Goal: Task Accomplishment & Management: Complete application form

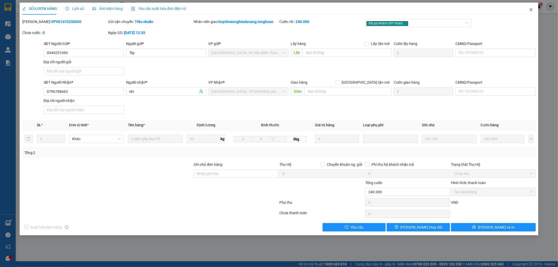
click at [532, 9] on icon "close" at bounding box center [531, 10] width 4 height 4
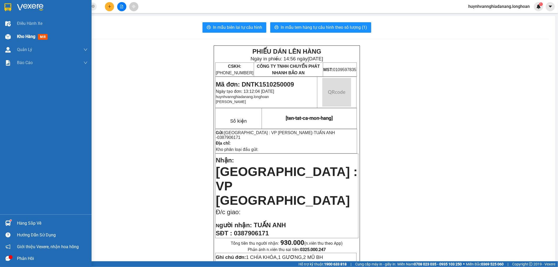
click at [24, 36] on span "Kho hàng" at bounding box center [26, 36] width 18 height 5
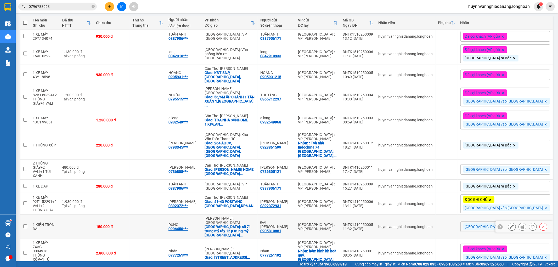
scroll to position [58, 0]
click at [26, 224] on input "checkbox" at bounding box center [25, 226] width 4 height 4
checkbox input "true"
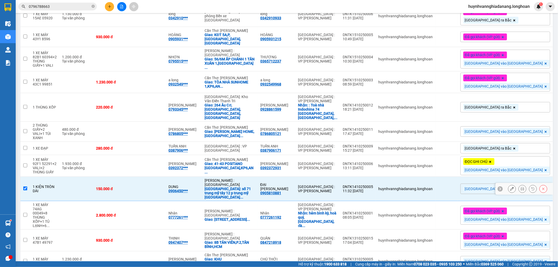
scroll to position [100, 0]
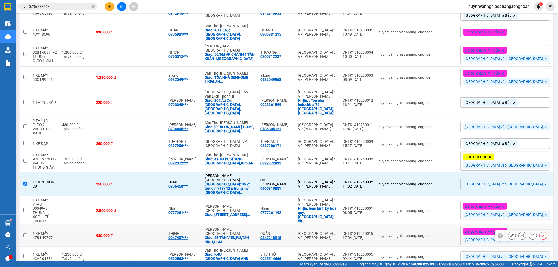
click at [24, 233] on input "checkbox" at bounding box center [25, 235] width 4 height 4
checkbox input "true"
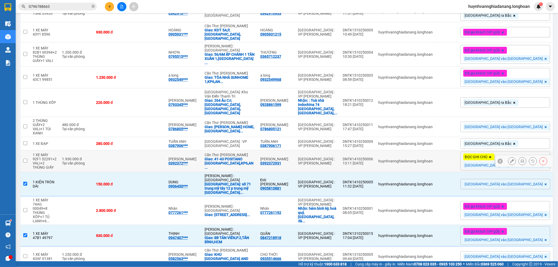
click at [24, 150] on td at bounding box center [25, 161] width 10 height 22
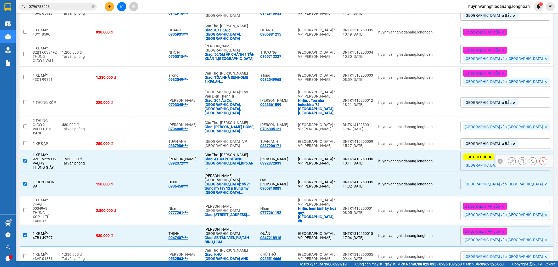
click at [27, 159] on input "checkbox" at bounding box center [25, 161] width 4 height 4
checkbox input "false"
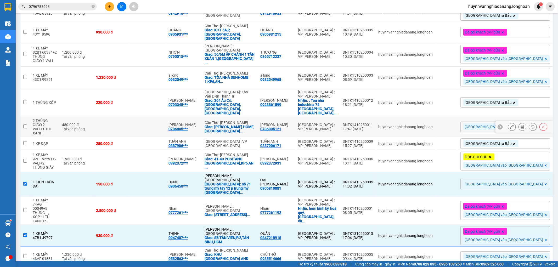
click at [25, 124] on input "checkbox" at bounding box center [25, 126] width 4 height 4
checkbox input "true"
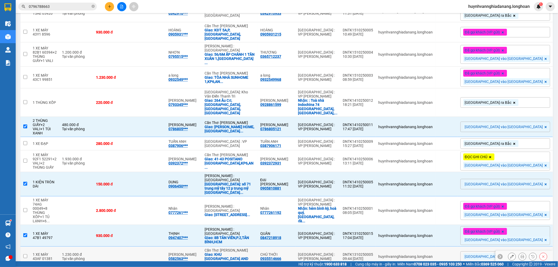
click at [24, 254] on input "checkbox" at bounding box center [25, 256] width 4 height 4
checkbox input "true"
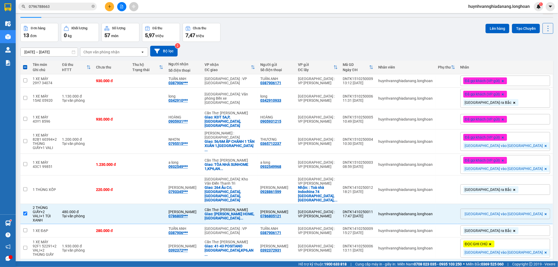
scroll to position [0, 0]
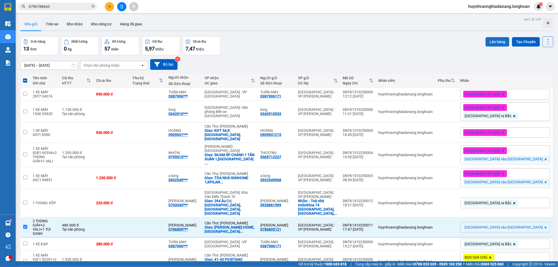
click at [491, 43] on button "Lên hàng" at bounding box center [497, 41] width 24 height 9
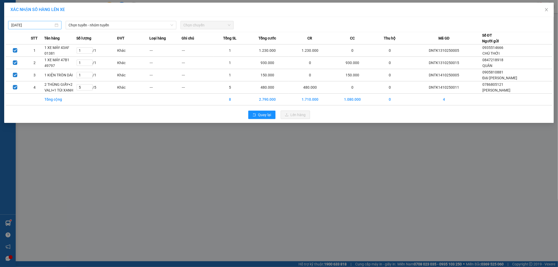
click at [43, 25] on input "[DATE]" at bounding box center [32, 25] width 42 height 6
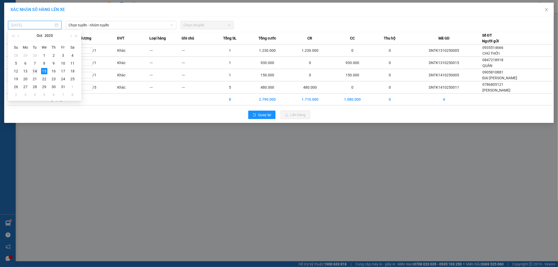
click at [35, 72] on div "14" at bounding box center [35, 71] width 6 height 6
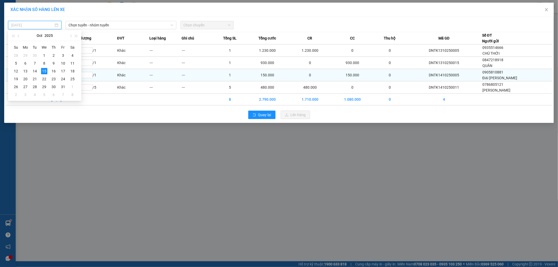
type input "[DATE]"
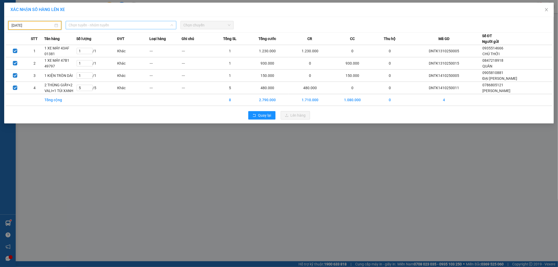
click at [107, 22] on span "Chọn tuyến - nhóm tuyến" at bounding box center [121, 25] width 104 height 8
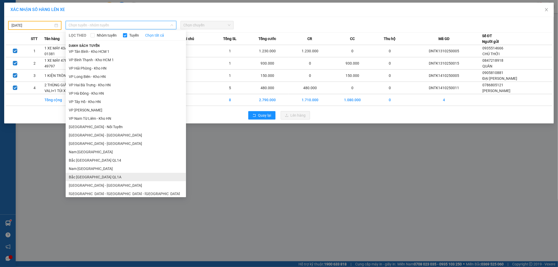
scroll to position [280, 0]
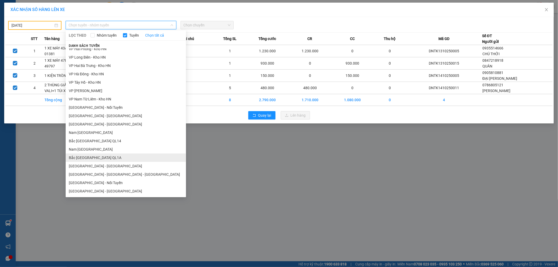
click at [100, 156] on li "Bắc Trung Nam QL1A" at bounding box center [126, 157] width 120 height 8
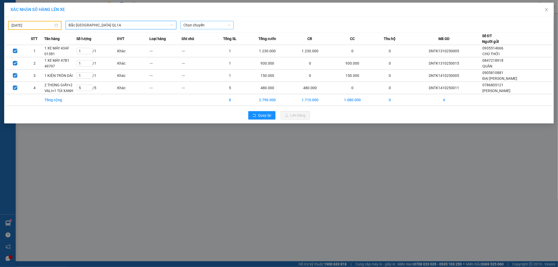
click at [203, 26] on span "Chọn chuyến" at bounding box center [207, 25] width 47 height 8
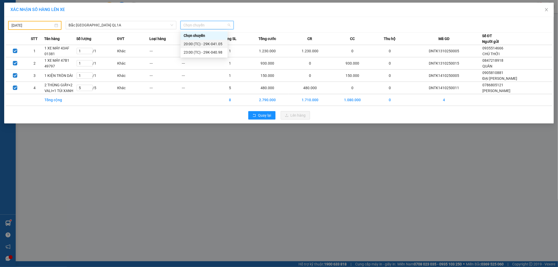
click at [214, 45] on div "20:00 (TC) - 29K-041.05" at bounding box center [204, 44] width 41 height 6
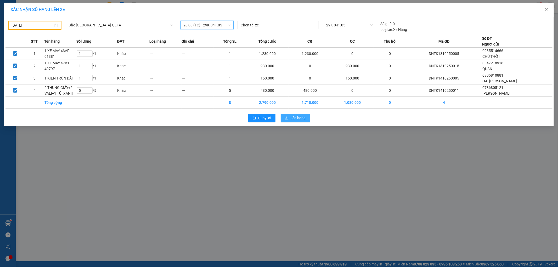
click at [293, 119] on span "Lên hàng" at bounding box center [297, 118] width 15 height 6
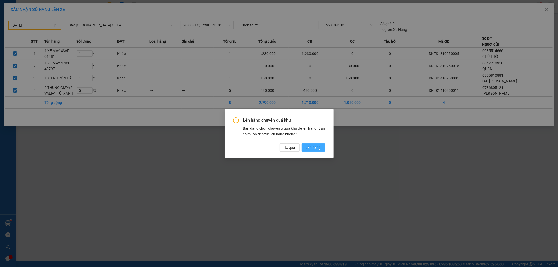
click at [315, 146] on span "Lên hàng" at bounding box center [313, 148] width 15 height 6
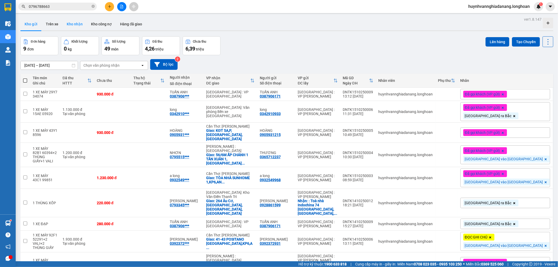
click at [75, 23] on button "Kho nhận" at bounding box center [74, 24] width 24 height 13
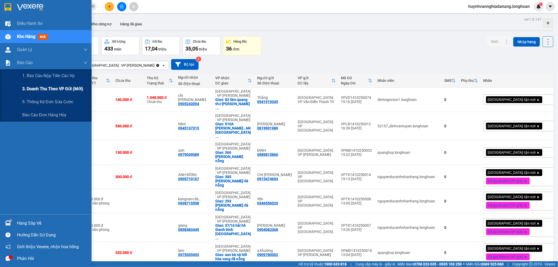
click at [48, 88] on span "3. Doanh Thu theo VP Gửi (mới)" at bounding box center [52, 88] width 61 height 7
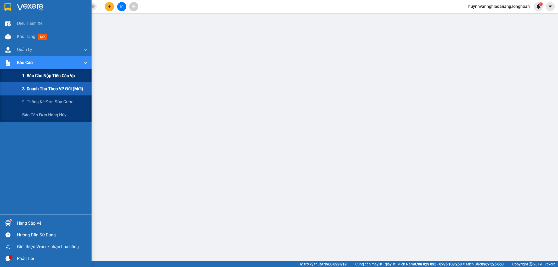
click at [59, 78] on span "1. Báo cáo nộp tiền các vp" at bounding box center [48, 75] width 53 height 7
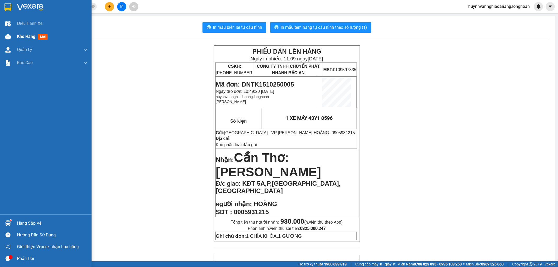
click at [26, 38] on span "Kho hàng" at bounding box center [26, 36] width 18 height 5
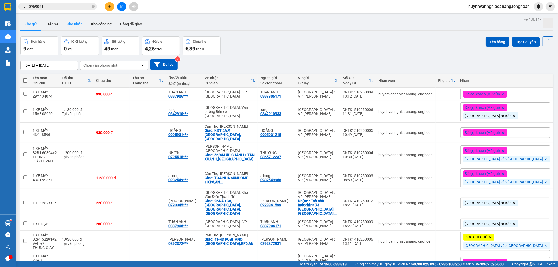
click at [71, 27] on button "Kho nhận" at bounding box center [74, 24] width 24 height 13
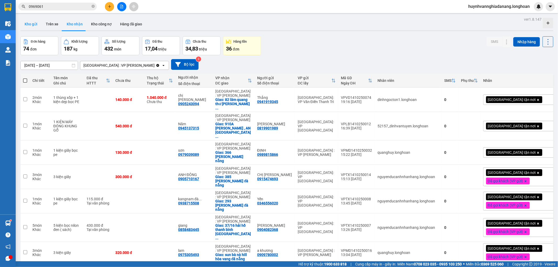
click at [32, 26] on button "Kho gửi" at bounding box center [30, 24] width 21 height 13
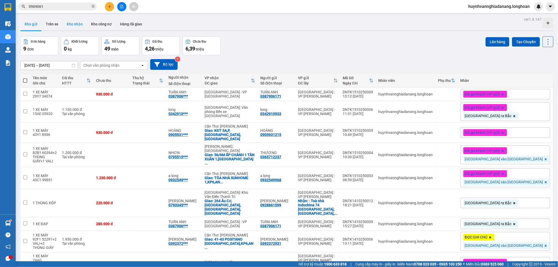
click at [72, 25] on button "Kho nhận" at bounding box center [74, 24] width 24 height 13
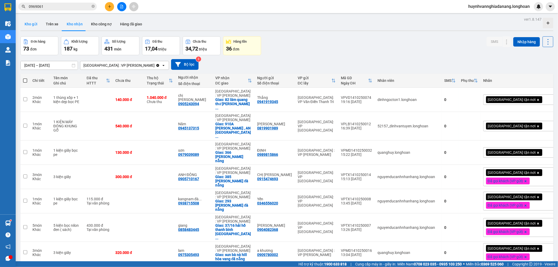
click at [33, 24] on button "Kho gửi" at bounding box center [30, 24] width 21 height 13
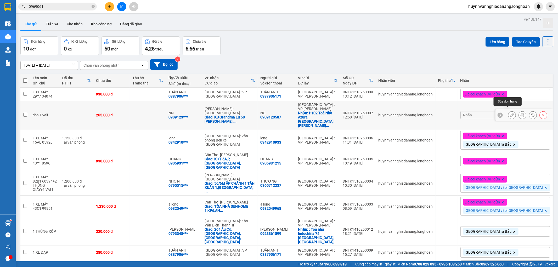
click at [510, 113] on icon at bounding box center [512, 115] width 4 height 4
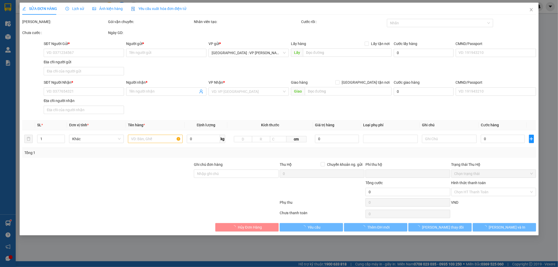
type input "0909123587"
type input "NG"
checkbox input "true"
type input "P102 Toà Nhà Azura 339 Trần Hưng Đạo, An Hải, Sơn Trà"
type input "0909123587"
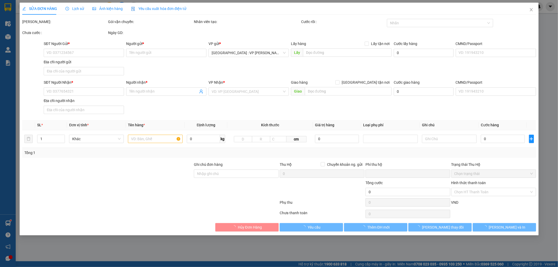
type input "NN"
checkbox input "true"
type input "KS Grandma Lu 50 Nguyễn Thái Bình, phường Nguyễn Thái Bình, (Q1 cũ), Tp HCM"
type input "0"
type input "265.000"
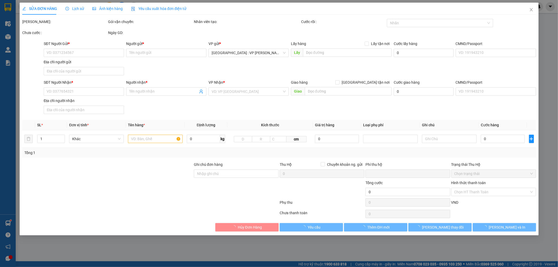
type input "265.000"
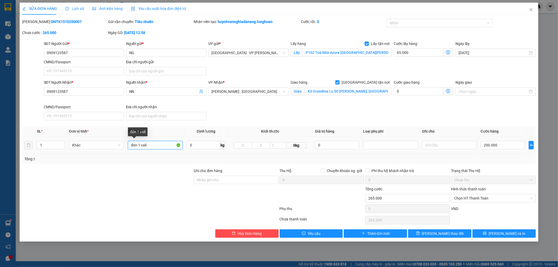
click at [157, 145] on input "đón 1 vali" at bounding box center [155, 145] width 55 height 8
type input "đ"
type input "1 VALI"
click at [420, 233] on icon "save" at bounding box center [418, 233] width 4 height 4
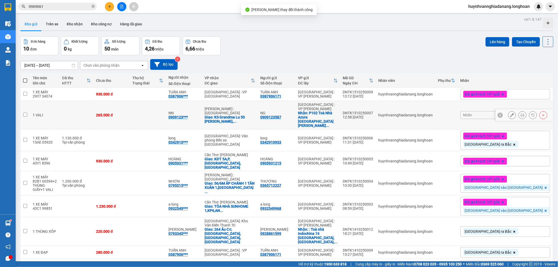
click at [281, 115] on div "0909123587" at bounding box center [270, 117] width 21 height 4
copy div "0909123587"
click at [520, 113] on icon at bounding box center [522, 115] width 4 height 4
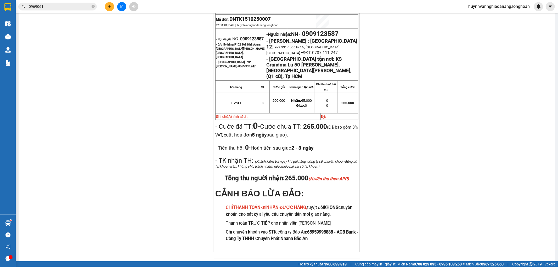
scroll to position [261, 0]
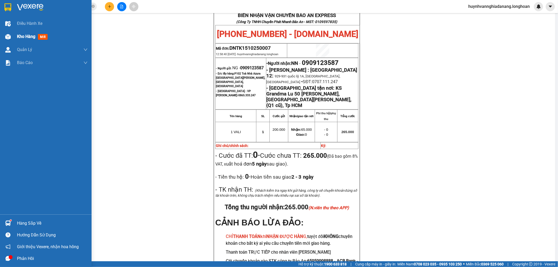
click at [20, 36] on span "Kho hàng" at bounding box center [26, 36] width 18 height 5
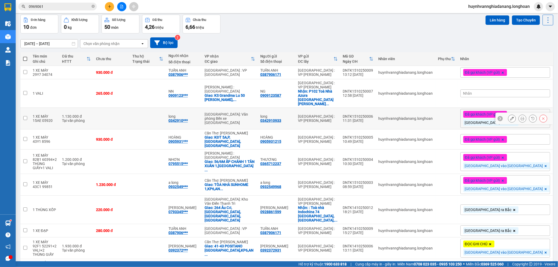
scroll to position [14, 0]
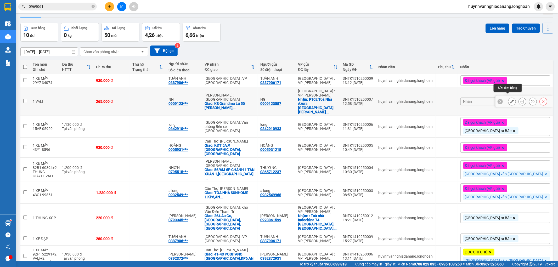
click at [510, 100] on icon at bounding box center [512, 102] width 4 height 4
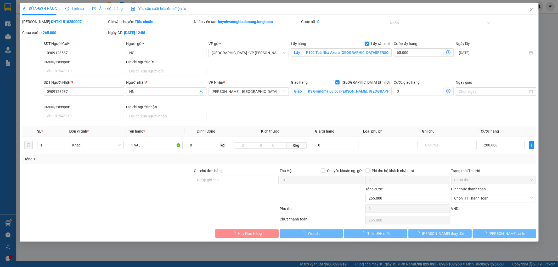
type input "0909123587"
type input "NG"
checkbox input "true"
type input "P102 Toà Nhà Azura 339 Trần Hưng Đạo, An Hải, Sơn Trà"
type input "0909123587"
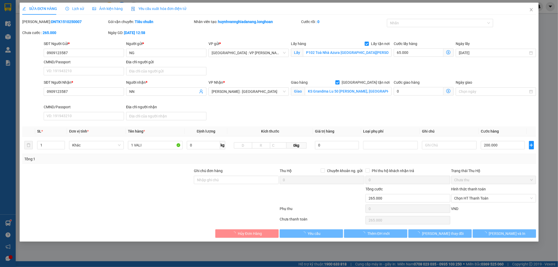
type input "NN"
checkbox input "true"
type input "KS Grandma Lu 50 Nguyễn Thái Bình, phường Nguyễn Thái Bình, (Q1 cũ), Tp HCM"
type input "0"
type input "265.000"
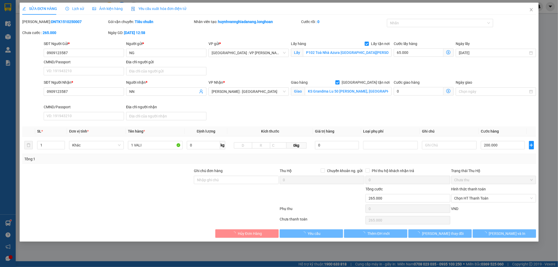
type input "265.000"
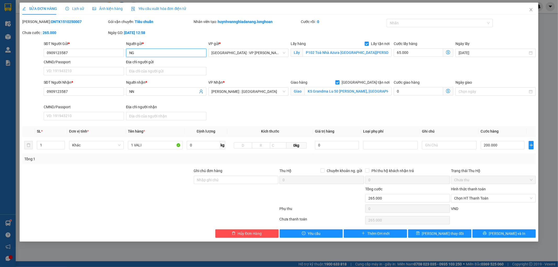
click at [136, 53] on input "NG" at bounding box center [166, 53] width 80 height 8
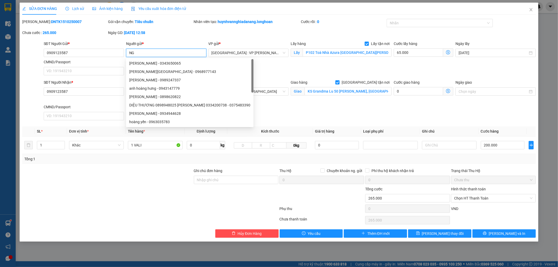
type input "N"
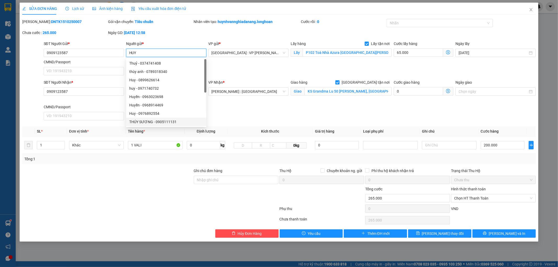
type input "HUY"
click at [130, 181] on div at bounding box center [108, 177] width 172 height 18
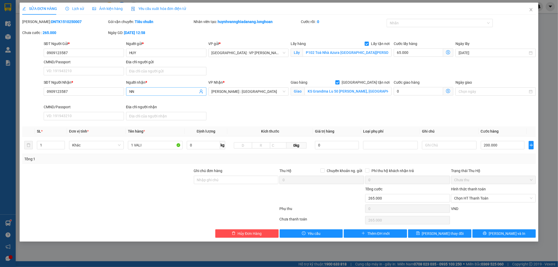
click at [140, 93] on input "NN" at bounding box center [163, 92] width 69 height 6
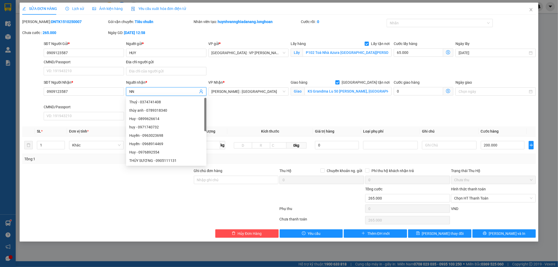
type input "N"
type input "HUY"
click at [419, 233] on icon "save" at bounding box center [417, 233] width 3 height 3
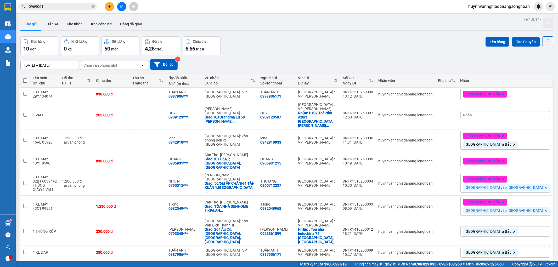
click at [500, 94] on span "Đã gọi khách (VP gửi)" at bounding box center [482, 94] width 35 height 5
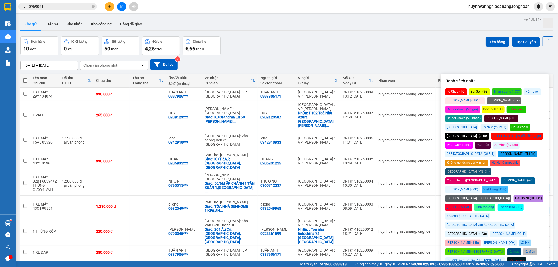
click at [463, 231] on div "[GEOGRAPHIC_DATA] ra Bắc" at bounding box center [466, 234] width 43 height 7
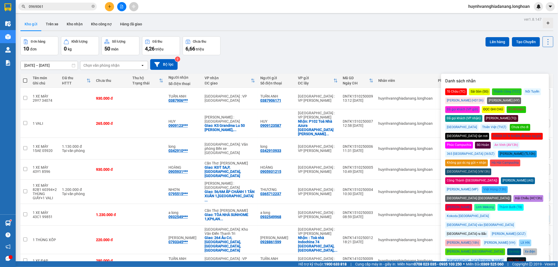
drag, startPoint x: 410, startPoint y: 58, endPoint x: 438, endPoint y: 74, distance: 31.9
click at [411, 58] on div "16/09/2025 – 15/10/2025 Press the down arrow key to interact with the calendar …" at bounding box center [286, 64] width 533 height 19
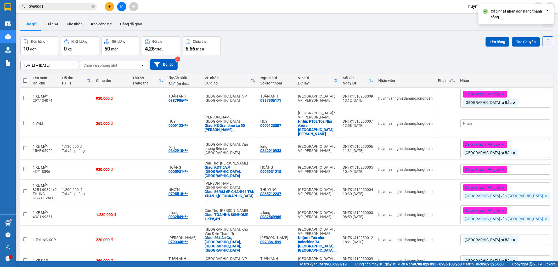
click at [515, 121] on div "Nhãn" at bounding box center [505, 123] width 90 height 8
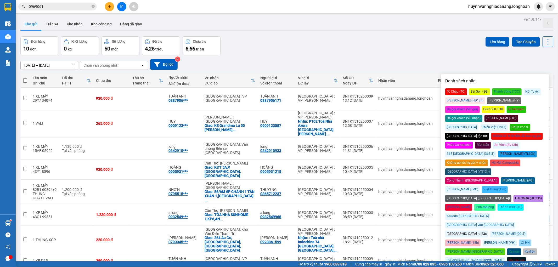
click at [512, 222] on div "[GEOGRAPHIC_DATA] vào [GEOGRAPHIC_DATA]" at bounding box center [480, 225] width 70 height 7
click at [413, 66] on div "16/09/2025 – 15/10/2025 Press the down arrow key to interact with the calendar …" at bounding box center [286, 64] width 533 height 11
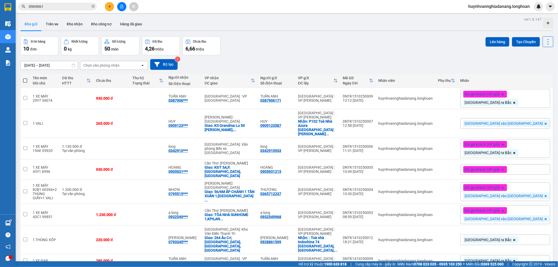
click at [59, 5] on input "0969061" at bounding box center [60, 7] width 62 height 6
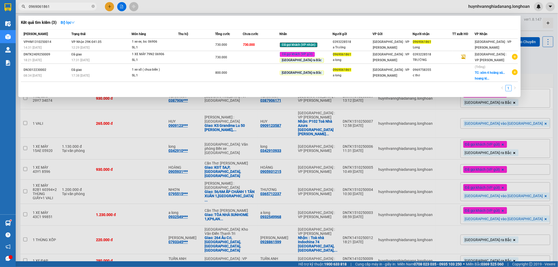
click at [62, 8] on input "0969061861" at bounding box center [60, 7] width 62 height 6
type input "0"
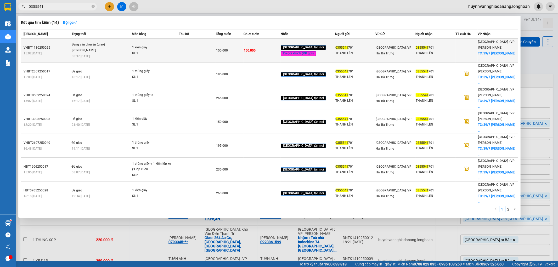
type input "0355541"
click at [195, 50] on td at bounding box center [197, 51] width 37 height 24
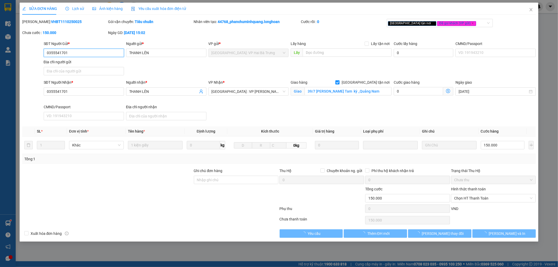
type input "0355541701"
type input "THANH LÊN"
type input "0355541701"
type input "THANH LÊN"
checkbox input "true"
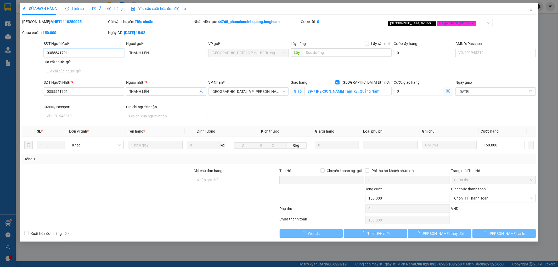
type input "39/7 Trần Dư_An Xuân_ Tam kỳ _Quảng Nam"
type input "0"
type input "150.000"
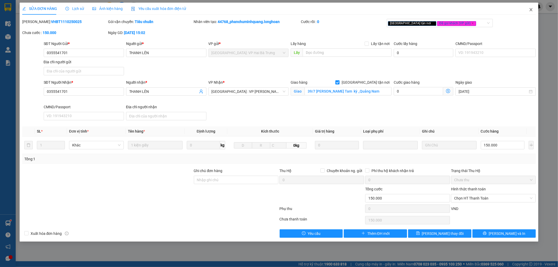
click at [531, 9] on icon "close" at bounding box center [531, 10] width 4 height 4
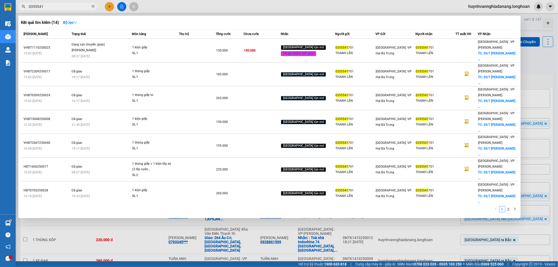
drag, startPoint x: 53, startPoint y: 7, endPoint x: 57, endPoint y: 7, distance: 3.4
click at [54, 7] on input "0355541" at bounding box center [60, 7] width 62 height 6
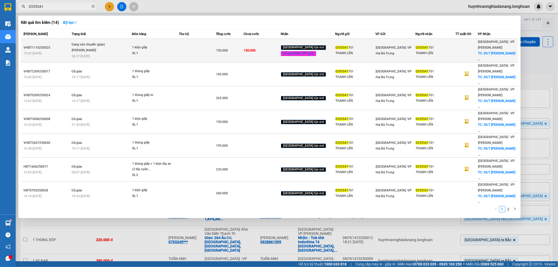
click at [168, 46] on div "1 kiện giấy" at bounding box center [151, 48] width 39 height 6
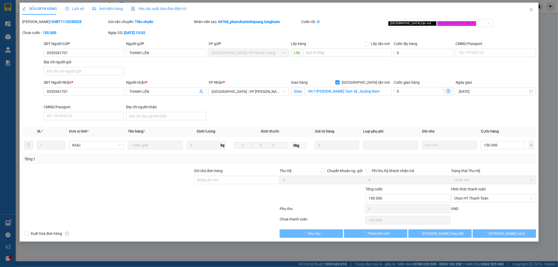
type input "0355541701"
type input "THANH LÊN"
type input "0355541701"
type input "THANH LÊN"
checkbox input "true"
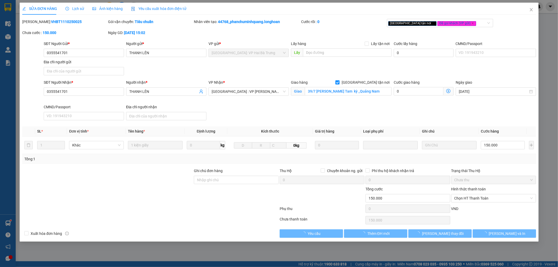
type input "39/7 Trần Dư_An Xuân_ Tam kỳ _Quảng Nam"
type input "0"
type input "150.000"
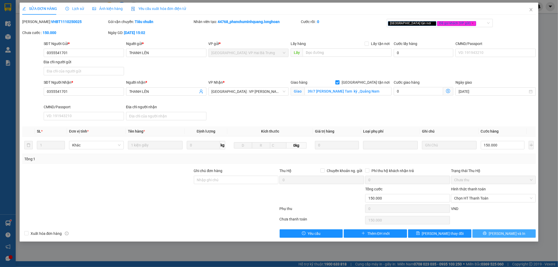
click at [493, 232] on button "[PERSON_NAME] và In" at bounding box center [503, 233] width 63 height 8
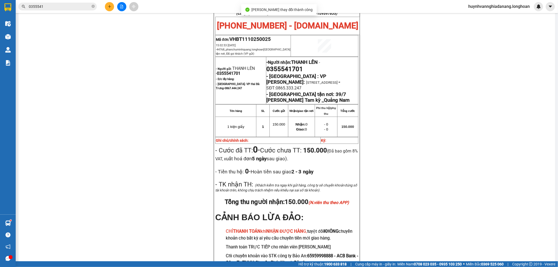
scroll to position [58, 0]
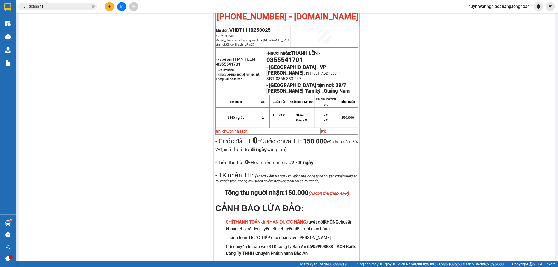
click at [54, 7] on input "0355541" at bounding box center [60, 7] width 62 height 6
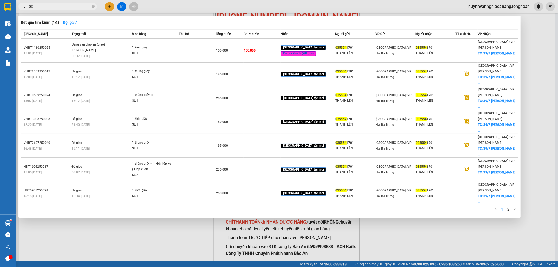
type input "0"
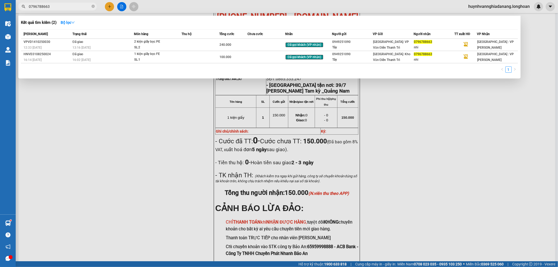
type input "0796788663"
click at [109, 126] on div at bounding box center [279, 133] width 558 height 267
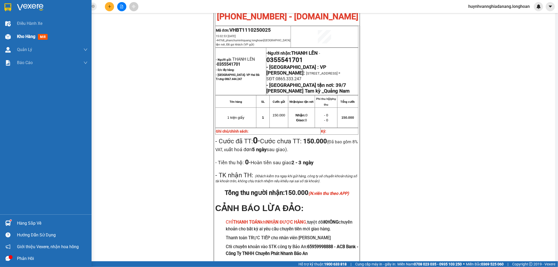
click at [20, 39] on span "Kho hàng" at bounding box center [26, 36] width 18 height 5
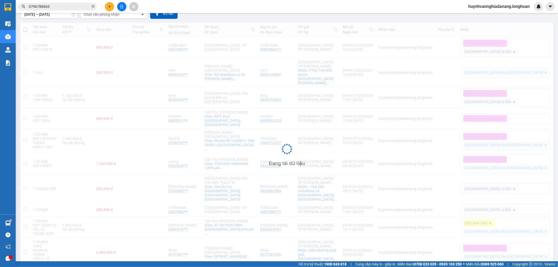
scroll to position [51, 0]
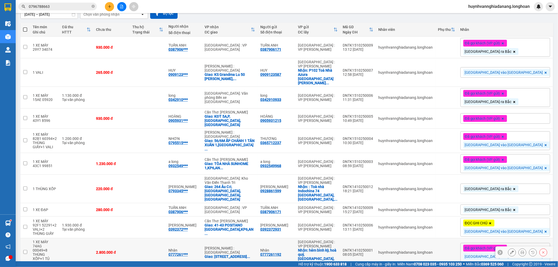
drag, startPoint x: 25, startPoint y: 227, endPoint x: 28, endPoint y: 226, distance: 3.2
click at [25, 250] on input "checkbox" at bounding box center [25, 252] width 4 height 4
checkbox input "true"
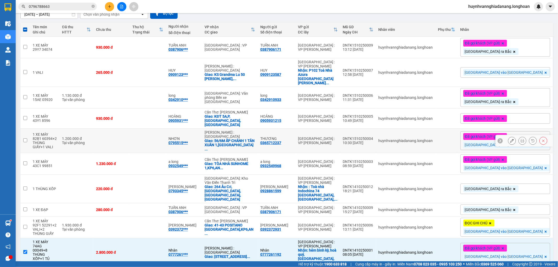
scroll to position [0, 0]
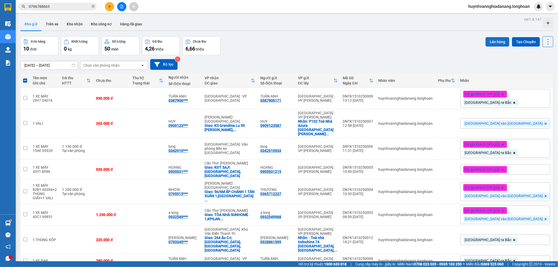
click at [489, 43] on button "Lên hàng" at bounding box center [497, 41] width 24 height 9
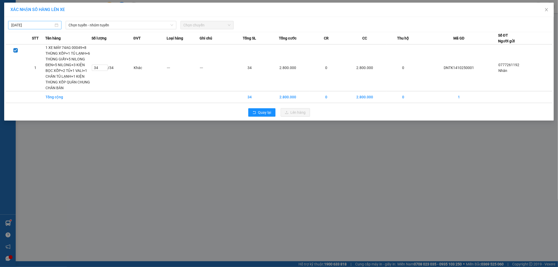
click at [38, 25] on body "Kết quả tìm kiếm ( 2 ) Bộ lọc Mã ĐH Trạng thái Món hàng Thu hộ Tổng cước Chưa c…" at bounding box center [279, 133] width 558 height 267
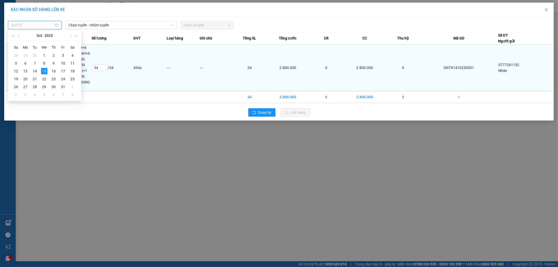
click at [35, 70] on div "14" at bounding box center [35, 71] width 6 height 6
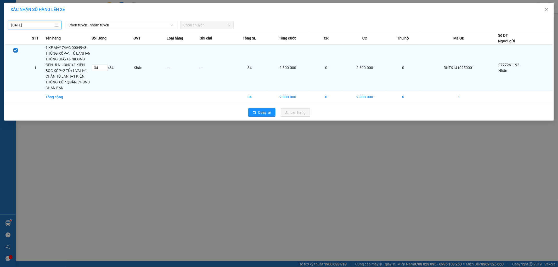
type input "14/10/2025"
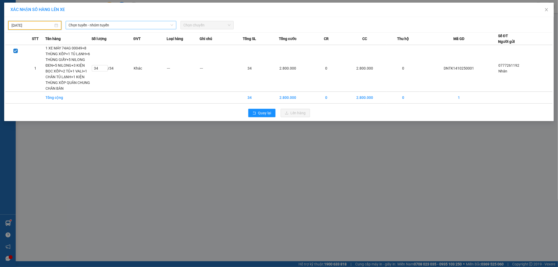
click at [108, 26] on span "Chọn tuyến - nhóm tuyến" at bounding box center [121, 25] width 104 height 8
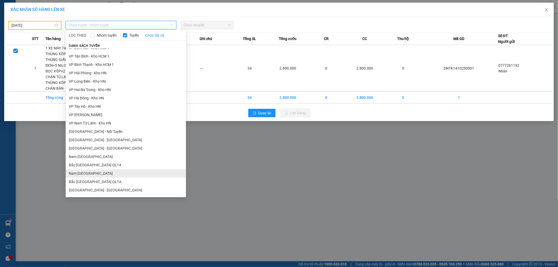
scroll to position [280, 0]
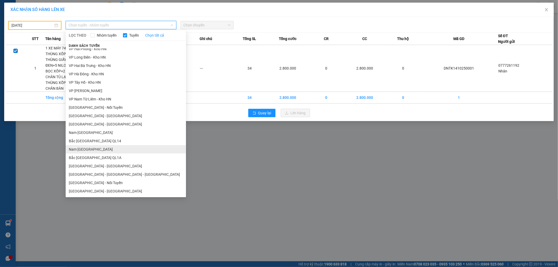
click at [95, 150] on li "Nam Trung Bắc QL1A" at bounding box center [126, 149] width 120 height 8
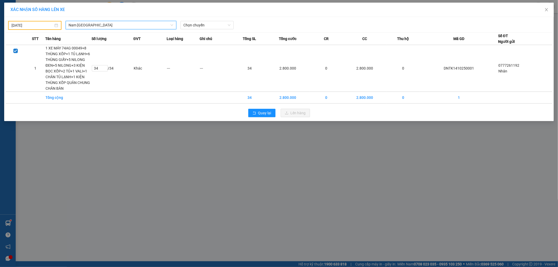
click at [129, 28] on span "Nam Trung Bắc QL1A" at bounding box center [121, 25] width 104 height 8
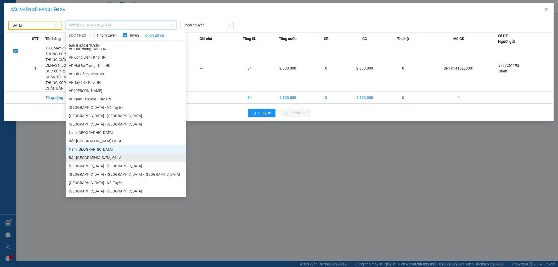
click at [88, 158] on li "Bắc Trung Nam QL1A" at bounding box center [126, 157] width 120 height 8
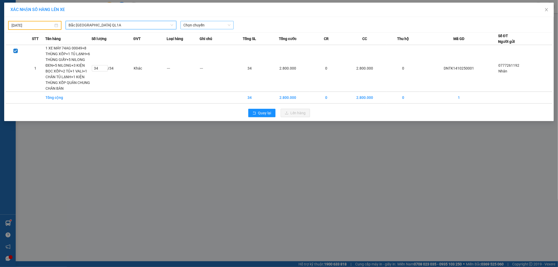
click at [214, 27] on span "Chọn chuyến" at bounding box center [207, 25] width 47 height 8
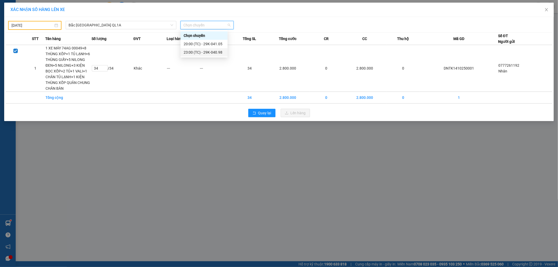
click at [214, 52] on div "23:00 (TC) - 29K-040.98" at bounding box center [204, 52] width 41 height 6
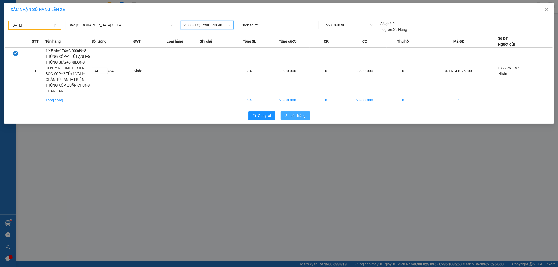
click at [296, 116] on span "Lên hàng" at bounding box center [297, 116] width 15 height 6
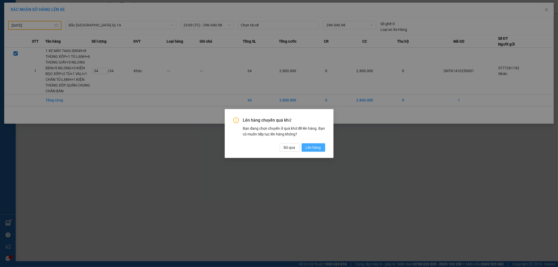
click at [314, 147] on span "Lên hàng" at bounding box center [313, 148] width 15 height 6
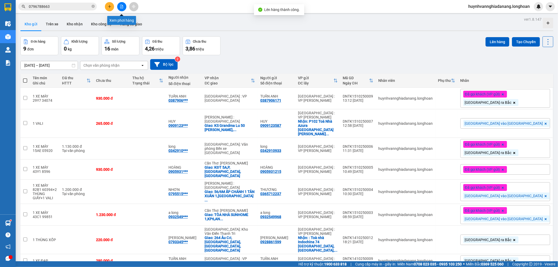
click at [121, 7] on icon "file-add" at bounding box center [122, 7] width 4 height 4
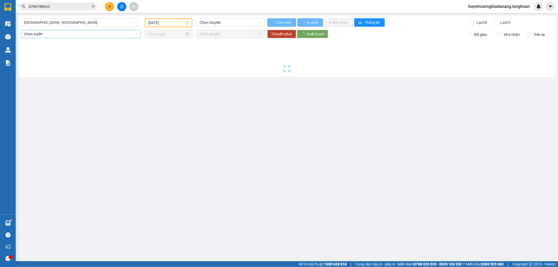
type input "[DATE]"
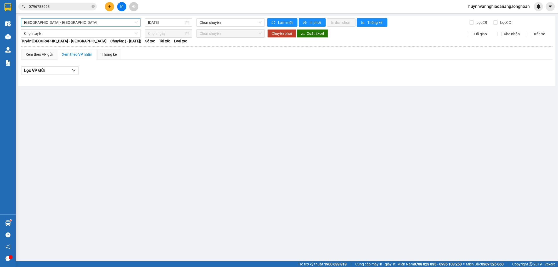
click at [96, 24] on span "Hải Phòng - Hà Nội" at bounding box center [80, 23] width 113 height 8
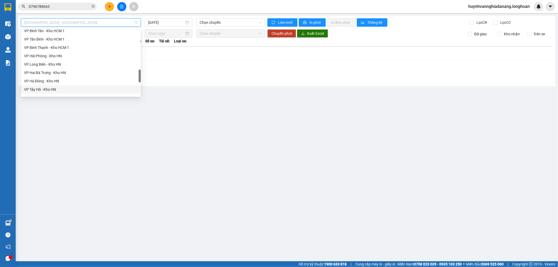
scroll to position [368, 0]
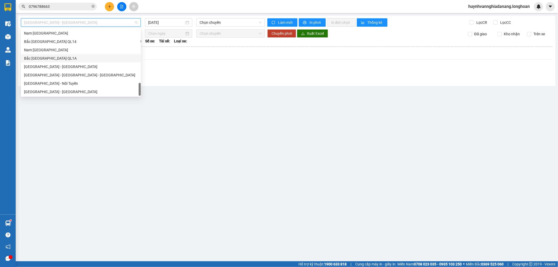
click at [55, 59] on div "Bắc Trung Nam QL1A" at bounding box center [80, 58] width 113 height 6
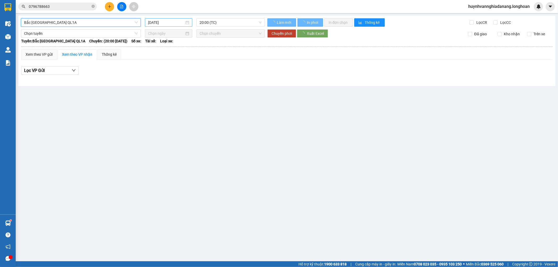
click at [174, 24] on input "[DATE]" at bounding box center [166, 23] width 36 height 6
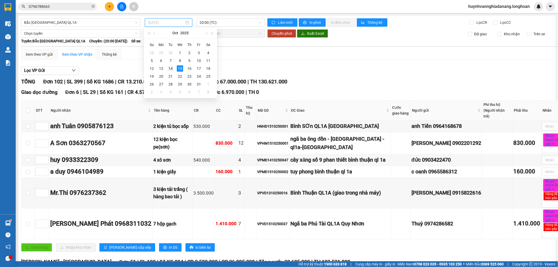
click at [170, 69] on div "14" at bounding box center [170, 68] width 6 height 6
type input "14/10/2025"
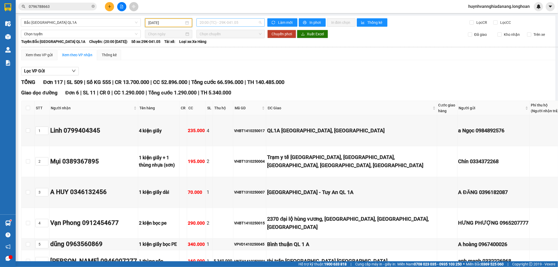
click at [234, 24] on span "20:00 (TC) - 29K-041.05" at bounding box center [230, 23] width 62 height 8
click at [228, 51] on div "23:00 (TC) - 29K-040.98" at bounding box center [218, 50] width 41 height 6
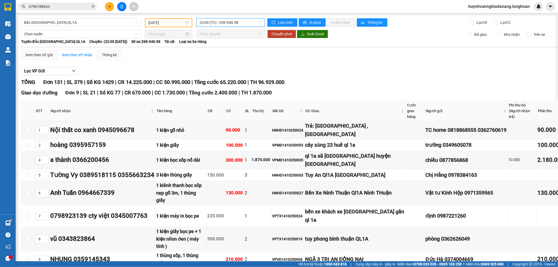
click at [242, 24] on span "23:00 (TC) - 29K-040.98" at bounding box center [230, 23] width 62 height 8
click at [232, 41] on div "20:00 (TC) - 29K-041.05" at bounding box center [218, 41] width 41 height 6
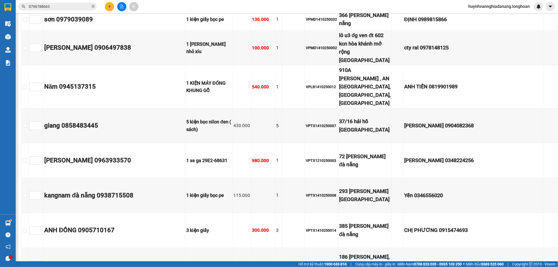
scroll to position [3748, 0]
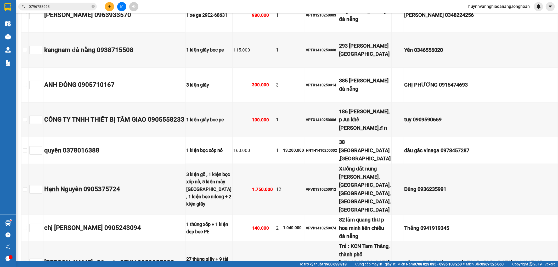
checkbox input "true"
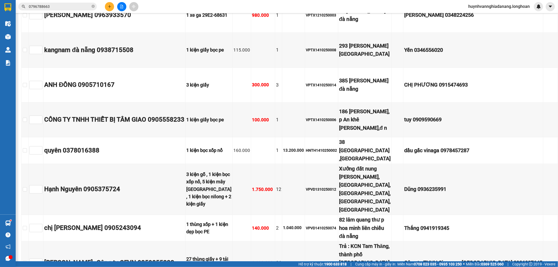
checkbox input "true"
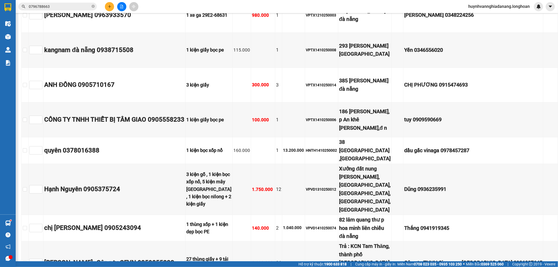
checkbox input "true"
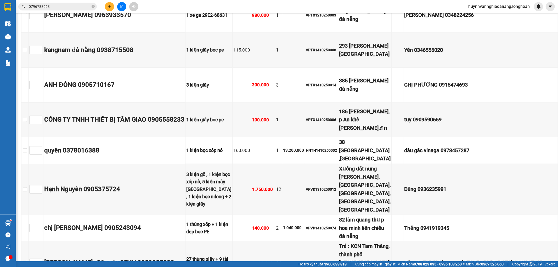
checkbox input "true"
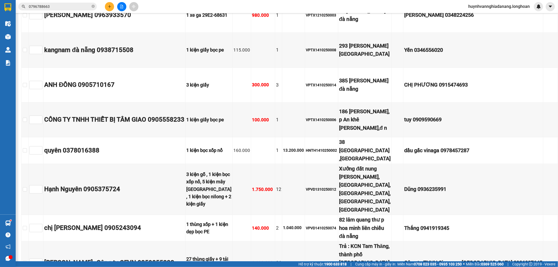
checkbox input "true"
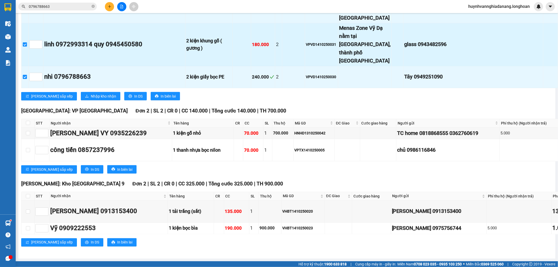
scroll to position [4823, 0]
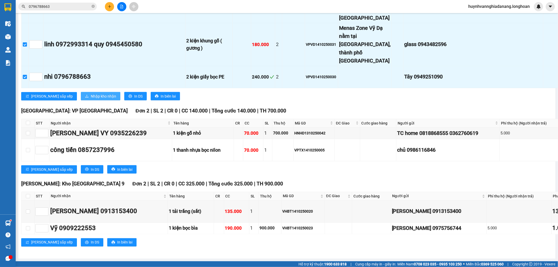
click at [91, 99] on span "Nhập kho nhận" at bounding box center [103, 96] width 25 height 6
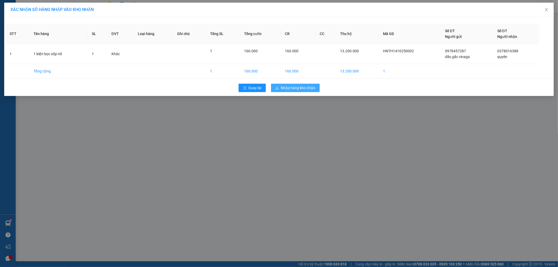
click at [291, 90] on span "Nhập hàng kho nhận" at bounding box center [298, 88] width 35 height 6
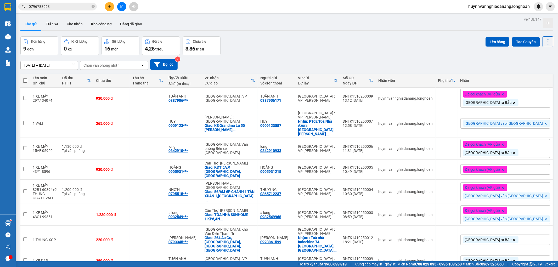
click at [56, 8] on input "0796788663" at bounding box center [60, 7] width 62 height 6
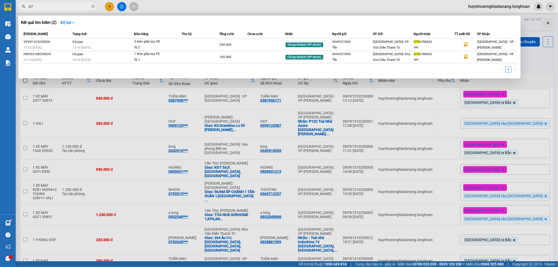
type input "0"
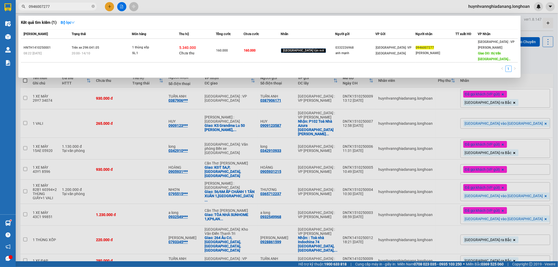
type input "0946007277"
click at [534, 62] on div at bounding box center [279, 133] width 558 height 267
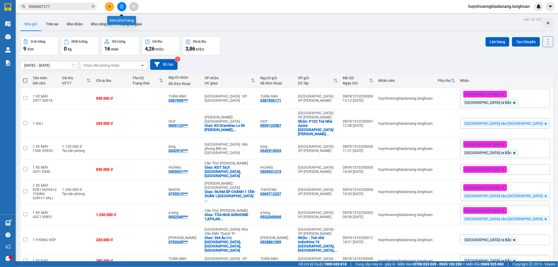
click at [122, 8] on button at bounding box center [121, 6] width 9 height 9
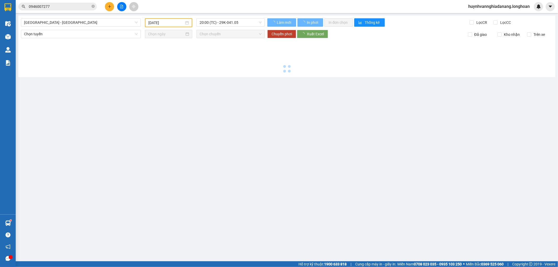
type input "[DATE]"
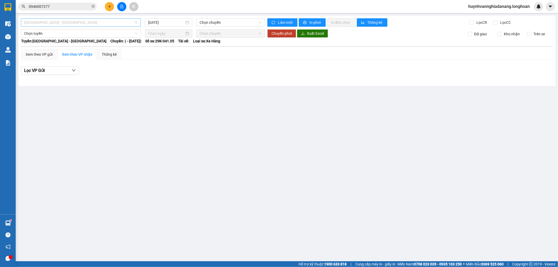
click at [114, 19] on span "Hải Phòng - Hà Nội" at bounding box center [80, 23] width 113 height 8
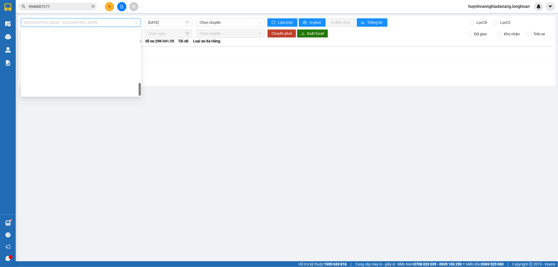
scroll to position [368, 0]
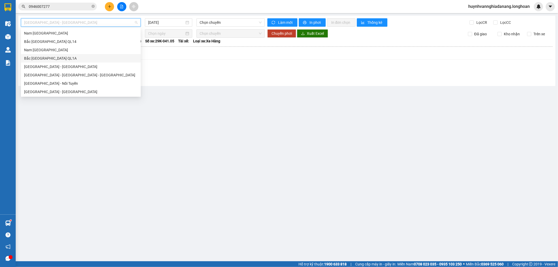
click at [59, 59] on div "Bắc Trung Nam QL1A" at bounding box center [80, 58] width 113 height 6
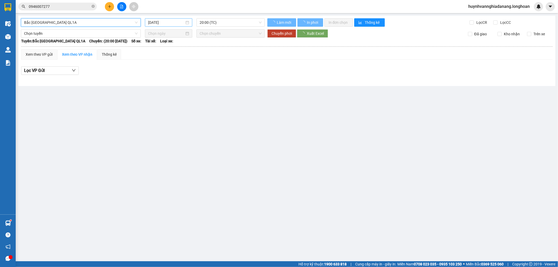
click at [172, 24] on input "[DATE]" at bounding box center [166, 23] width 36 height 6
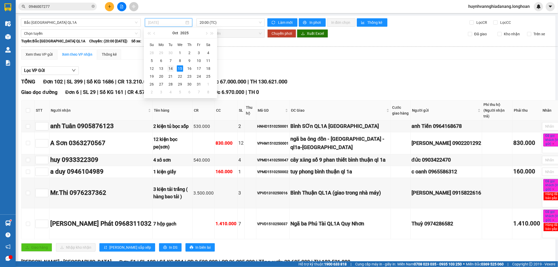
click at [170, 69] on div "14" at bounding box center [170, 68] width 6 height 6
type input "[DATE]"
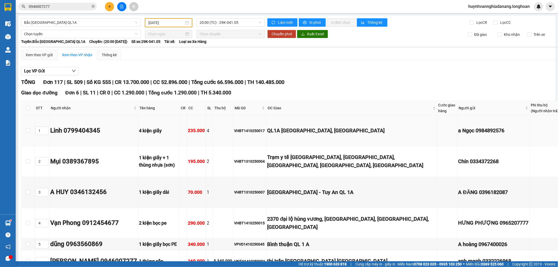
scroll to position [58, 0]
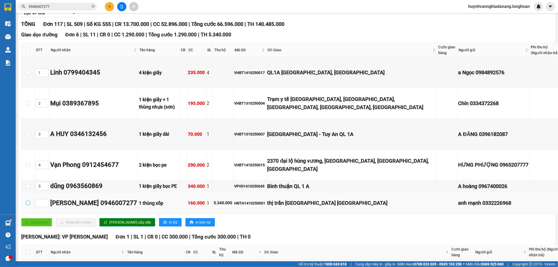
click at [27, 203] on input "checkbox" at bounding box center [28, 203] width 4 height 4
checkbox input "true"
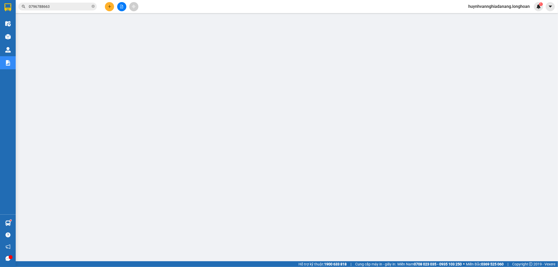
click at [60, 7] on input "0796788663" at bounding box center [60, 7] width 62 height 6
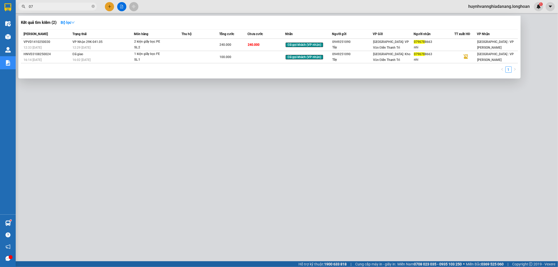
type input "0"
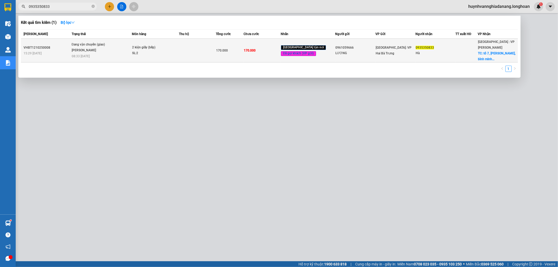
type input "0935350833"
click at [203, 47] on td at bounding box center [197, 51] width 37 height 24
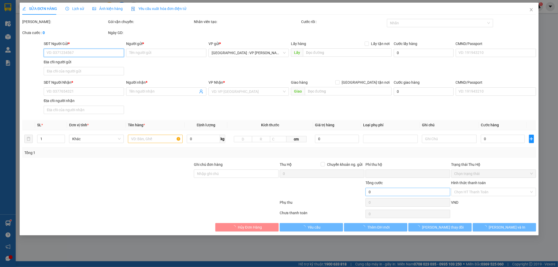
type input "0961059666"
type input "LƯƠNG"
type input "0935350833"
type input "Hà"
checkbox input "true"
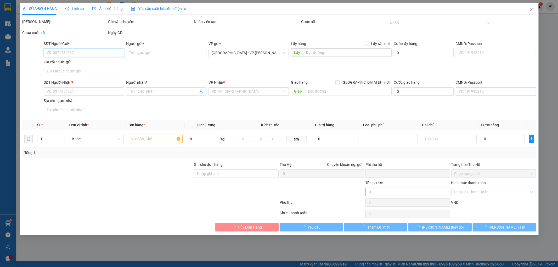
type input "tổ 7, bình tịnh, [GEOGRAPHIC_DATA], [GEOGRAPHIC_DATA], [GEOGRAPHIC_DATA]"
type input "0"
type input "170.000"
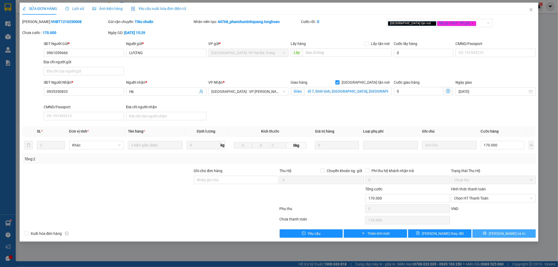
click at [498, 233] on button "[PERSON_NAME] và In" at bounding box center [503, 233] width 63 height 8
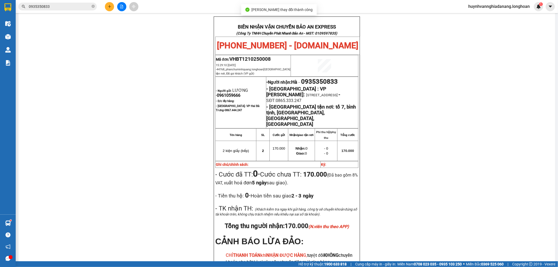
scroll to position [58, 0]
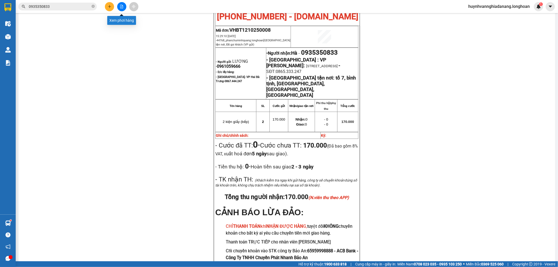
click at [121, 9] on button at bounding box center [121, 6] width 9 height 9
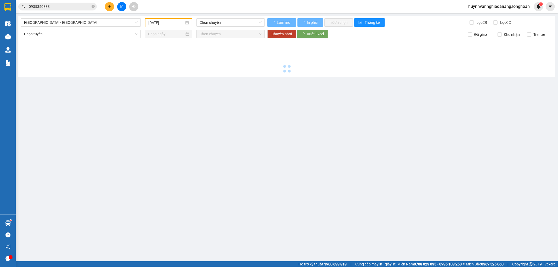
type input "[DATE]"
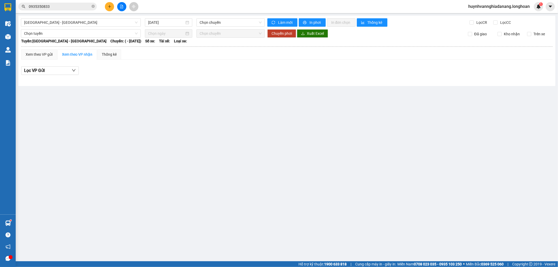
click at [71, 7] on input "0935350833" at bounding box center [60, 7] width 62 height 6
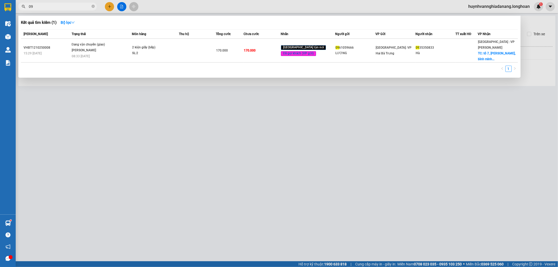
type input "0"
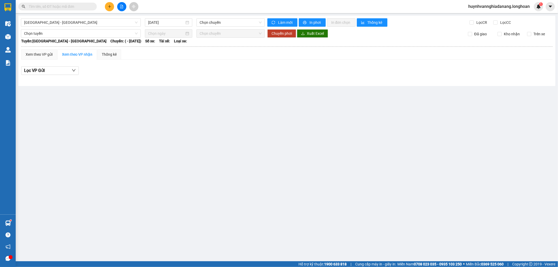
click at [59, 8] on input "text" at bounding box center [60, 7] width 62 height 6
paste input "0942819808"
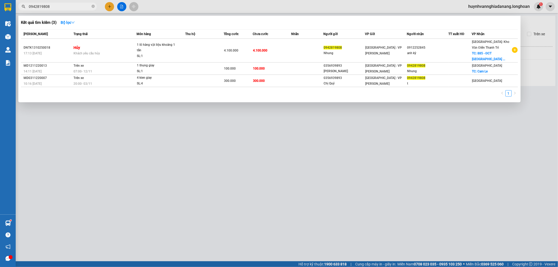
type input "0942819808"
click at [129, 137] on div at bounding box center [279, 133] width 558 height 267
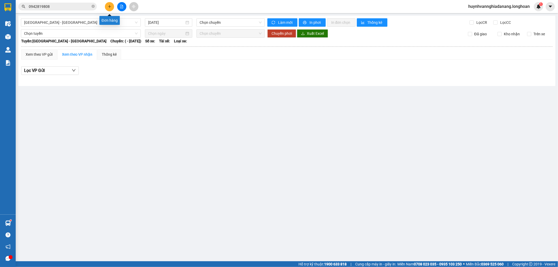
click at [109, 4] on button at bounding box center [109, 6] width 9 height 9
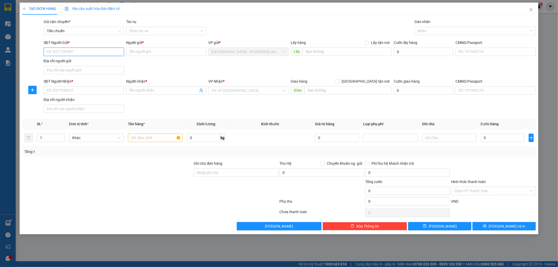
click at [82, 52] on input "SĐT Người Gửi *" at bounding box center [84, 52] width 80 height 8
paste input "0942819808"
type input "0942819808"
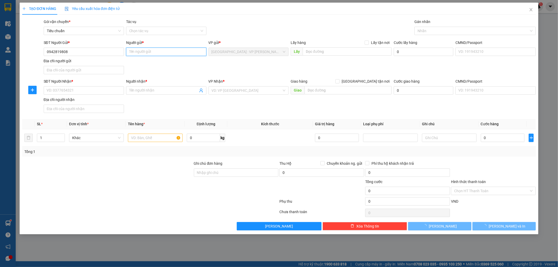
click at [140, 56] on input "Người gửi *" at bounding box center [166, 52] width 80 height 8
click at [141, 54] on input "Người gửi *" at bounding box center [166, 52] width 80 height 8
click at [134, 54] on input "Người gửi *" at bounding box center [166, 52] width 80 height 8
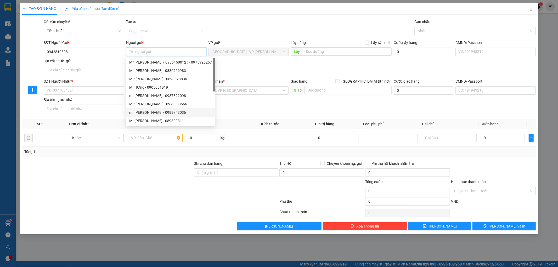
paste input "Nhung"
type input "Nhung"
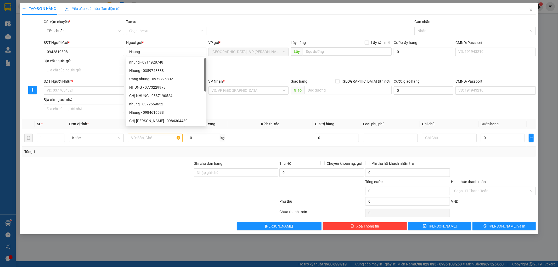
click at [140, 203] on div at bounding box center [150, 202] width 257 height 10
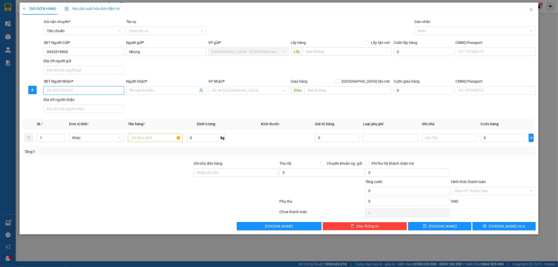
click at [64, 90] on input "SĐT Người Nhận *" at bounding box center [84, 90] width 80 height 8
click at [72, 90] on input "SĐT Người Nhận *" at bounding box center [84, 90] width 80 height 8
paste input "0972538808"
type input "0972538808"
click at [138, 87] on span at bounding box center [166, 90] width 80 height 8
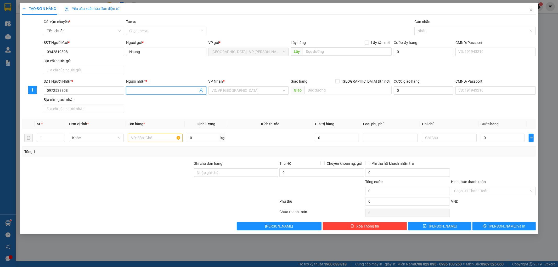
click at [142, 90] on input "Người nhận *" at bounding box center [163, 91] width 69 height 6
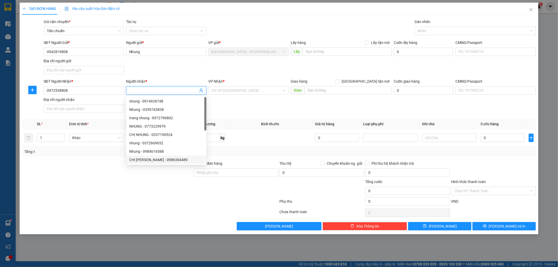
paste input "Anh Oanh"
type input "Anh Oanh"
click at [227, 87] on input "search" at bounding box center [247, 91] width 70 height 8
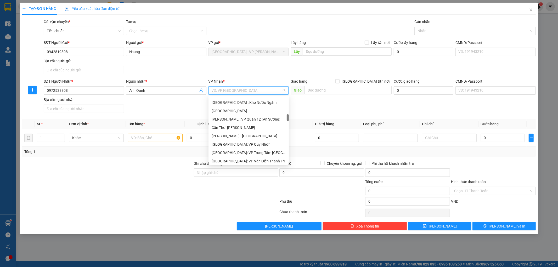
scroll to position [203, 0]
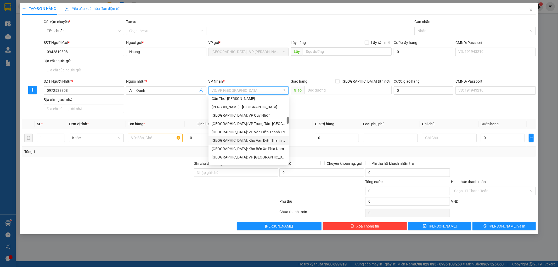
click at [256, 140] on div "[GEOGRAPHIC_DATA]: Kho Văn Điển Thanh Trì" at bounding box center [249, 141] width 74 height 6
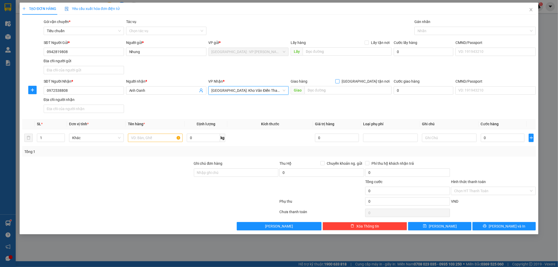
click at [339, 82] on input "[GEOGRAPHIC_DATA] tận nơi" at bounding box center [337, 81] width 4 height 4
checkbox input "true"
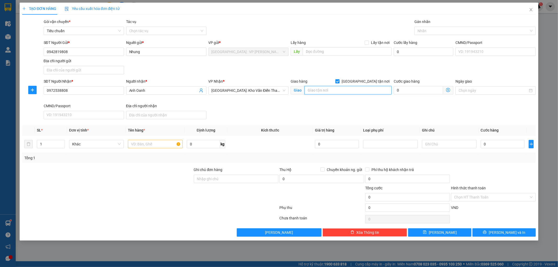
click at [351, 91] on input "text" at bounding box center [347, 90] width 87 height 8
click at [321, 91] on input "text" at bounding box center [347, 90] width 87 height 8
paste input "Công ty CP Alutec Vina lô CN6 -KCN Điềm Thụy - xã Điềm Thụy - Huyện Phú Bình - …"
type input "Công ty CP Alutec Vina lô CN6 -KCN Điềm Thụy - xã Điềm Thụy - Huyện Phú Bình - …"
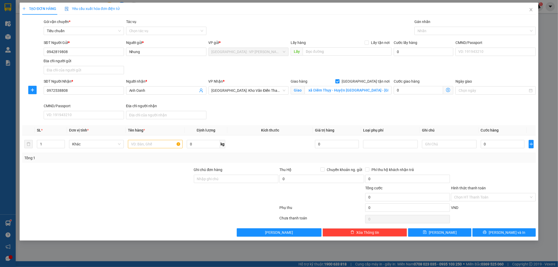
click at [367, 46] on div "Lấy hàng Lấy tận nơi" at bounding box center [340, 44] width 101 height 8
click at [367, 42] on input "Lấy tận nơi" at bounding box center [366, 43] width 4 height 4
checkbox input "true"
click at [354, 51] on input "text" at bounding box center [347, 51] width 89 height 8
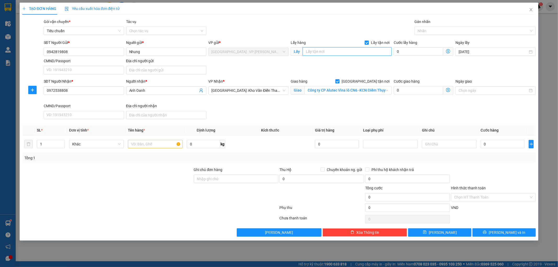
click at [334, 52] on input "text" at bounding box center [347, 51] width 89 height 8
paste input "công ty nhôm kính tân tây lan- đường số 2 - kcn hòa cầm"
type input "công ty nhôm kính tân tây lan- đường số 2 - kcn hòa cầm"
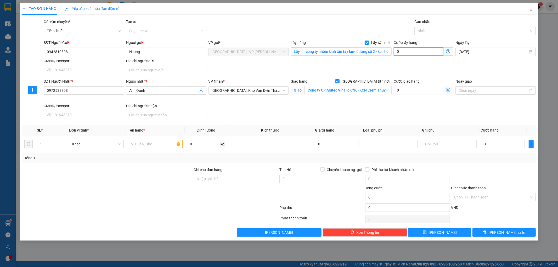
click at [408, 55] on input "0" at bounding box center [417, 51] width 49 height 8
type input "1"
type input "10"
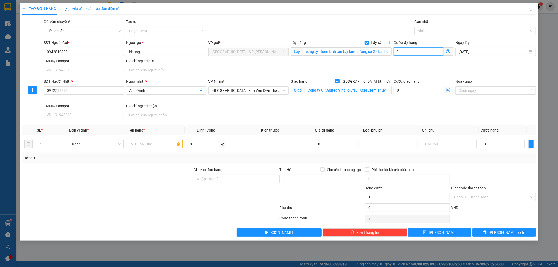
type input "10"
type input "100"
type input "1.000"
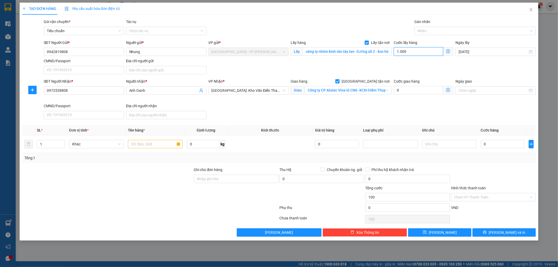
type input "1.000"
type input "10.000"
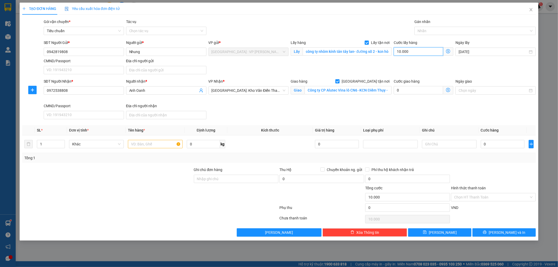
type input "100.000"
click at [52, 145] on input "1" at bounding box center [50, 144] width 27 height 8
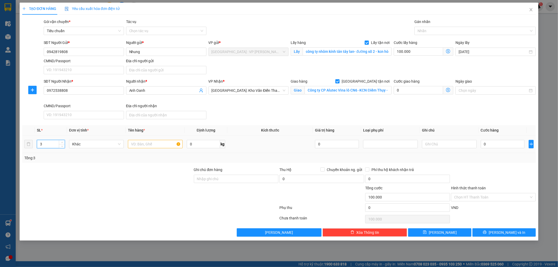
type input "3"
click at [148, 144] on input "text" at bounding box center [155, 144] width 55 height 8
type input "3 KIỆN GIẤY DÀI"
drag, startPoint x: 231, startPoint y: 180, endPoint x: 235, endPoint y: 183, distance: 4.3
click at [231, 180] on input "Ghi chú đơn hàng" at bounding box center [236, 179] width 85 height 8
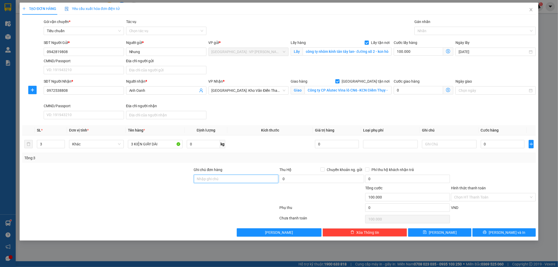
type input "KHÔNG BAO HƯ VỠ,MÓP MÉO"
click at [488, 145] on input "0" at bounding box center [503, 144] width 44 height 8
type input "3"
type input "100.003"
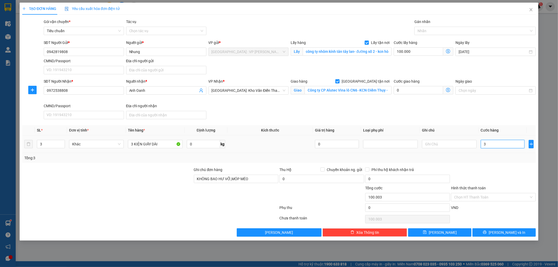
click at [493, 148] on input "3" at bounding box center [503, 144] width 44 height 8
type input "6"
type input "100.006"
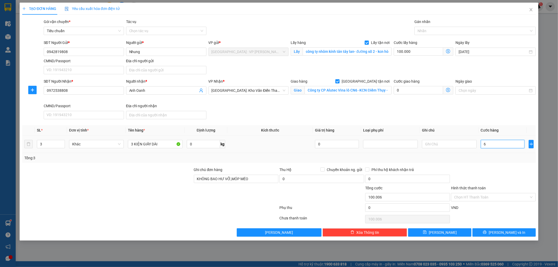
type input "65"
type input "100.065"
type input "650"
type input "100.650"
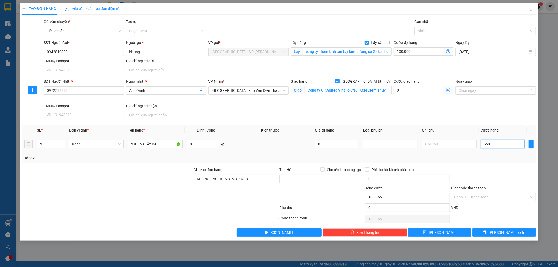
type input "100.650"
type input "6.500"
type input "106.500"
type input "65.000"
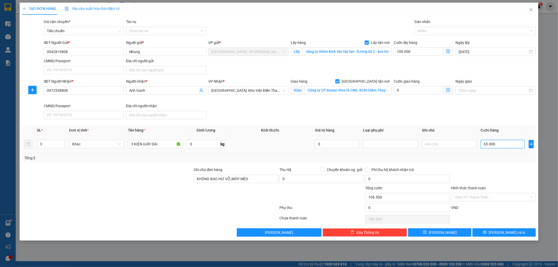
type input "165.000"
type input "650.000"
type input "750.000"
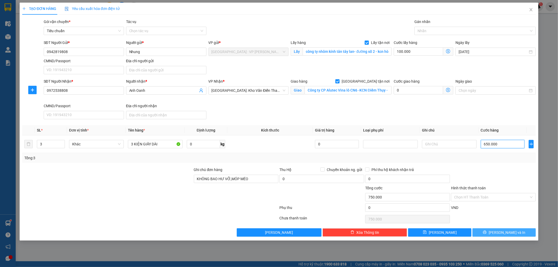
type input "650.000"
click at [499, 235] on button "[PERSON_NAME] và In" at bounding box center [503, 232] width 63 height 8
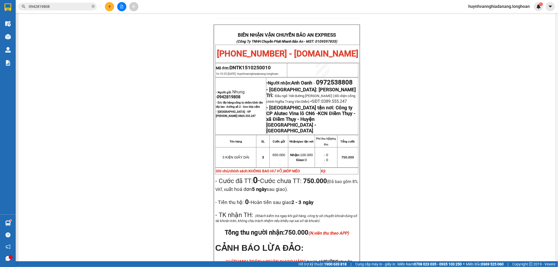
scroll to position [290, 0]
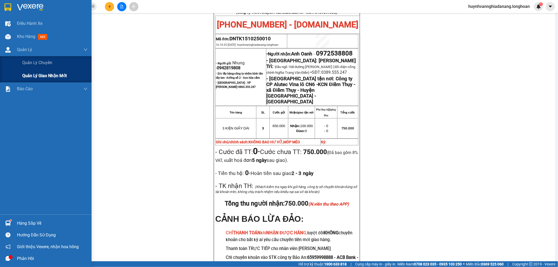
drag, startPoint x: 41, startPoint y: 75, endPoint x: 51, endPoint y: 71, distance: 10.5
click at [42, 75] on span "Quản lý giao nhận mới" at bounding box center [44, 75] width 44 height 7
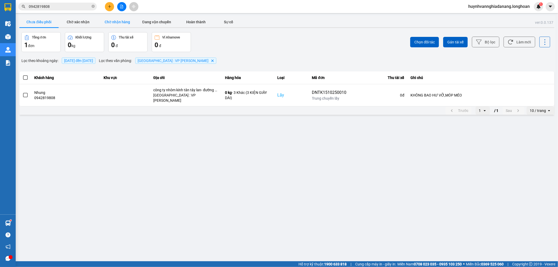
drag, startPoint x: 122, startPoint y: 20, endPoint x: 172, endPoint y: 30, distance: 51.4
click at [122, 19] on button "Chờ nhận hàng" at bounding box center [117, 22] width 39 height 10
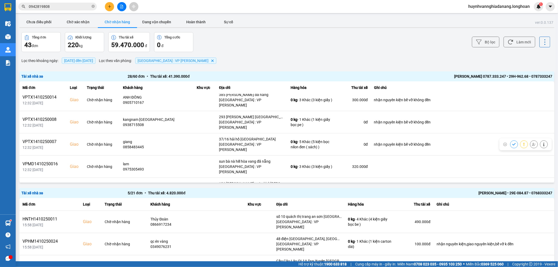
scroll to position [290, 0]
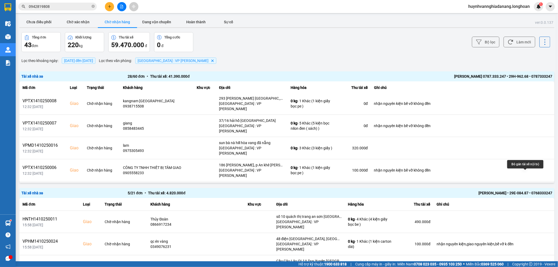
click at [532, 257] on icon at bounding box center [534, 259] width 4 height 4
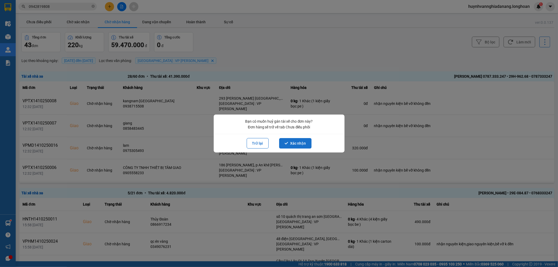
click at [299, 143] on button "Xác nhận" at bounding box center [295, 143] width 32 height 10
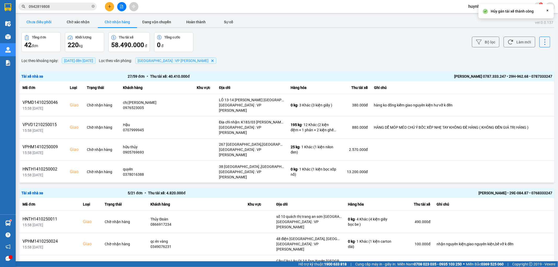
click at [40, 21] on button "Chưa điều phối" at bounding box center [38, 22] width 39 height 10
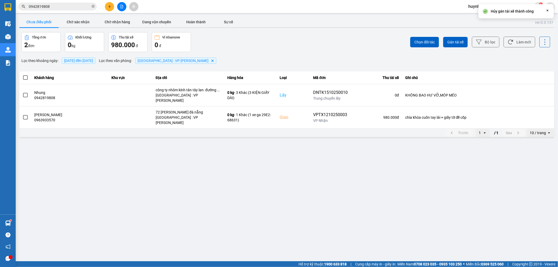
click at [25, 78] on span at bounding box center [25, 77] width 5 height 5
click at [22, 75] on input "checkbox" at bounding box center [22, 75] width 0 height 0
click at [453, 41] on span "Gán tài xế" at bounding box center [455, 41] width 16 height 5
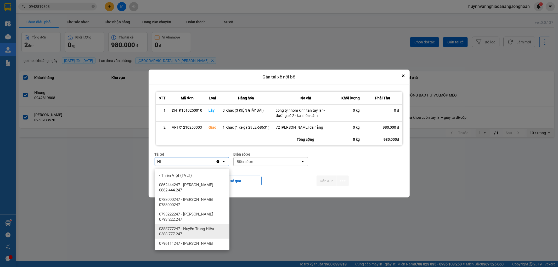
type input "HI"
click at [199, 227] on span "0388777247 - Nuyễn Trung Hiếu 0388.777.247" at bounding box center [193, 231] width 68 height 10
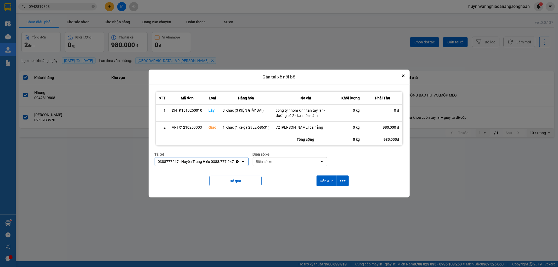
click at [281, 166] on div "Biển số xe" at bounding box center [286, 161] width 67 height 8
type input "7474"
click at [284, 176] on div "29E-374.74" at bounding box center [289, 175] width 75 height 9
click at [344, 184] on icon "dialog" at bounding box center [342, 180] width 5 height 5
click at [326, 196] on span "Chỉ gán tài" at bounding box center [321, 197] width 17 height 5
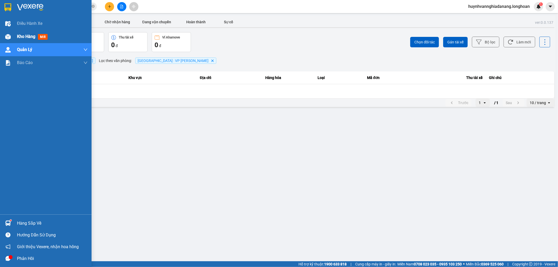
click at [19, 37] on span "Kho hàng" at bounding box center [26, 36] width 18 height 5
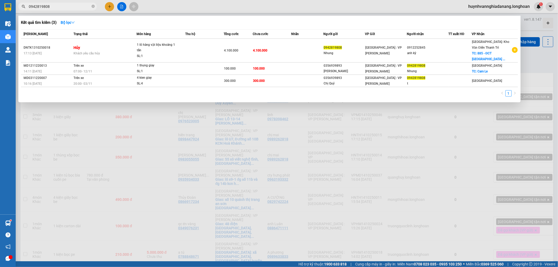
click at [64, 8] on input "0942819808" at bounding box center [60, 7] width 62 height 6
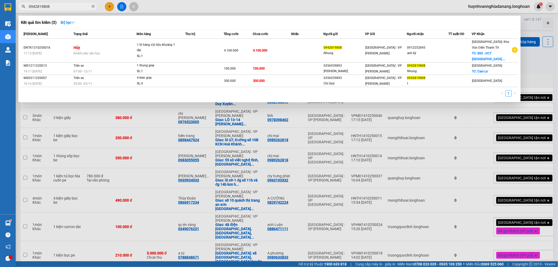
drag, startPoint x: 51, startPoint y: 5, endPoint x: 27, endPoint y: 8, distance: 23.7
click at [27, 8] on span "0942819808" at bounding box center [57, 7] width 78 height 8
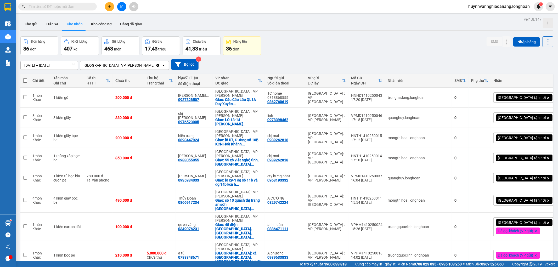
paste input "0942819808"
type input "0942819808"
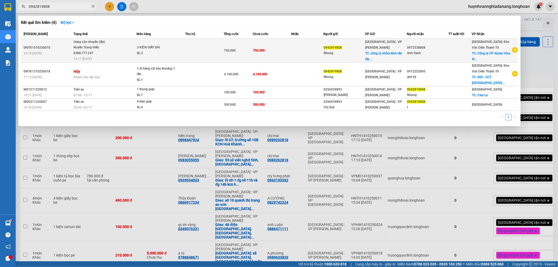
click at [194, 50] on td at bounding box center [204, 51] width 38 height 24
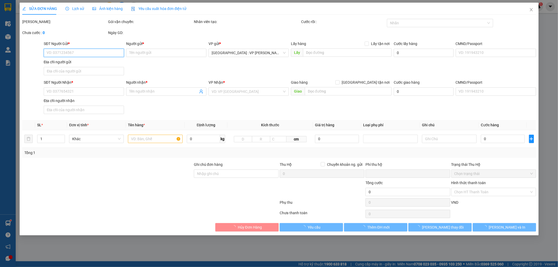
type input "0942819808"
type input "Nhung"
checkbox input "true"
type input "công ty nhôm kính tân tây lan- đường số 2 - kcn hòa cầm"
type input "0972538808"
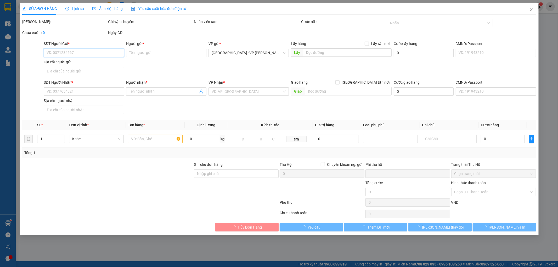
type input "Anh Oanh"
checkbox input "true"
type input "Công ty CP Alutec Vina lô CN6 -KCN Điềm Thụy - xã Điềm Thụy - Huyện Phú Bình - …"
type input "KHÔNG BAO HƯ VỠ,MÓP MÉO"
type input "0"
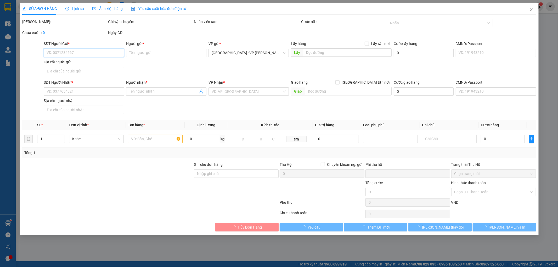
type input "750.000"
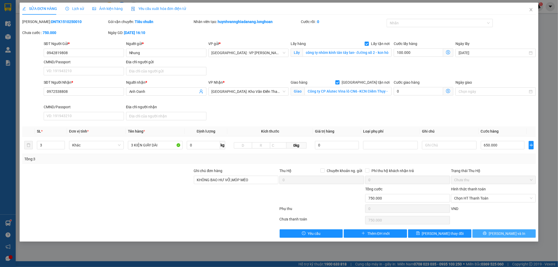
click at [505, 234] on span "[PERSON_NAME] và In" at bounding box center [506, 234] width 37 height 6
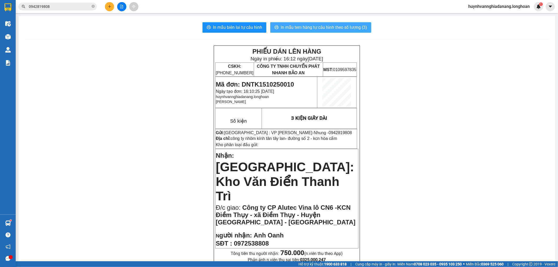
click at [322, 27] on span "In mẫu tem hàng tự cấu hình theo số lượng (3)" at bounding box center [324, 27] width 86 height 7
click at [74, 4] on input "0942819808" at bounding box center [60, 7] width 62 height 6
type input "0"
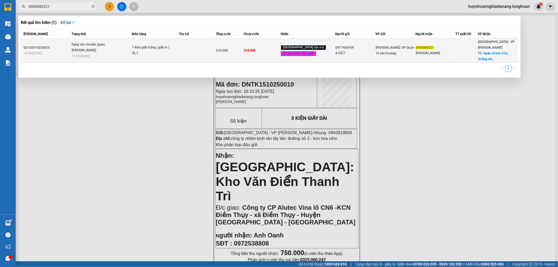
type input "0905080221"
click at [183, 48] on td at bounding box center [197, 51] width 37 height 24
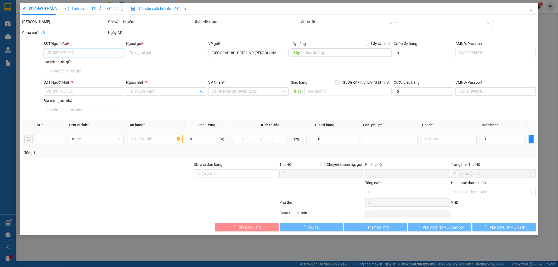
type input "0977468769"
type input "A VIỆT"
type input "0905080221"
type input "Bảo Ngọc"
checkbox input "true"
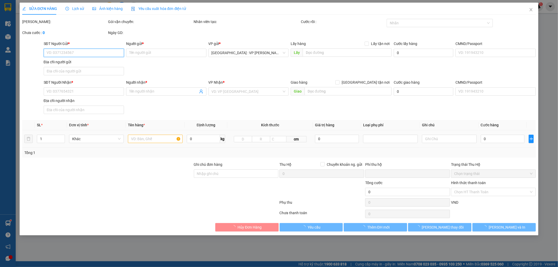
type input "Quán cf Anh Đức, đường tránh TP Tam Kỳ, Quảng Nam"
type input "nhận theo kiện - hư hỏng không chịu trách nhiệm"
type input "0"
type input "210.000"
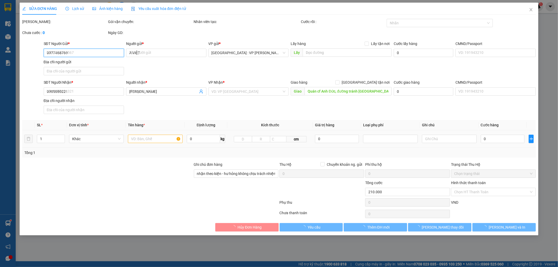
type input "210.000"
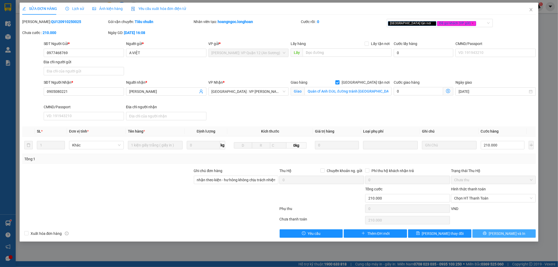
click at [499, 231] on button "[PERSON_NAME] và In" at bounding box center [503, 233] width 63 height 8
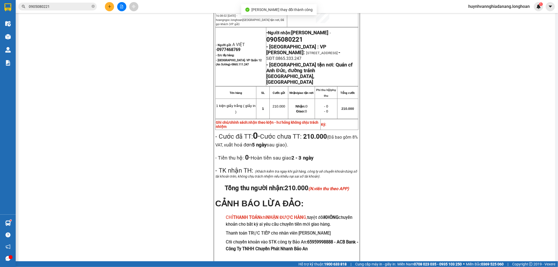
scroll to position [69, 0]
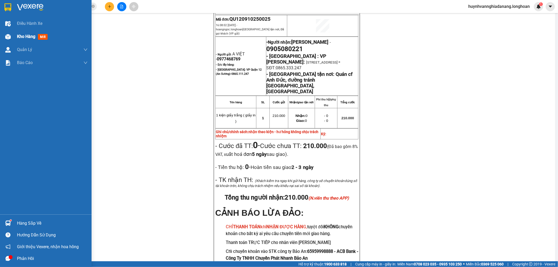
click at [32, 35] on span "Kho hàng" at bounding box center [26, 36] width 18 height 5
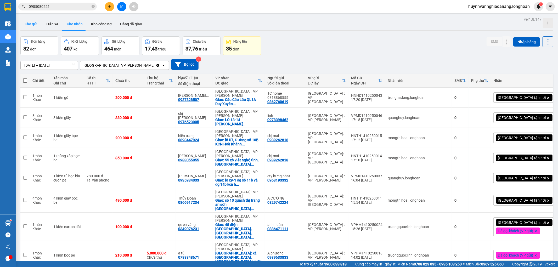
drag, startPoint x: 31, startPoint y: 26, endPoint x: 35, endPoint y: 27, distance: 3.9
click at [31, 26] on button "Kho gửi" at bounding box center [30, 24] width 21 height 13
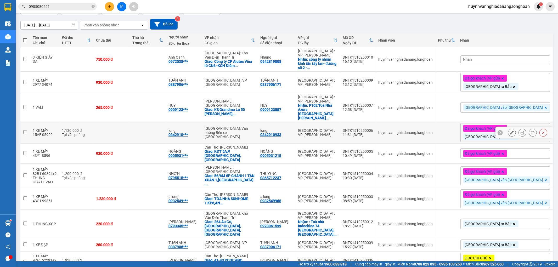
scroll to position [47, 0]
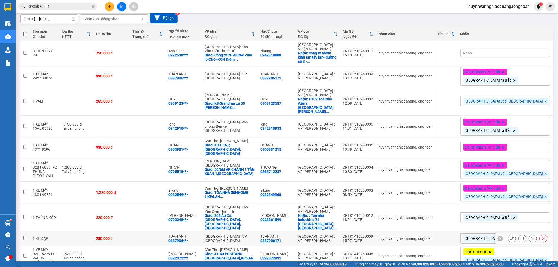
click at [520, 237] on icon at bounding box center [522, 239] width 4 height 4
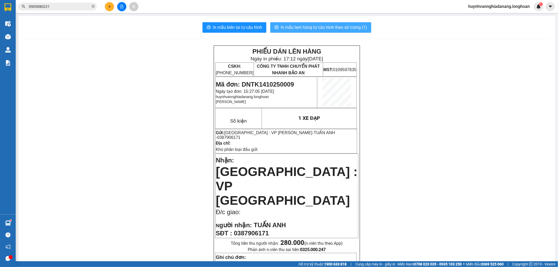
click at [327, 30] on span "In mẫu tem hàng tự cấu hình theo số lượng (1)" at bounding box center [324, 27] width 86 height 7
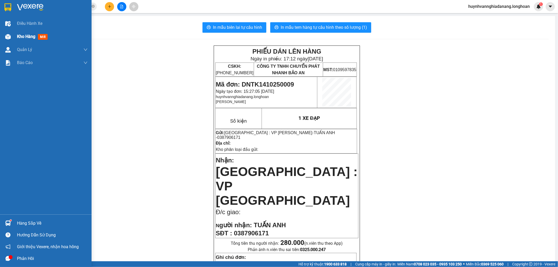
click at [25, 38] on span "Kho hàng" at bounding box center [26, 36] width 18 height 5
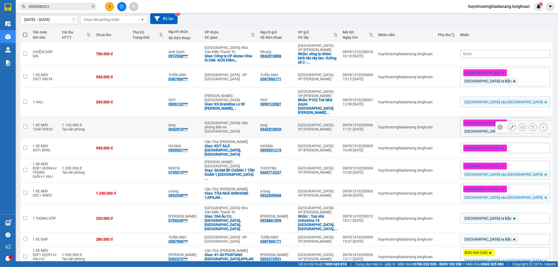
scroll to position [47, 0]
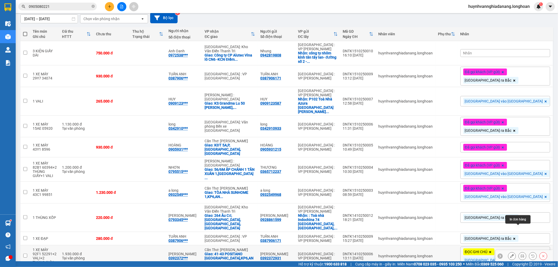
click at [520, 254] on icon at bounding box center [522, 256] width 4 height 4
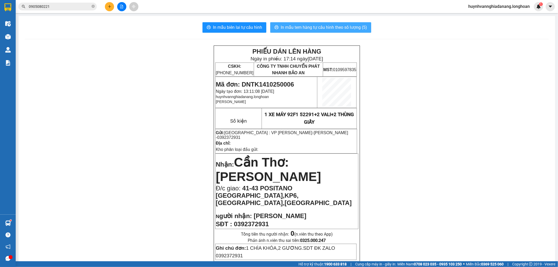
click at [320, 31] on button "In mẫu tem hàng tự cấu hình theo số lượng (5)" at bounding box center [320, 27] width 101 height 10
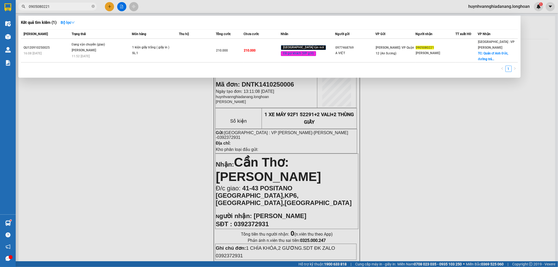
click at [69, 5] on input "0905080221" at bounding box center [60, 7] width 62 height 6
type input "0"
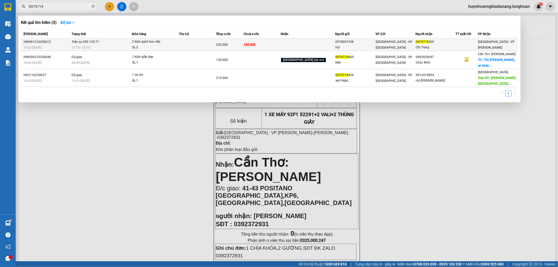
type input "0979719"
click at [193, 44] on td at bounding box center [197, 45] width 37 height 12
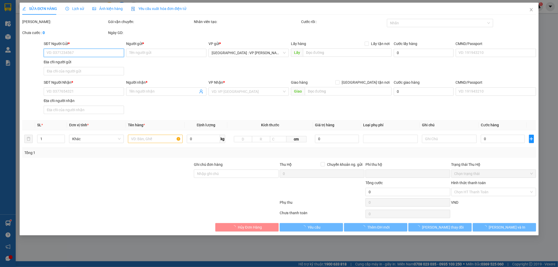
type input "0978097458"
type input "hội"
type input "0979719909"
type input "Chị Trang"
type input "HÀNG DỄ VỠ CHÚ Ý BỐC XẾP NHẸ TAY KHÔNG ĐÈ HÀNG ( HƯ VỠ KHÔNG ĐỀN GIÁ TRỊ HÀNG )"
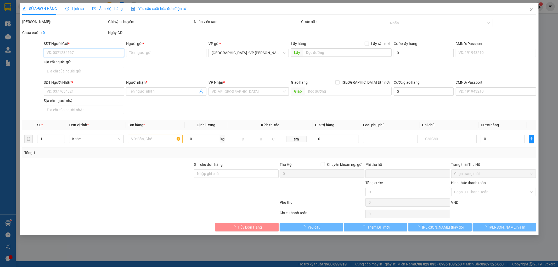
checkbox input "true"
type input "0"
type input "230.000"
type input "40.000"
type input "230.000"
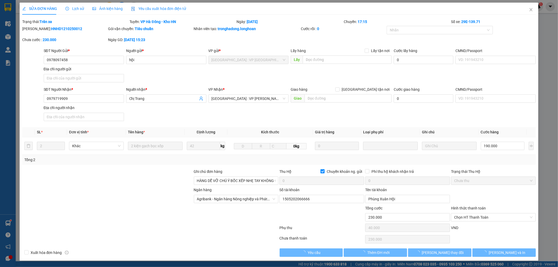
click at [76, 10] on span "Lịch sử" at bounding box center [74, 9] width 19 height 4
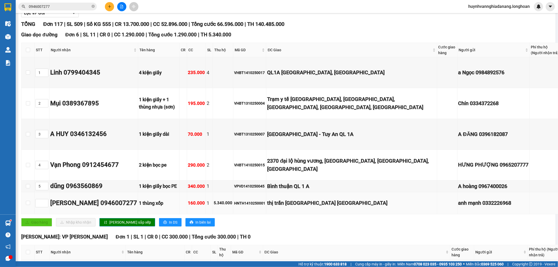
click at [238, 202] on div "HNTH1410250001" at bounding box center [249, 203] width 31 height 6
copy div "HNTH1410250001"
click at [54, 5] on input "0946007277" at bounding box center [60, 7] width 62 height 6
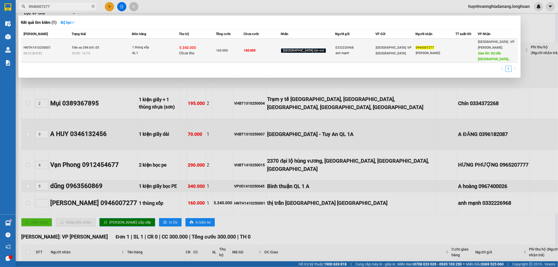
click at [113, 46] on td "Trên xe 29K-041.05 20:00 - 14/10" at bounding box center [101, 51] width 62 height 24
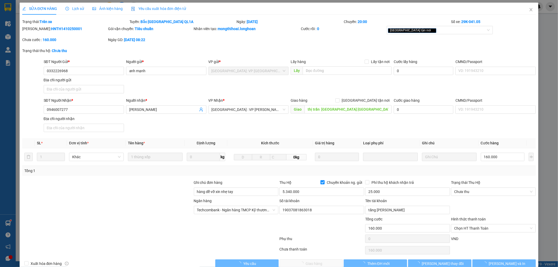
type input "0332226968"
type input "anh mạnh"
type input "0946007277"
type input "[PERSON_NAME]"
type input "thị trấn [GEOGRAPHIC_DATA] [GEOGRAPHIC_DATA]"
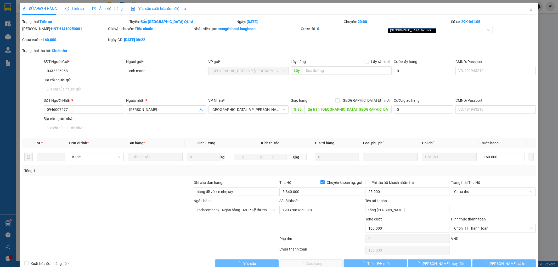
type input "hàng dễ vỡ xin nhẹ tay"
type input "160.000"
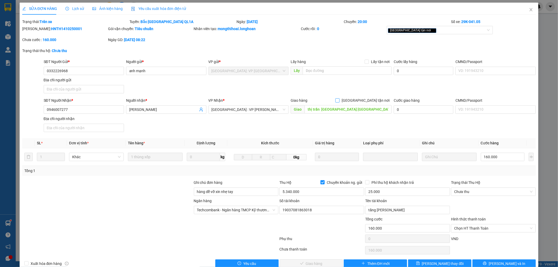
click at [360, 101] on div "Giao hàng Giao tận nơi" at bounding box center [340, 101] width 101 height 6
click at [339, 101] on input "Giao tận nơi" at bounding box center [337, 100] width 4 height 4
checkbox input "true"
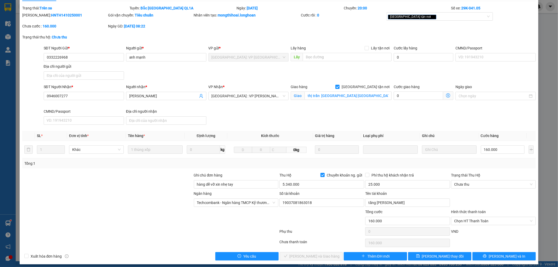
scroll to position [17, 0]
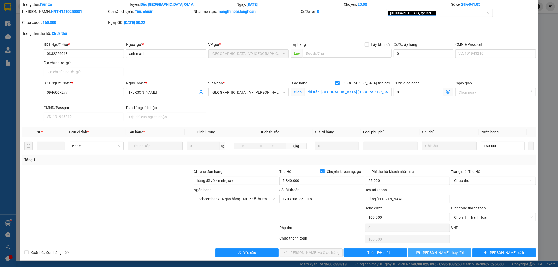
click at [435, 255] on span "Lưu thay đổi" at bounding box center [443, 253] width 42 height 6
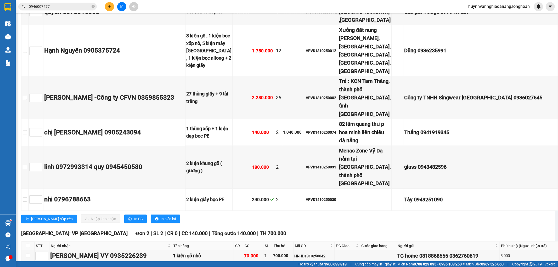
scroll to position [3719, 0]
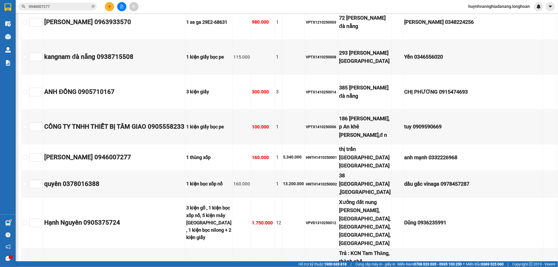
checkbox input "true"
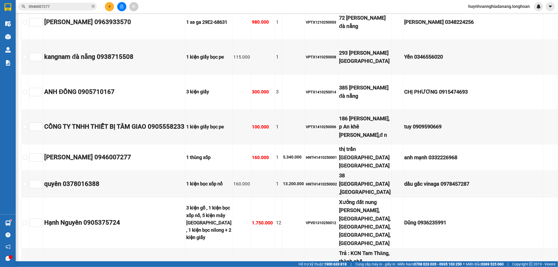
checkbox input "true"
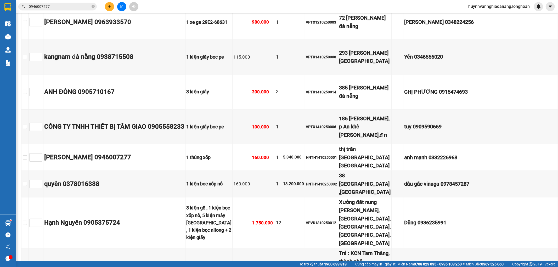
checkbox input "true"
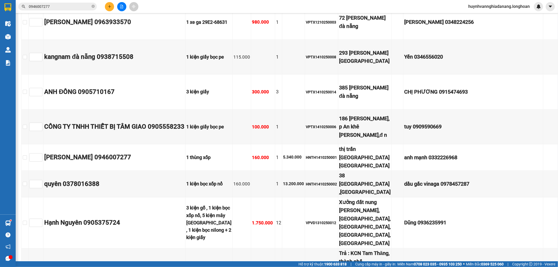
checkbox input "true"
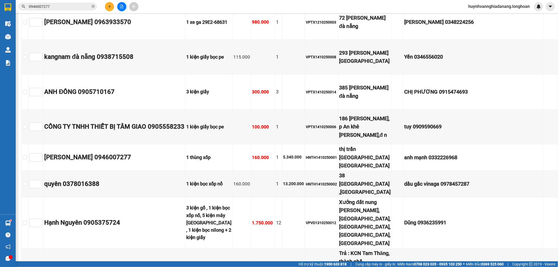
checkbox input "true"
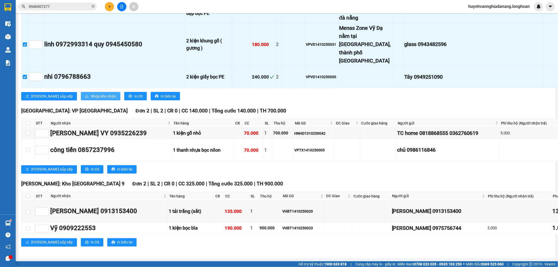
scroll to position [4956, 0]
click at [91, 94] on span "Nhập kho nhận" at bounding box center [103, 96] width 25 height 6
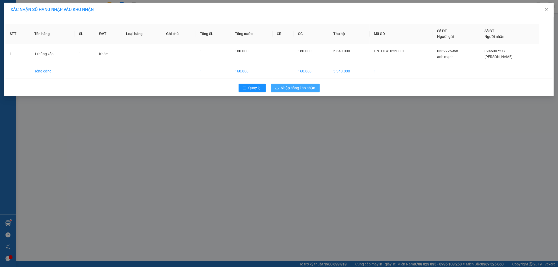
click at [295, 89] on span "Nhập hàng kho nhận" at bounding box center [298, 88] width 35 height 6
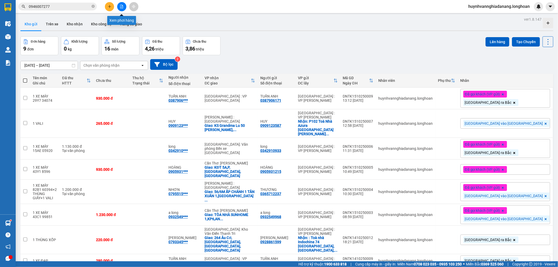
click at [122, 7] on icon "file-add" at bounding box center [121, 7] width 3 height 4
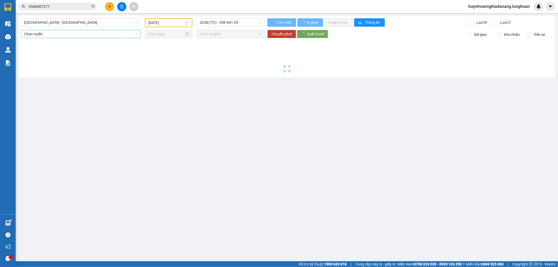
type input "[DATE]"
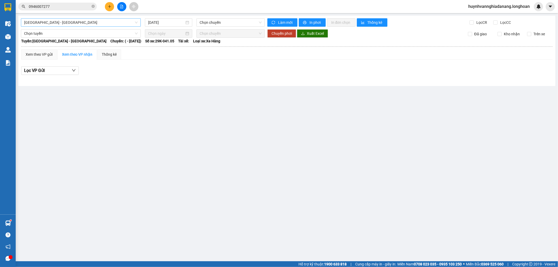
click at [102, 23] on span "Hải Phòng - Hà Nội" at bounding box center [80, 23] width 113 height 8
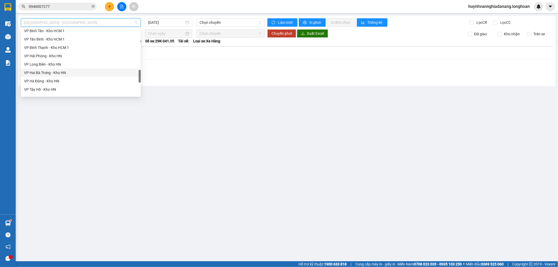
scroll to position [368, 0]
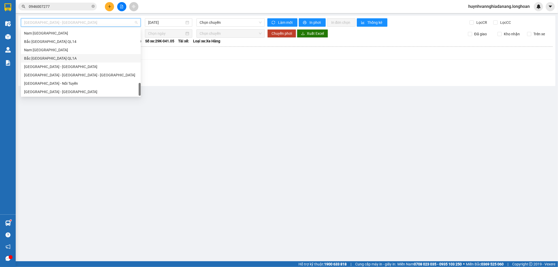
click at [43, 56] on div "Bắc Trung Nam QL1A" at bounding box center [80, 58] width 113 height 6
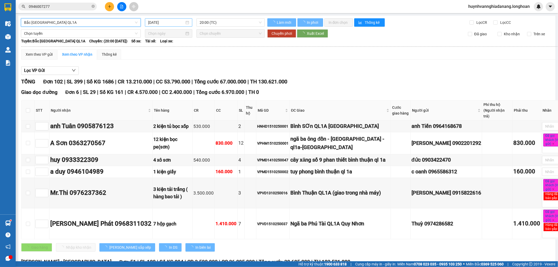
click at [174, 24] on input "[DATE]" at bounding box center [166, 23] width 36 height 6
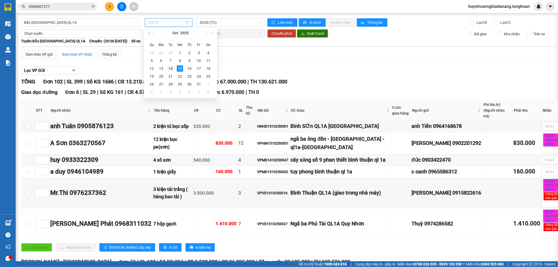
click at [170, 69] on div "14" at bounding box center [170, 68] width 6 height 6
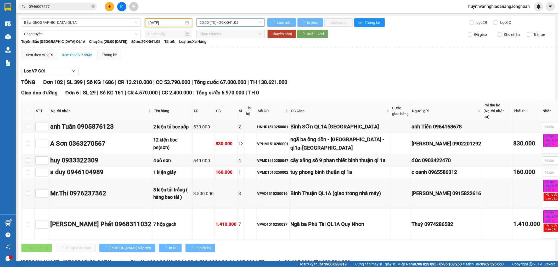
type input "14/10/2025"
click at [226, 24] on span "20:00 (TC) - 29K-041.05" at bounding box center [230, 23] width 62 height 8
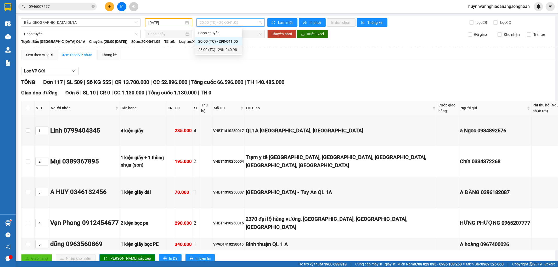
click at [228, 49] on div "23:00 (TC) - 29K-040.98" at bounding box center [218, 50] width 41 height 6
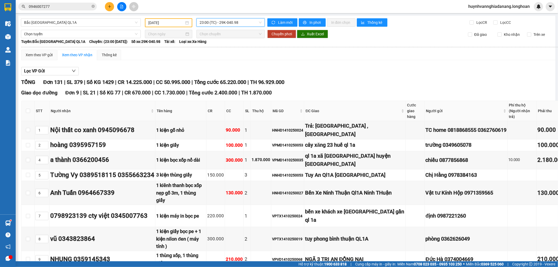
click at [244, 24] on span "23:00 (TC) - 29K-040.98" at bounding box center [230, 23] width 62 height 8
click at [233, 50] on div "23:00 (TC) - 29K-040.98" at bounding box center [218, 50] width 41 height 6
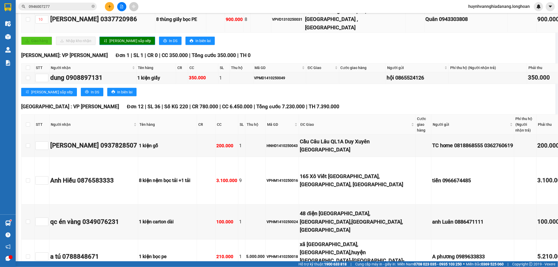
scroll to position [290, 0]
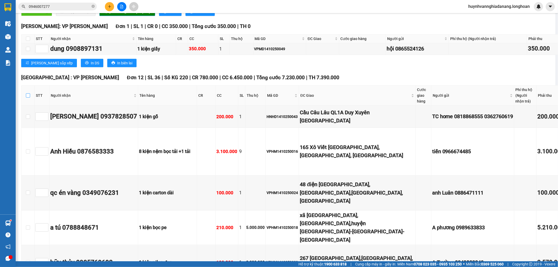
click at [28, 93] on input "checkbox" at bounding box center [28, 95] width 4 height 4
checkbox input "true"
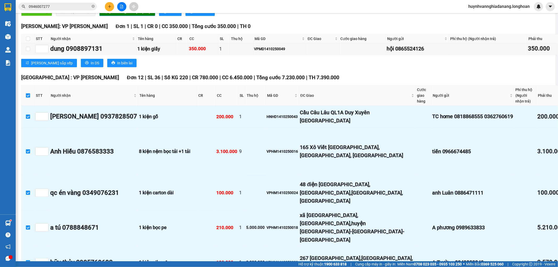
checkbox input "true"
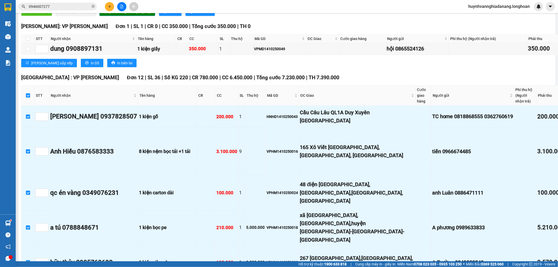
checkbox input "true"
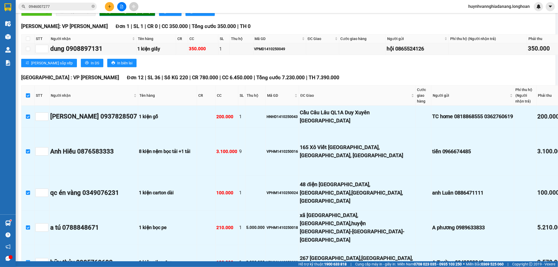
checkbox input "true"
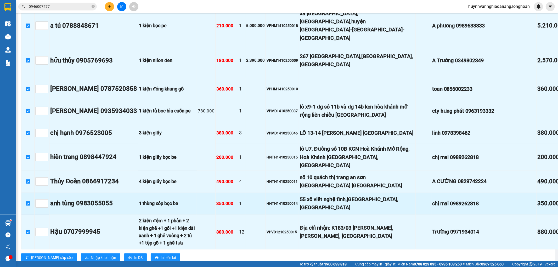
scroll to position [494, 0]
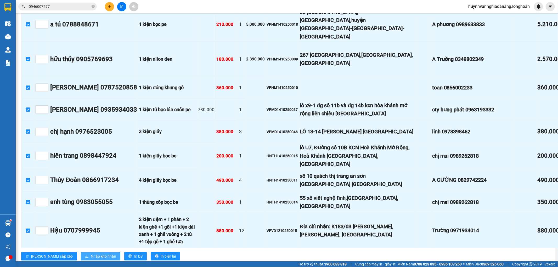
click at [91, 253] on span "Nhập kho nhận" at bounding box center [103, 256] width 25 height 6
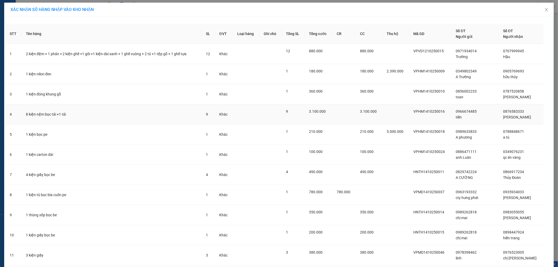
click at [294, 113] on div "9" at bounding box center [293, 112] width 15 height 6
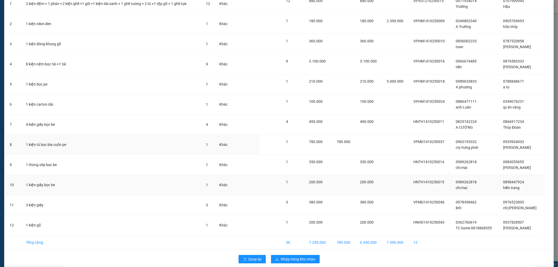
scroll to position [57, 0]
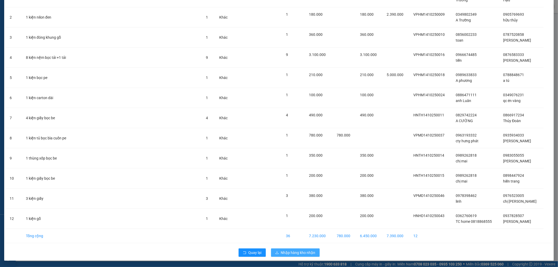
click at [297, 254] on span "Nhập hàng kho nhận" at bounding box center [298, 253] width 35 height 6
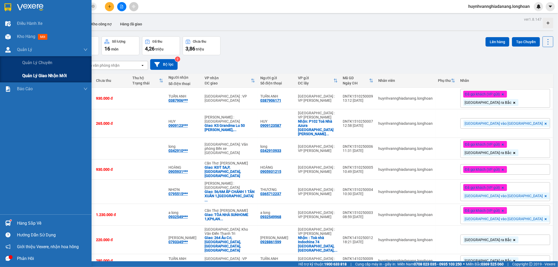
click at [37, 78] on span "Quản lý giao nhận mới" at bounding box center [44, 75] width 44 height 7
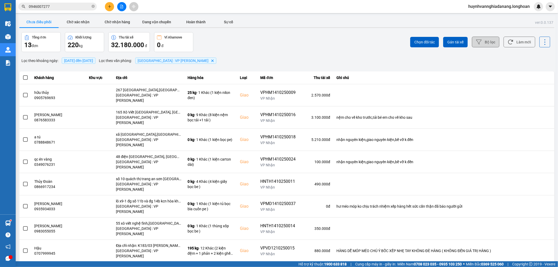
click at [483, 42] on button "Bộ lọc" at bounding box center [485, 42] width 27 height 11
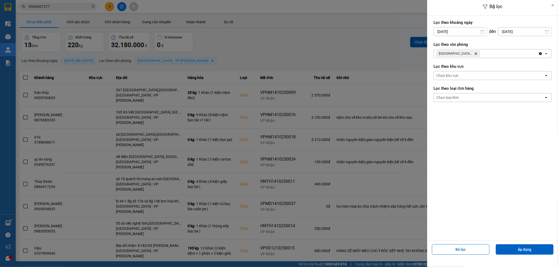
click at [467, 30] on input "[DATE]" at bounding box center [460, 31] width 53 height 8
click at [457, 71] on div "1" at bounding box center [457, 70] width 7 height 6
type input "01/10/2025"
click at [510, 247] on button "Áp dụng" at bounding box center [524, 249] width 58 height 10
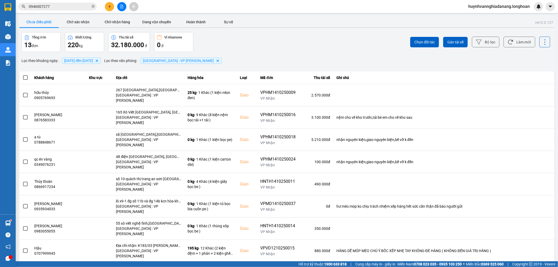
scroll to position [16, 0]
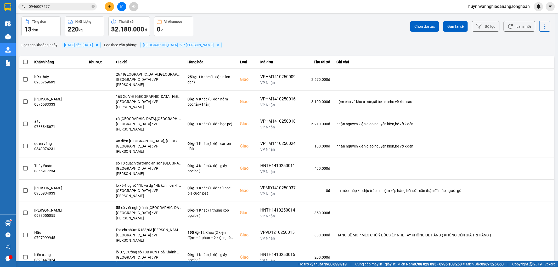
click at [540, 244] on div "100 / trang" at bounding box center [535, 242] width 19 height 5
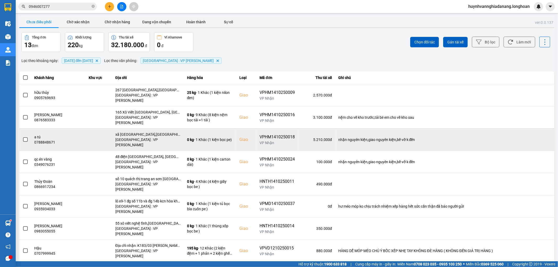
click at [25, 137] on span at bounding box center [25, 139] width 5 height 5
click at [22, 137] on input "checkbox" at bounding box center [22, 137] width 0 height 0
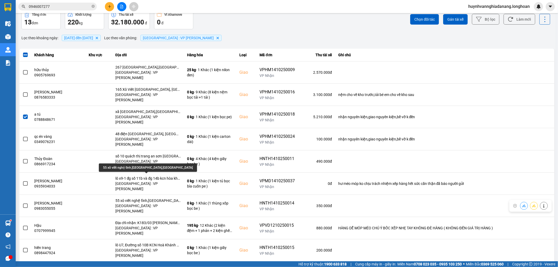
scroll to position [58, 0]
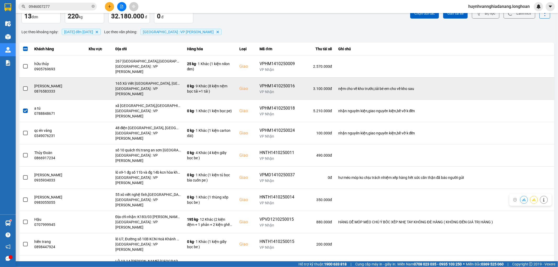
scroll to position [0, 0]
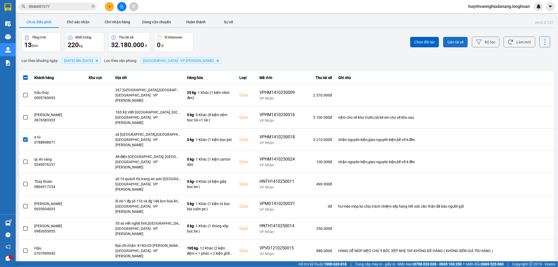
click at [454, 43] on span "Gán tài xế" at bounding box center [455, 41] width 16 height 5
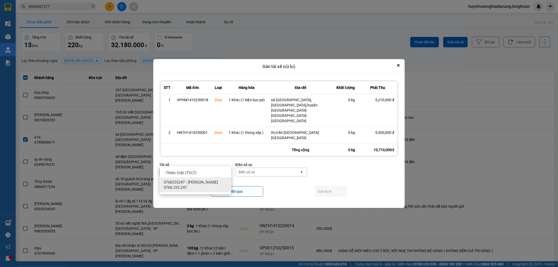
type input "VI"
click at [214, 184] on span "0768333247 - Nguyễn Tấn Việt 0768.333.247" at bounding box center [196, 185] width 65 height 10
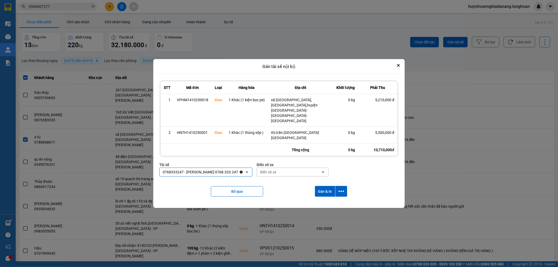
click at [272, 169] on div "Biển số xe" at bounding box center [268, 171] width 16 height 5
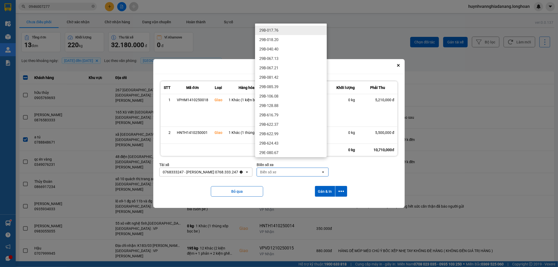
type input "8"
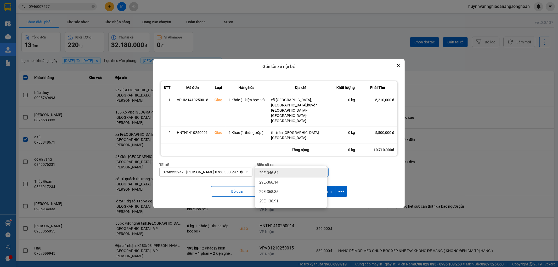
type input "346"
click at [280, 171] on div "29E-346.54" at bounding box center [291, 172] width 72 height 9
click at [340, 189] on icon "dialog" at bounding box center [340, 191] width 5 height 5
click at [328, 195] on span "Chỉ gán tài" at bounding box center [320, 194] width 17 height 5
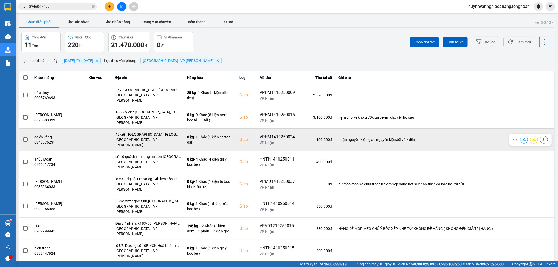
click at [25, 137] on span at bounding box center [25, 139] width 5 height 5
click at [22, 137] on input "checkbox" at bounding box center [22, 137] width 0 height 0
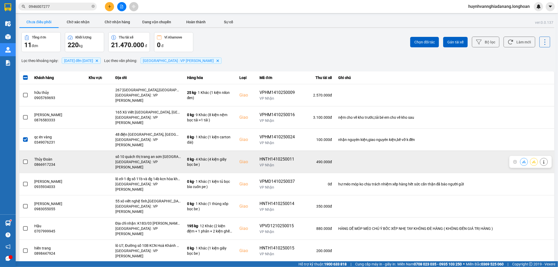
click at [26, 159] on span at bounding box center [25, 161] width 5 height 5
click at [22, 159] on input "checkbox" at bounding box center [22, 159] width 0 height 0
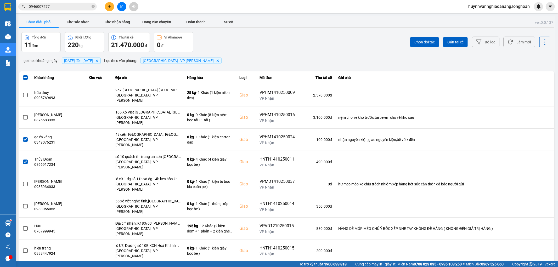
scroll to position [29, 0]
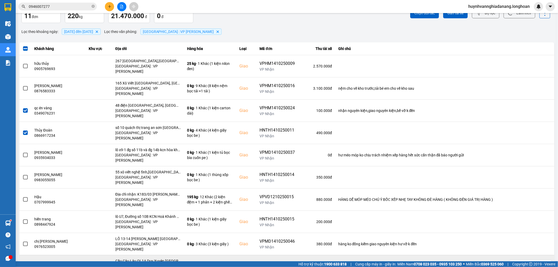
click at [25, 264] on span at bounding box center [25, 266] width 5 height 5
click at [22, 263] on input "checkbox" at bounding box center [22, 263] width 0 height 0
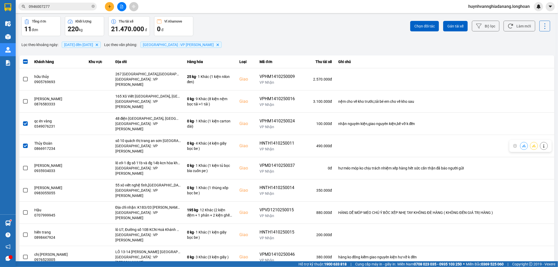
scroll to position [0, 0]
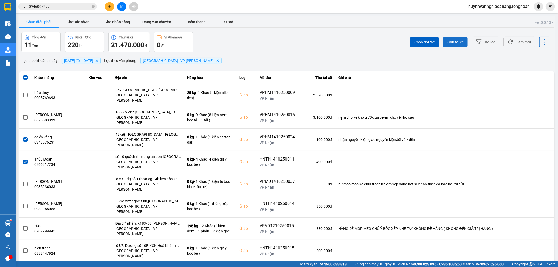
click at [450, 43] on span "Gán tài xế" at bounding box center [455, 41] width 16 height 5
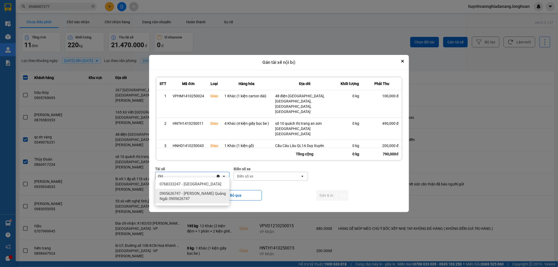
type input "QU"
drag, startPoint x: 190, startPoint y: 185, endPoint x: 254, endPoint y: 172, distance: 65.6
click at [190, 185] on span "0768333247 - Trần Minh Quang" at bounding box center [190, 183] width 62 height 5
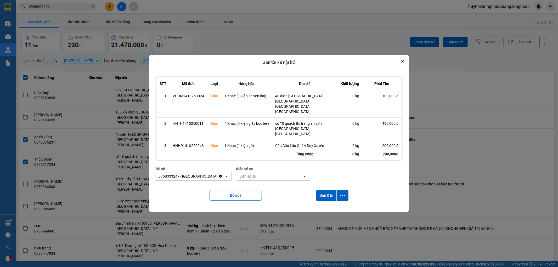
click at [260, 172] on div "Biển số xe" at bounding box center [269, 176] width 66 height 8
type input "8487"
click at [265, 185] on div "29E-084.87" at bounding box center [270, 183] width 74 height 9
click at [341, 195] on icon "dialog" at bounding box center [342, 195] width 5 height 1
click at [327, 206] on span "Chỉ gán tài" at bounding box center [321, 206] width 17 height 5
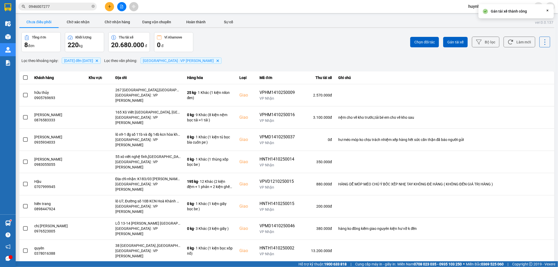
drag, startPoint x: 26, startPoint y: 79, endPoint x: 29, endPoint y: 79, distance: 3.1
click at [26, 79] on span at bounding box center [25, 77] width 5 height 5
click at [22, 75] on input "checkbox" at bounding box center [22, 75] width 0 height 0
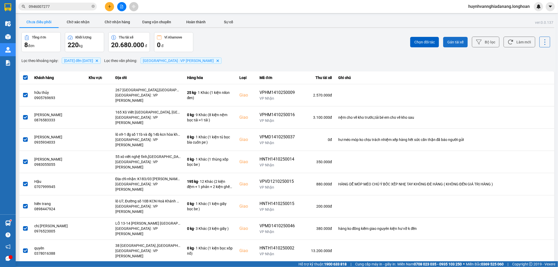
click at [455, 44] on span "Gán tài xế" at bounding box center [455, 41] width 16 height 5
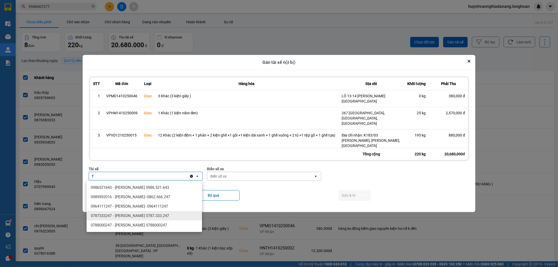
type input "T"
click at [166, 217] on span "0787333247 - Phạm Thanh Tuấn 0787.333.247" at bounding box center [130, 215] width 78 height 5
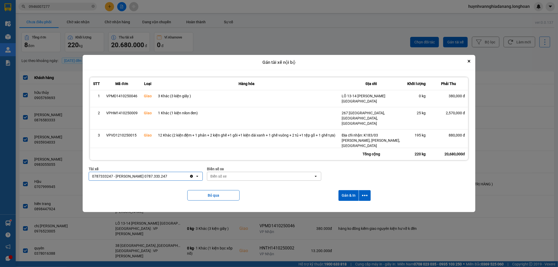
click at [234, 176] on div "Biển số xe" at bounding box center [260, 176] width 106 height 8
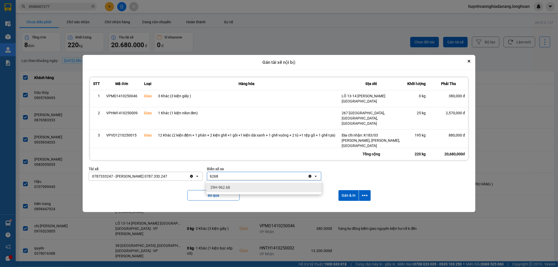
type input "6268"
click at [250, 186] on div "29H-962.68" at bounding box center [263, 187] width 115 height 9
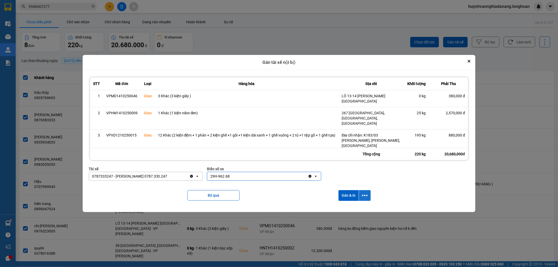
click at [365, 195] on icon "dialog" at bounding box center [364, 195] width 5 height 5
click at [347, 210] on span "Chỉ gán tài" at bounding box center [344, 209] width 17 height 5
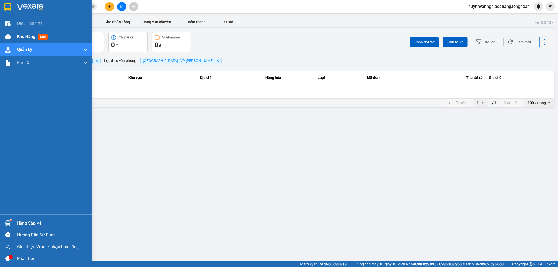
click at [18, 39] on div "Kho hàng mới" at bounding box center [33, 36] width 33 height 7
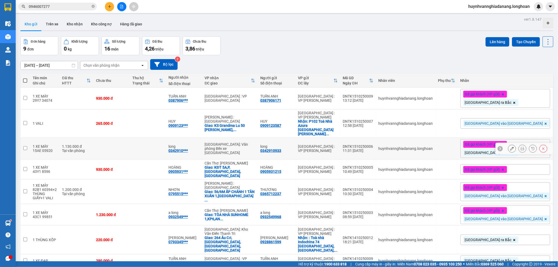
click at [520, 147] on icon at bounding box center [522, 149] width 4 height 4
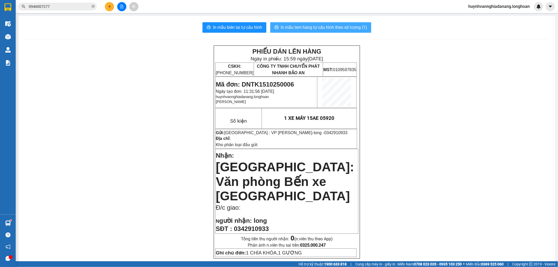
click at [326, 26] on span "In mẫu tem hàng tự cấu hình theo số lượng (1)" at bounding box center [324, 27] width 86 height 7
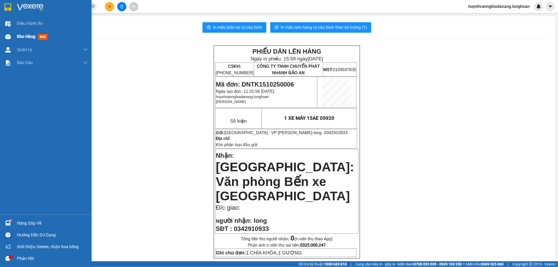
click at [25, 38] on span "Kho hàng" at bounding box center [26, 36] width 18 height 5
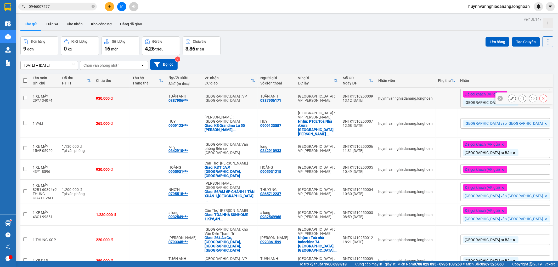
click at [520, 100] on icon at bounding box center [522, 98] width 4 height 4
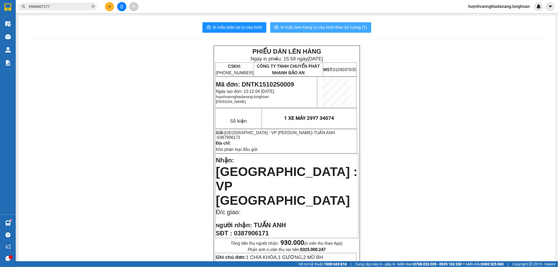
click at [319, 25] on span "In mẫu tem hàng tự cấu hình theo số lượng (1)" at bounding box center [324, 27] width 86 height 7
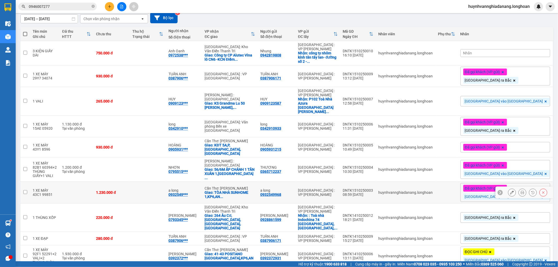
scroll to position [18, 0]
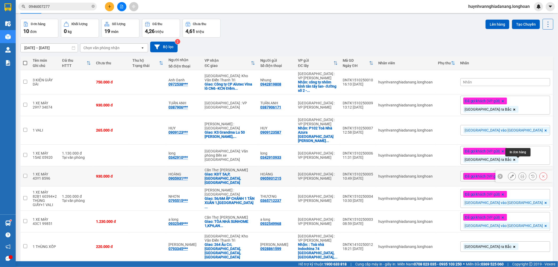
click at [520, 174] on icon at bounding box center [522, 176] width 4 height 4
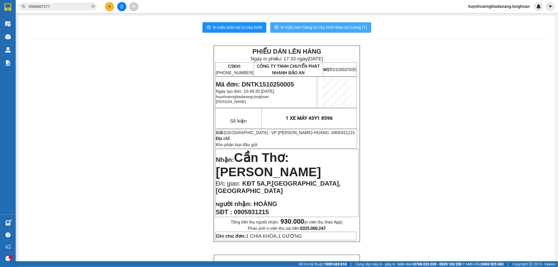
click at [334, 24] on span "In mẫu tem hàng tự cấu hình theo số lượng (1)" at bounding box center [324, 27] width 86 height 7
click at [110, 7] on icon "plus" at bounding box center [110, 7] width 4 height 4
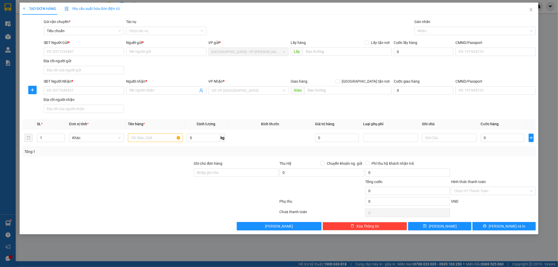
click at [77, 56] on div "SĐT Người Gửi * VD: 0371234567" at bounding box center [84, 49] width 80 height 18
click at [77, 54] on input "SĐT Người Gửi *" at bounding box center [84, 52] width 80 height 8
type input "0763679601"
drag, startPoint x: 77, startPoint y: 62, endPoint x: 82, endPoint y: 63, distance: 5.0
click at [78, 62] on div "0763679601 - [PERSON_NAME]" at bounding box center [84, 62] width 74 height 6
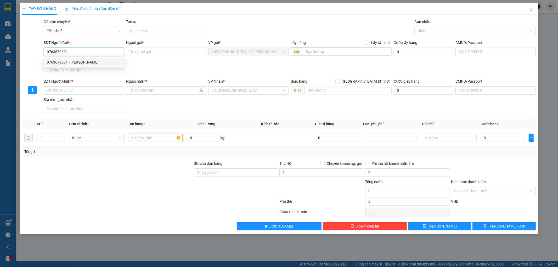
type input "HƯƠNG"
checkbox input "true"
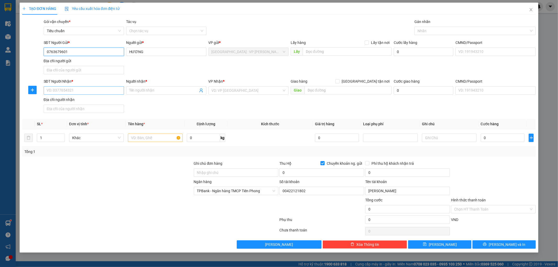
type input "0763679601"
click at [88, 92] on input "SĐT Người Nhận *" at bounding box center [84, 90] width 80 height 8
click at [82, 101] on div "0355662024 - [GEOGRAPHIC_DATA]" at bounding box center [84, 101] width 74 height 6
type input "0355662024"
type input "[PERSON_NAME]"
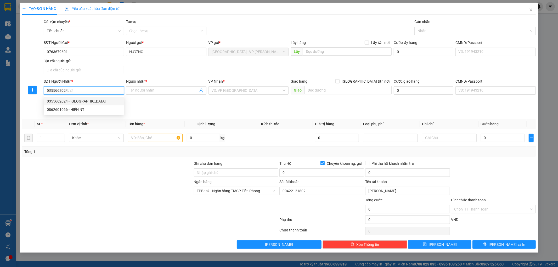
checkbox input "false"
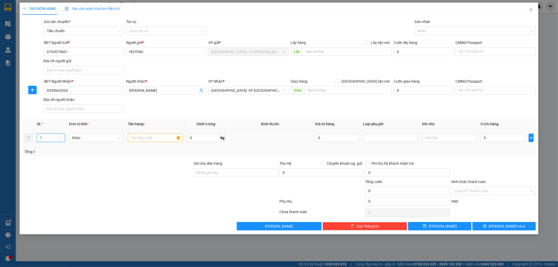
click at [45, 139] on input "1" at bounding box center [50, 138] width 27 height 8
type input "2"
click at [142, 140] on input "text" at bounding box center [155, 138] width 55 height 8
type input "2 THÙNG GIẤY"
drag, startPoint x: 223, startPoint y: 173, endPoint x: 226, endPoint y: 172, distance: 3.4
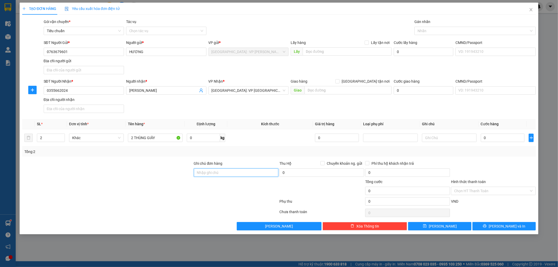
click at [223, 173] on input "Ghi chú đơn hàng" at bounding box center [236, 172] width 85 height 8
type input "KHÔNG BAO HƯ VỠ,MÓP MÉO"
click at [505, 138] on input "0" at bounding box center [503, 138] width 44 height 8
type input "1"
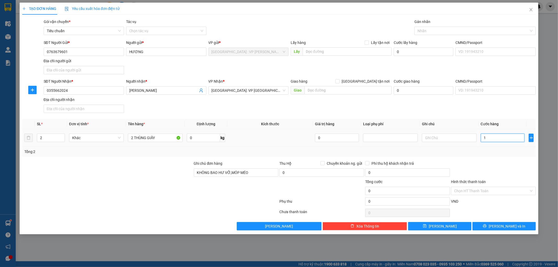
type input "1"
type input "12"
type input "120"
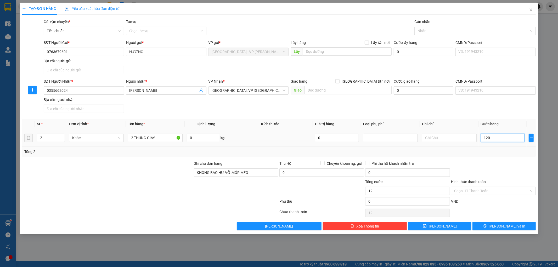
type input "120"
type input "1.200"
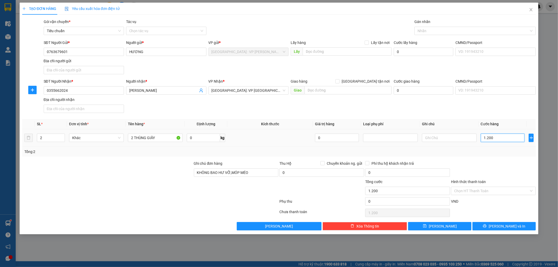
type input "12.000"
type input "120.000"
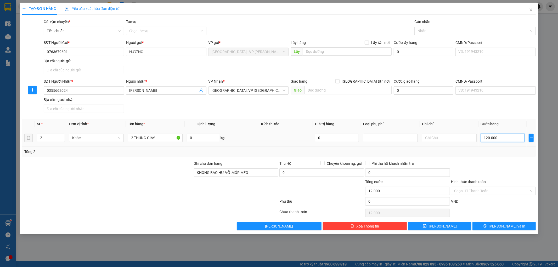
type input "120.000"
drag, startPoint x: 440, startPoint y: 31, endPoint x: 442, endPoint y: 32, distance: 2.7
click at [440, 31] on div at bounding box center [471, 31] width 113 height 6
type input "120.000"
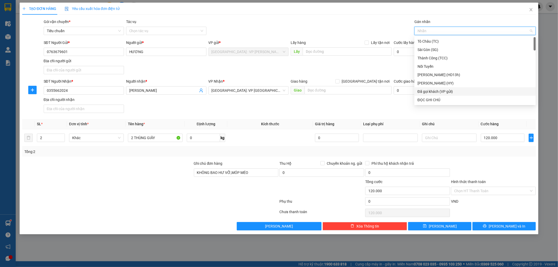
click at [447, 92] on div "Đã gọi khách (VP gửi)" at bounding box center [474, 92] width 115 height 6
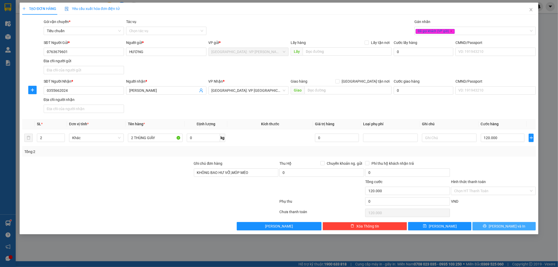
click at [500, 225] on span "[PERSON_NAME] và In" at bounding box center [506, 226] width 37 height 6
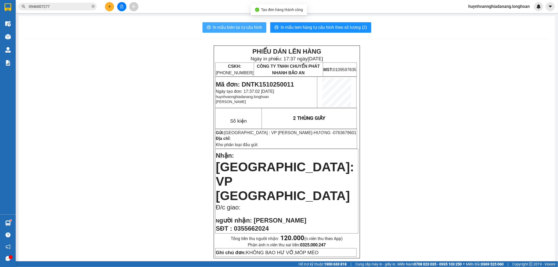
click at [246, 27] on span "In mẫu biên lai tự cấu hình" at bounding box center [237, 27] width 49 height 7
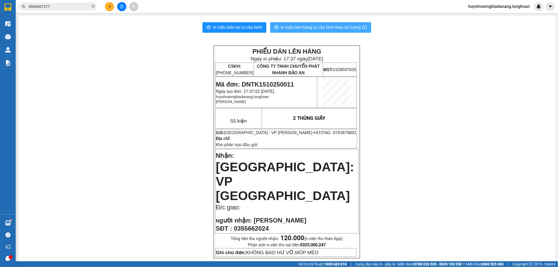
click at [332, 31] on button "In mẫu tem hàng tự cấu hình theo số lượng (2)" at bounding box center [320, 27] width 101 height 10
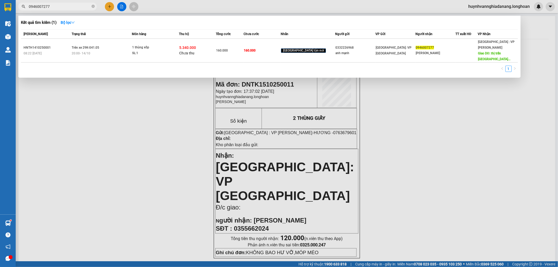
click at [62, 5] on input "0946007277" at bounding box center [60, 7] width 62 height 6
type input "0"
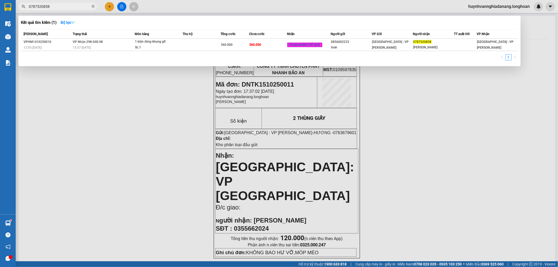
type input "0787520858"
click at [132, 77] on div at bounding box center [279, 133] width 558 height 267
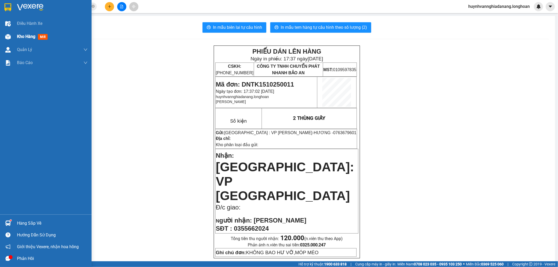
click at [21, 37] on span "Kho hàng" at bounding box center [26, 36] width 18 height 5
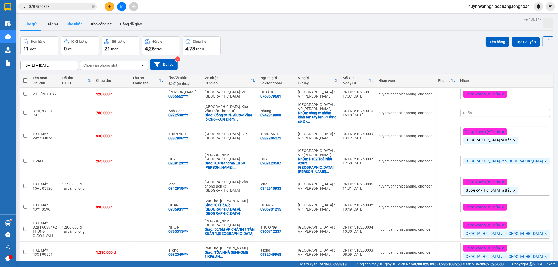
click at [82, 25] on button "Kho nhận" at bounding box center [74, 24] width 24 height 13
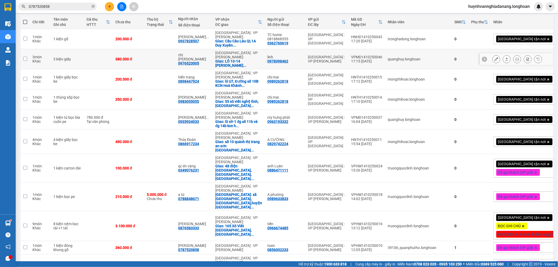
scroll to position [87, 0]
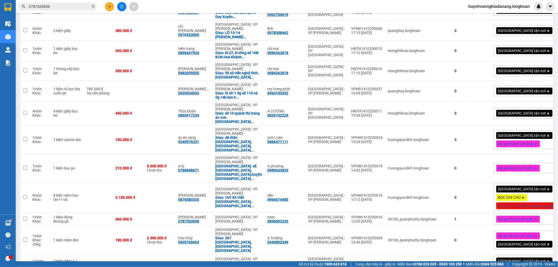
click at [498, 170] on span "Đã gọi khách (VP gửi)" at bounding box center [515, 168] width 35 height 5
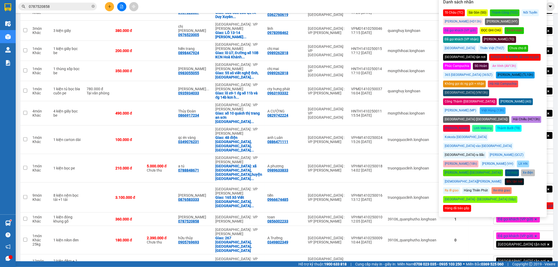
click at [456, 54] on div "[GEOGRAPHIC_DATA] tận nơi" at bounding box center [465, 57] width 44 height 7
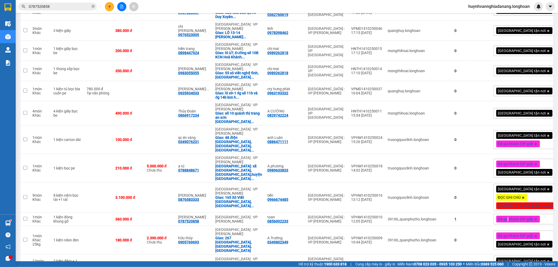
click at [498, 217] on span "Đã gọi khách (VP gửi)" at bounding box center [515, 219] width 35 height 5
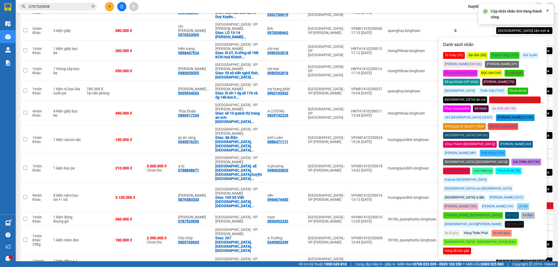
click at [480, 79] on div "Đã gọi khách (VP nhận)" at bounding box center [461, 82] width 37 height 7
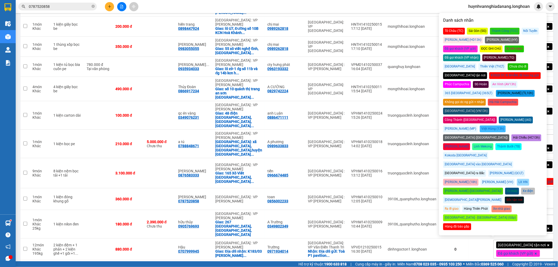
scroll to position [0, 0]
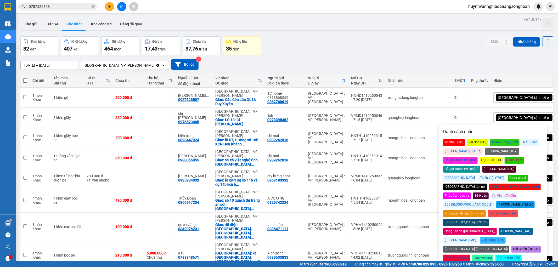
click at [312, 45] on div "Đơn hàng 82 đơn Khối lượng 407 kg Số lượng 464 món Đã thu 17,43 triệu Chưa thu …" at bounding box center [286, 45] width 533 height 19
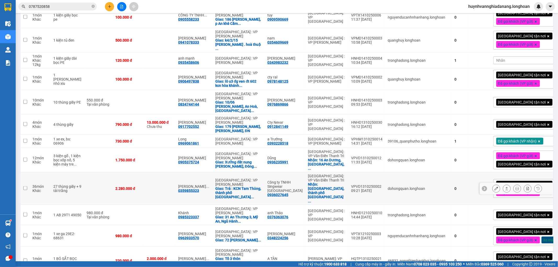
scroll to position [639, 0]
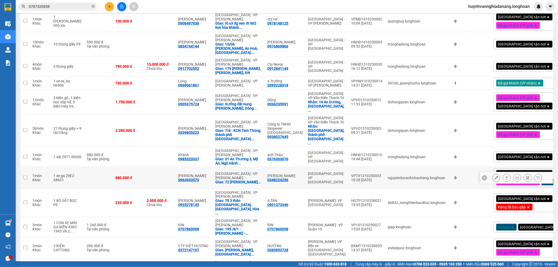
click at [494, 180] on icon at bounding box center [496, 178] width 4 height 4
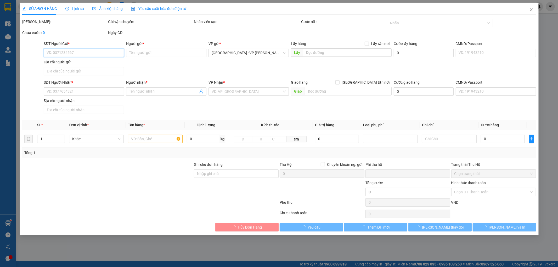
type input "0348224256"
type input "vũ văn cảnh"
type input "0963933570"
type input "vũ văn tiến"
checkbox input "true"
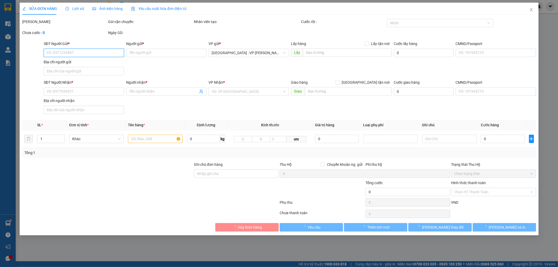
type input "72 nguyễn lê hòa xuân cẩm lệ đà nẵng"
type input "chìa khóa cuốn tay lái + giấy tờ để cốp"
type input "0"
type input "980.000"
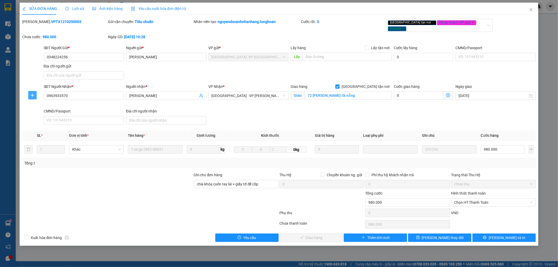
click at [35, 93] on button "button" at bounding box center [32, 95] width 8 height 8
click at [47, 100] on span "Chuyển kho" at bounding box center [41, 102] width 21 height 6
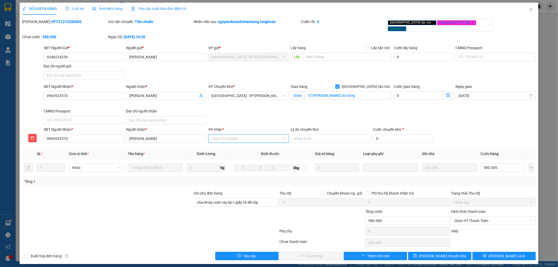
click at [225, 136] on input "VP nhận *" at bounding box center [247, 139] width 70 height 8
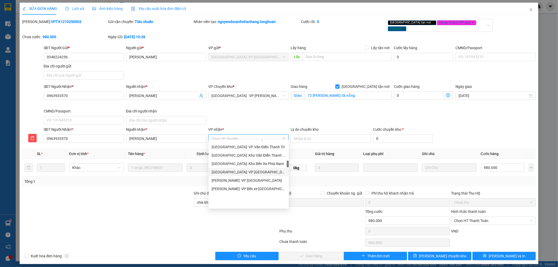
scroll to position [203, 0]
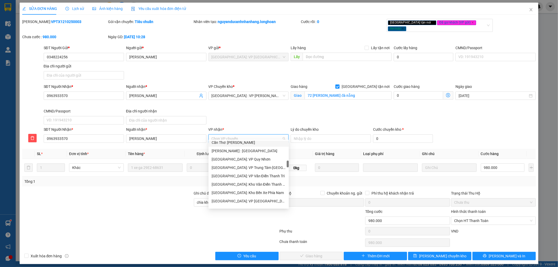
click at [247, 143] on div "Cần Thơ: [PERSON_NAME]" at bounding box center [249, 143] width 74 height 6
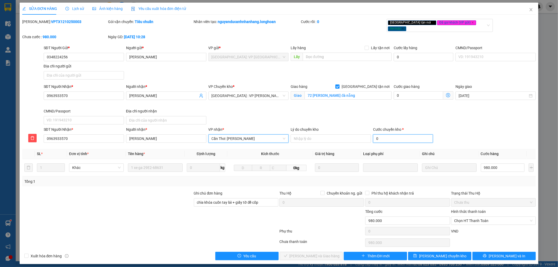
click at [383, 135] on input "0" at bounding box center [403, 138] width 60 height 8
type input "1"
type input "980.001"
type input "980.015"
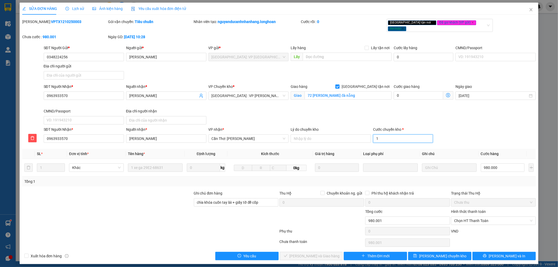
type input "980.015"
type input "153"
type input "980.153"
type input "981.530"
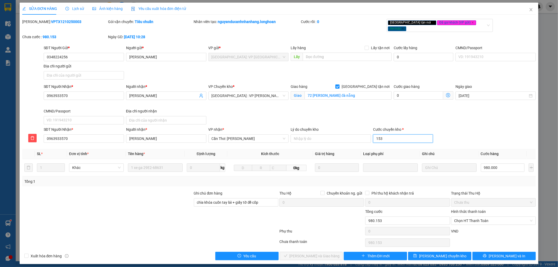
type input "981.530"
type input "15300"
type input "995.300"
type input "153000"
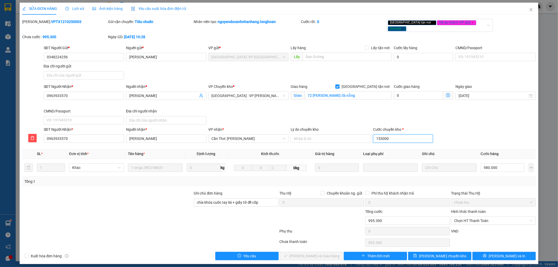
type input "1.133.000"
type input "2.510.000"
type input "1.530.000"
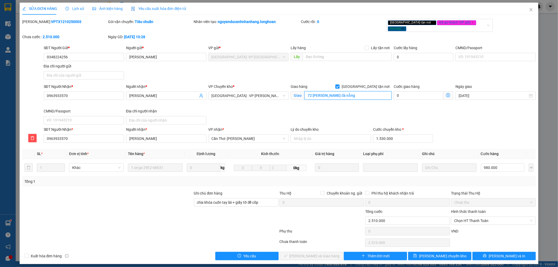
click at [344, 93] on input "72 nguyễn lê hòa xuân cẩm lệ đà nẵng" at bounding box center [347, 95] width 87 height 8
click at [318, 91] on input "text" at bounding box center [347, 95] width 87 height 8
paste input "Ngõ 16 Nguyễn Trường Tộ, An Thới, Phú Quốc"
type input "Ngõ 16 Nguyễn Trường Tộ, An Thới, Phú Quốc"
click at [442, 253] on span "Lưu chuyển kho" at bounding box center [442, 256] width 47 height 6
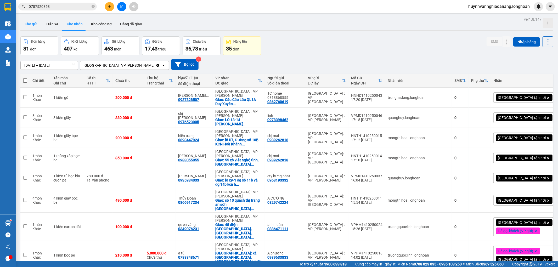
click at [31, 25] on button "Kho gửi" at bounding box center [30, 24] width 21 height 13
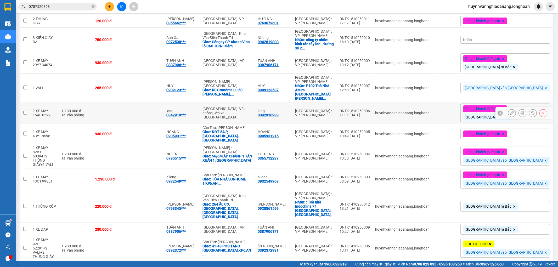
scroll to position [90, 0]
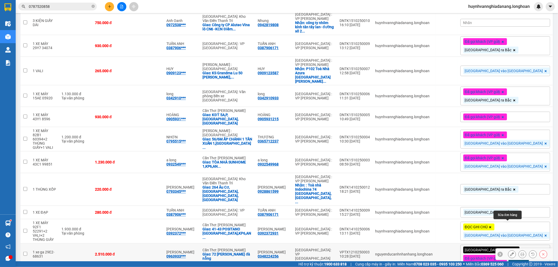
click at [510, 252] on icon at bounding box center [512, 254] width 4 height 4
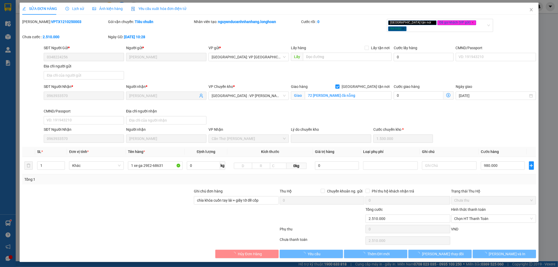
type input "0348224256"
type input "vũ văn cảnh"
type input "0963933570"
type input "vũ văn tiến"
checkbox input "true"
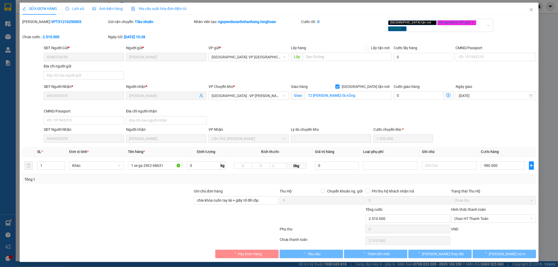
type input "72 nguyễn lê hòa xuân cẩm lệ đà nẵng"
type input "chìa khóa cuốn tay lái + giấy tờ để cốp"
type input "0"
type input "2.510.000"
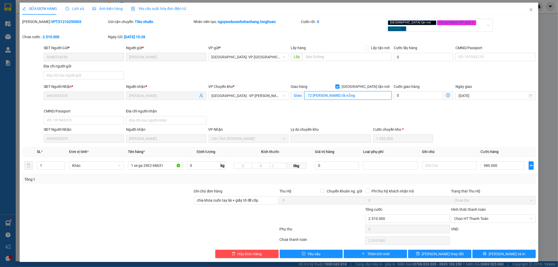
click at [345, 92] on input "72 nguyễn lê hòa xuân cẩm lệ đà nẵng" at bounding box center [347, 95] width 87 height 8
click at [323, 91] on input "text" at bounding box center [347, 95] width 87 height 8
paste input "Ngõ 16 Nguyễn Trường Tộ, An Thới, Phú Quốc"
type input "Ngõ 16 Nguyễn Trường Tộ, An Thới, Phú Quốc"
click at [420, 252] on icon "save" at bounding box center [418, 254] width 4 height 4
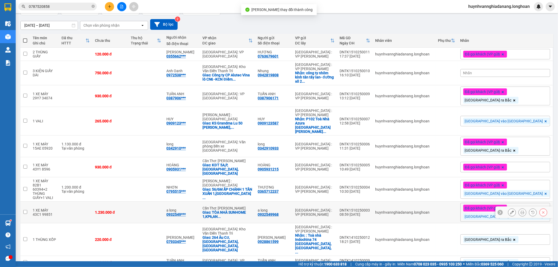
scroll to position [90, 0]
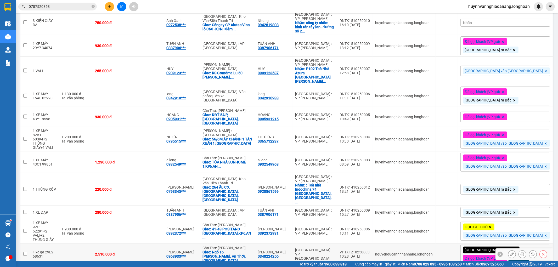
click at [520, 252] on icon at bounding box center [522, 254] width 4 height 4
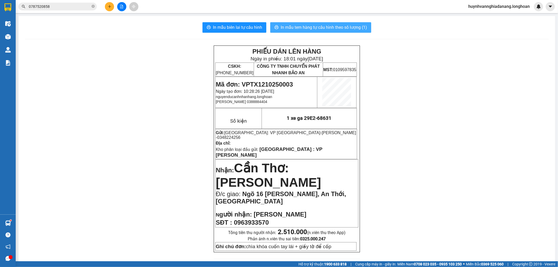
click at [318, 28] on span "In mẫu tem hàng tự cấu hình theo số lượng (1)" at bounding box center [324, 27] width 86 height 7
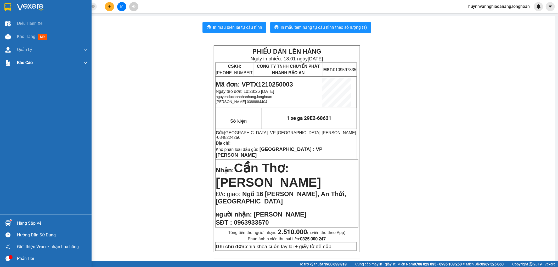
drag, startPoint x: 26, startPoint y: 37, endPoint x: 74, endPoint y: 59, distance: 52.4
click at [27, 37] on span "Kho hàng" at bounding box center [26, 36] width 18 height 5
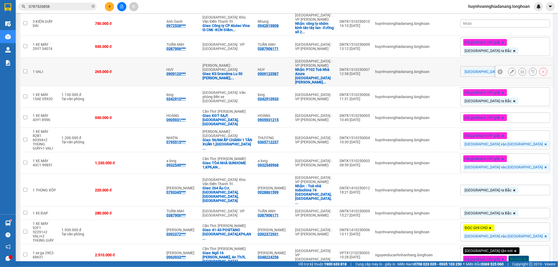
scroll to position [90, 0]
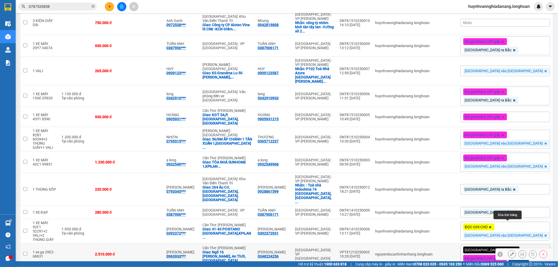
click at [510, 252] on icon at bounding box center [512, 254] width 4 height 4
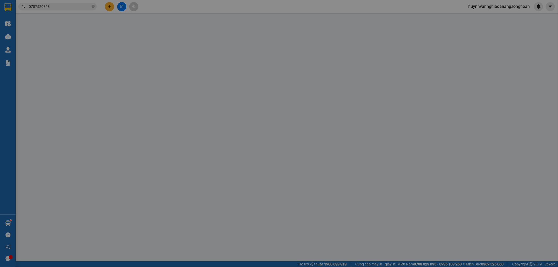
type input "0348224256"
type input "vũ văn cảnh"
type input "0963933570"
type input "vũ văn tiến"
checkbox input "true"
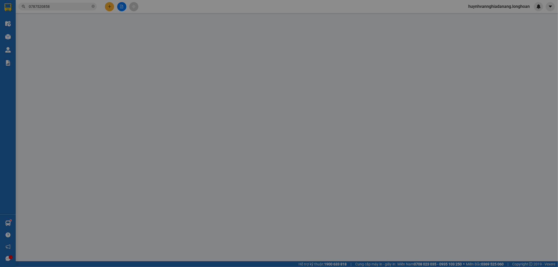
type input "Ngõ 16 Nguyễn Trường Tộ, An Thới, Phú Quốc"
type input "chìa khóa cuốn tay lái + giấy tờ để cốp"
type input "0"
type input "2.510.000"
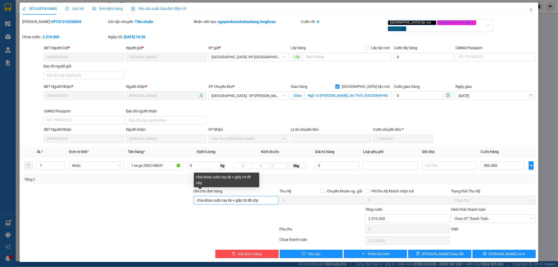
click at [197, 197] on input "chìa khóa cuốn tay lái + giấy tờ để cốp" at bounding box center [236, 200] width 85 height 8
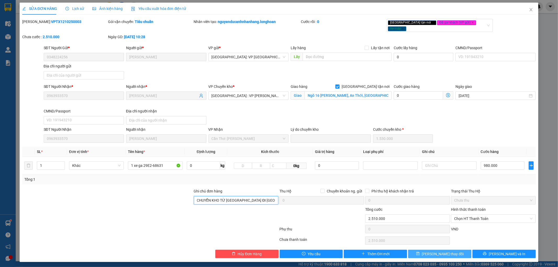
type input "CHUYỂN KHO TỪ ĐÀ NẴNG ĐI PHÚ QUỐC.chìa khóa cuốn tay lái + giấy tờ để cốp"
click at [440, 251] on span "[PERSON_NAME] thay đổi" at bounding box center [443, 254] width 42 height 6
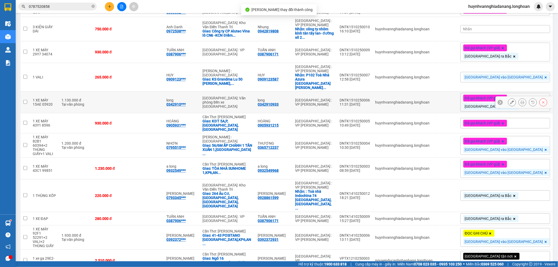
scroll to position [90, 0]
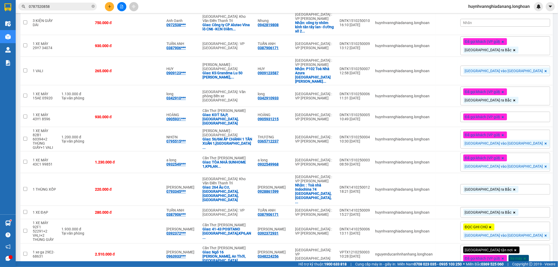
click at [530, 245] on div "Giao tận nơi Đã gọi khách (VP gửi) Xe máy" at bounding box center [505, 254] width 90 height 19
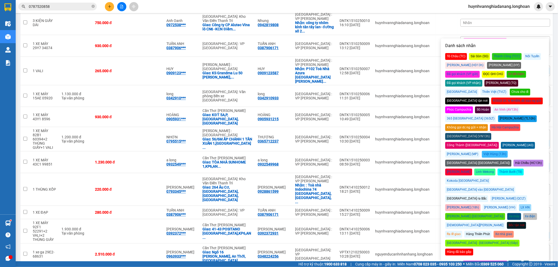
click at [482, 73] on div "ĐỌC GHI CHÚ" at bounding box center [493, 74] width 23 height 7
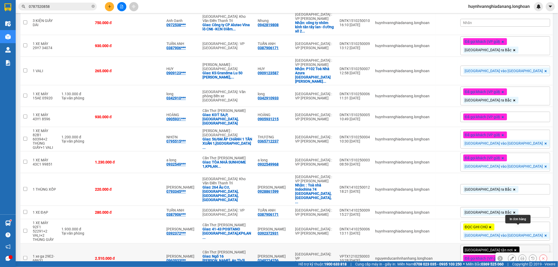
click at [520, 256] on icon at bounding box center [522, 258] width 4 height 4
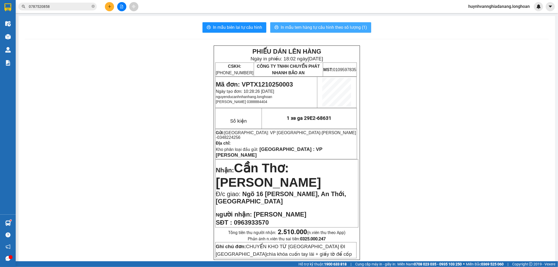
click at [331, 30] on span "In mẫu tem hàng tự cấu hình theo số lượng (1)" at bounding box center [324, 27] width 86 height 7
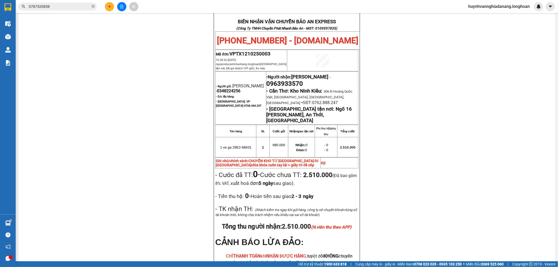
scroll to position [290, 0]
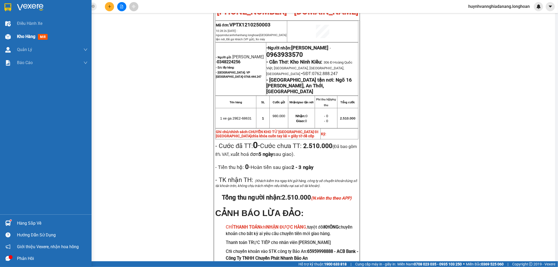
click at [28, 36] on span "Kho hàng" at bounding box center [26, 36] width 18 height 5
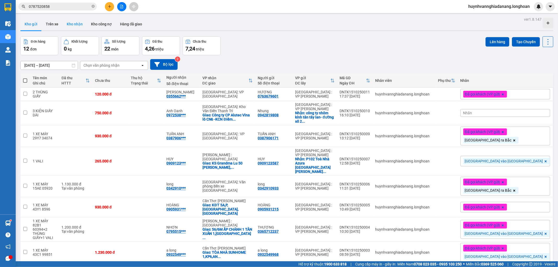
click at [76, 25] on button "Kho nhận" at bounding box center [74, 24] width 24 height 13
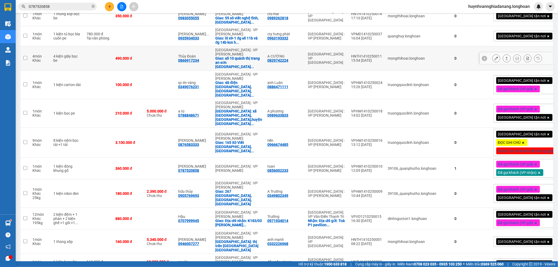
scroll to position [145, 0]
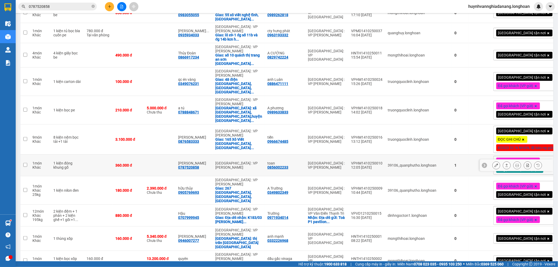
click at [494, 163] on icon at bounding box center [496, 165] width 4 height 4
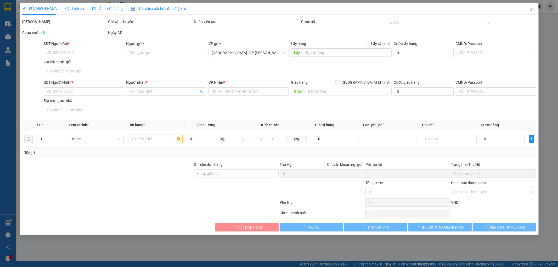
type input "0856002233"
type input "toan"
type input "0787520858"
type input "kim yến"
type input "nhận nguyên kiện,giao nguyên kiện,bể vỡ k đền"
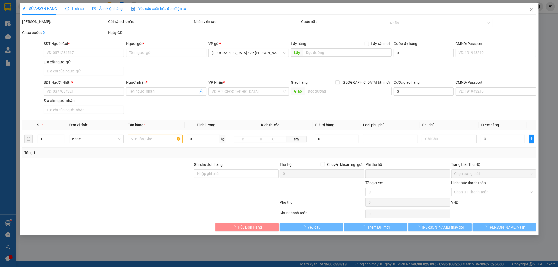
type input "0"
type input "360.000"
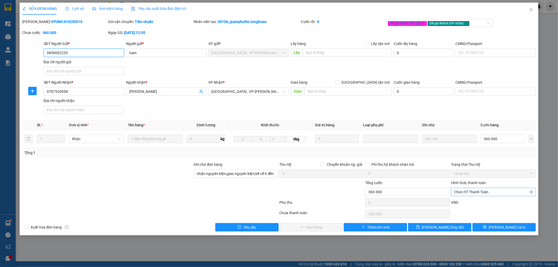
click at [494, 195] on span "Chọn HT Thanh Toán" at bounding box center [493, 192] width 78 height 8
click at [491, 199] on div "Tại văn phòng" at bounding box center [493, 202] width 78 height 6
type input "0"
click at [316, 227] on span "Lưu và Giao hàng" at bounding box center [314, 227] width 50 height 6
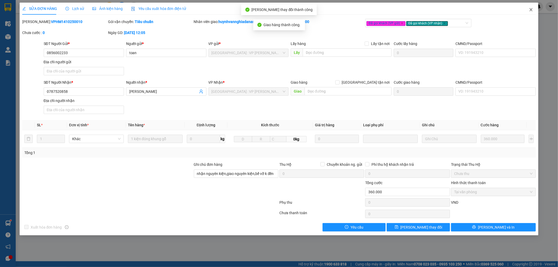
click at [530, 8] on icon "close" at bounding box center [531, 10] width 4 height 4
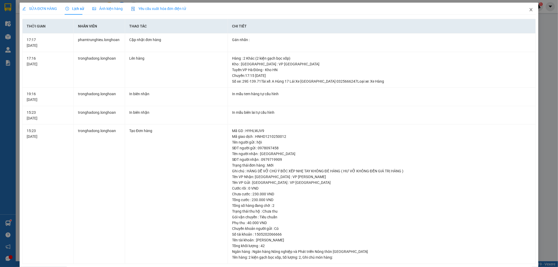
click at [529, 9] on icon "close" at bounding box center [531, 10] width 4 height 4
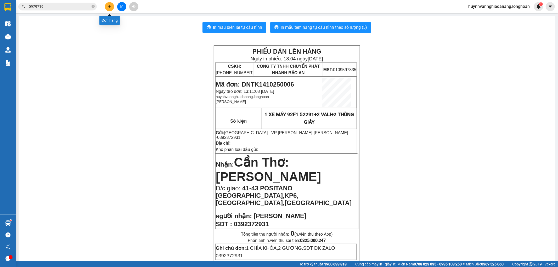
click at [111, 8] on button at bounding box center [109, 6] width 9 height 9
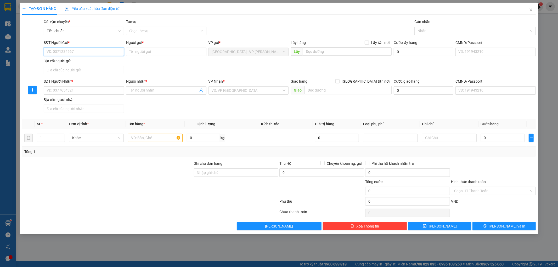
click at [71, 51] on input "SĐT Người Gửi *" at bounding box center [84, 52] width 80 height 8
click at [60, 53] on input "0981016046" at bounding box center [84, 52] width 80 height 8
click at [60, 53] on input "0981046" at bounding box center [84, 52] width 80 height 8
type input "0981046533"
click at [146, 52] on input "Người gửi *" at bounding box center [166, 52] width 80 height 8
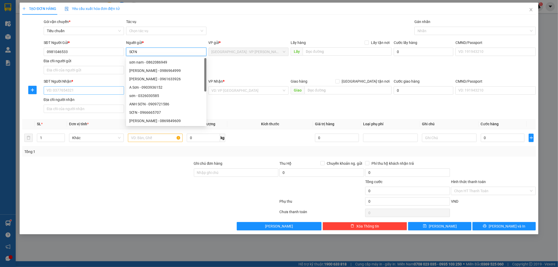
type input "SƠN"
click at [80, 91] on input "SĐT Người Nhận *" at bounding box center [84, 90] width 80 height 8
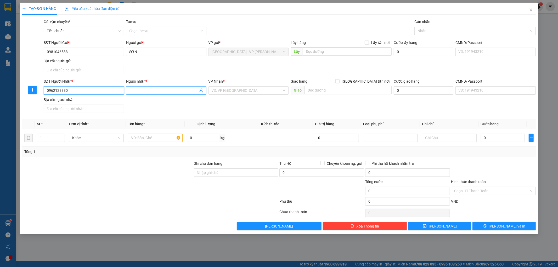
type input "0962128880"
click at [140, 90] on input "Người nhận *" at bounding box center [163, 91] width 69 height 6
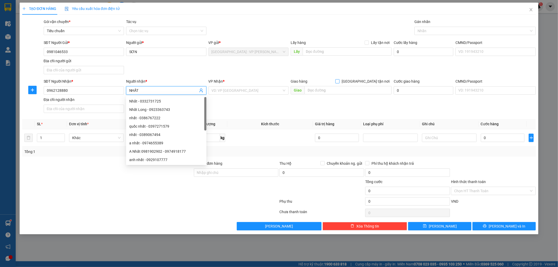
type input "NHẤT"
click at [339, 81] on input "[GEOGRAPHIC_DATA] tận nơi" at bounding box center [337, 81] width 4 height 4
checkbox input "true"
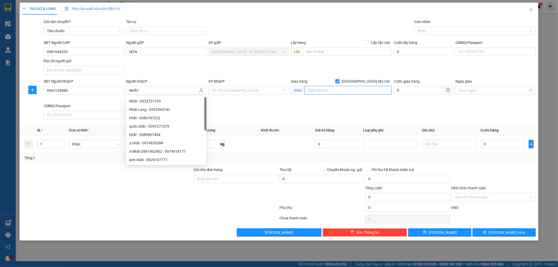
click at [346, 88] on input "text" at bounding box center [347, 90] width 87 height 8
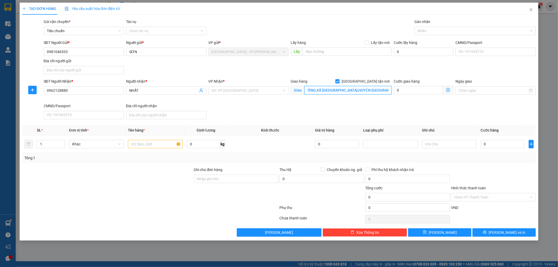
scroll to position [0, 35]
type input "LÔ D1-3 KCN ĐẠI ĐỒNG,XÃ [GEOGRAPHIC_DATA],HUYỆN [GEOGRAPHIC_DATA],[GEOGRAPHIC_D…"
click at [148, 145] on input "text" at bounding box center [155, 144] width 55 height 8
type input "1 KIỆN BỌC XỐP"
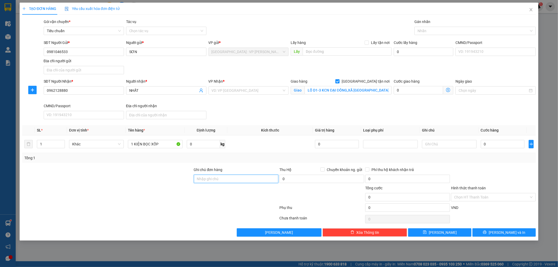
drag, startPoint x: 242, startPoint y: 179, endPoint x: 249, endPoint y: 181, distance: 7.8
click at [242, 179] on input "Ghi chú đơn hàng" at bounding box center [236, 179] width 85 height 8
type input "KHÔNG BAO HƯ VỠ,MÓP MÉO"
click at [490, 145] on input "0" at bounding box center [503, 144] width 44 height 8
type input "1"
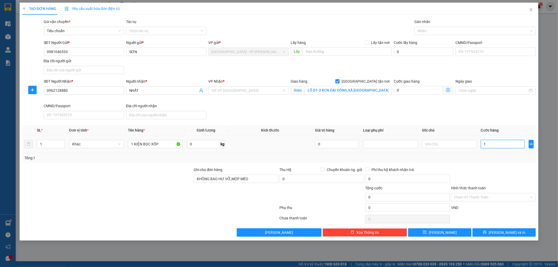
type input "1"
type input "14"
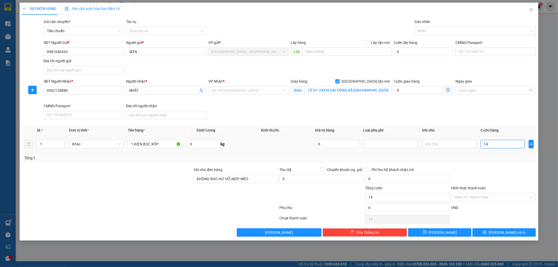
type input "140"
type input "1.400"
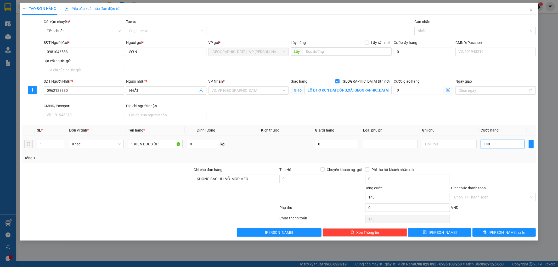
type input "1.400"
type input "14.000"
type input "140.000"
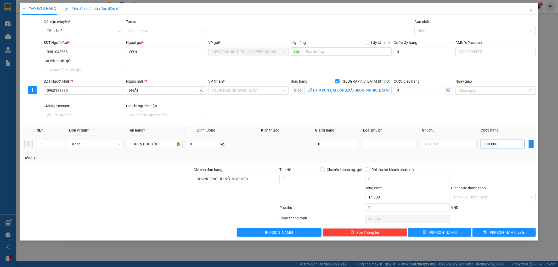
type input "140.000"
click at [493, 199] on input "Hình thức thanh toán" at bounding box center [491, 197] width 75 height 8
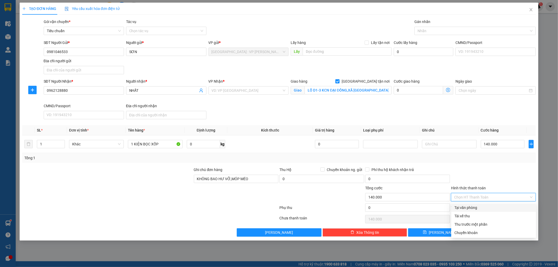
click at [491, 208] on div "Tại văn phòng" at bounding box center [493, 208] width 78 height 6
type input "0"
click at [486, 234] on icon "printer" at bounding box center [485, 232] width 4 height 4
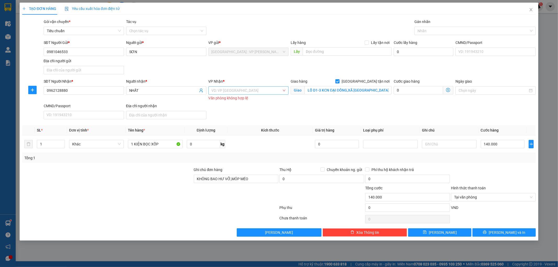
click at [249, 93] on input "search" at bounding box center [247, 91] width 70 height 8
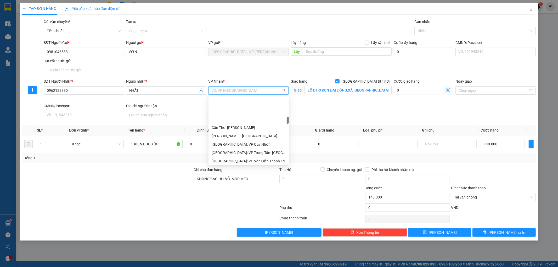
scroll to position [203, 0]
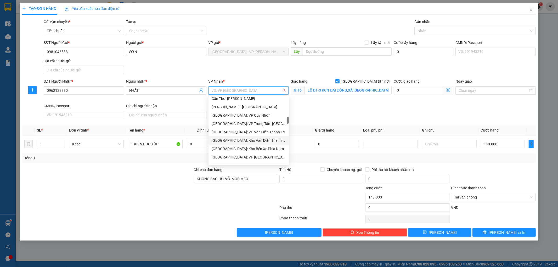
click at [256, 140] on div "[GEOGRAPHIC_DATA]: Kho Văn Điển Thanh Trì" at bounding box center [249, 141] width 74 height 6
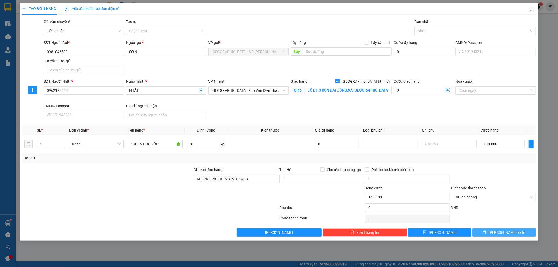
click at [507, 234] on span "[PERSON_NAME] và In" at bounding box center [506, 233] width 37 height 6
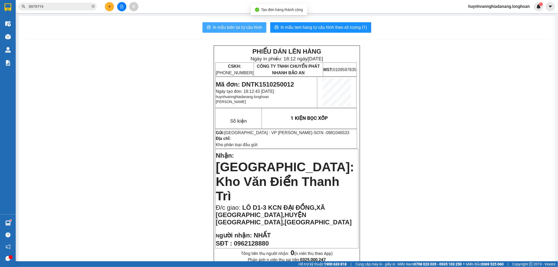
click at [234, 29] on span "In mẫu biên lai tự cấu hình" at bounding box center [237, 27] width 49 height 7
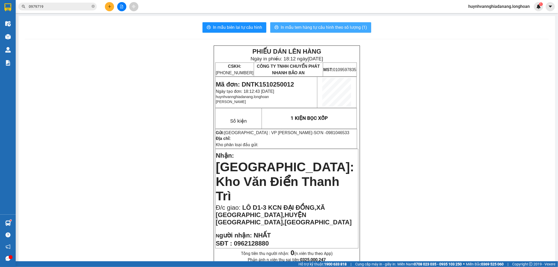
click at [326, 29] on span "In mẫu tem hàng tự cấu hình theo số lượng (1)" at bounding box center [324, 27] width 86 height 7
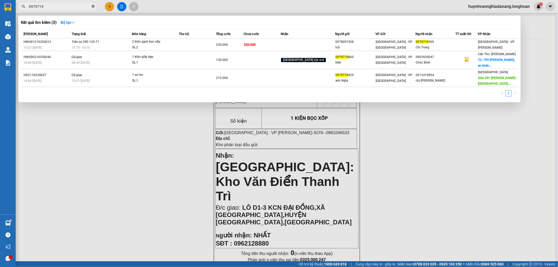
click at [92, 6] on icon "close-circle" at bounding box center [93, 6] width 3 height 3
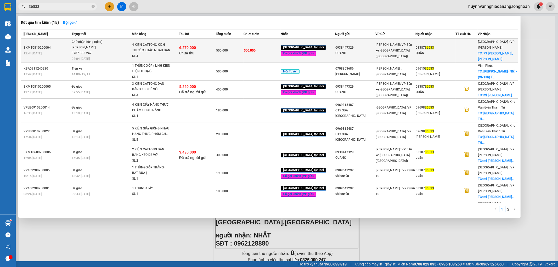
type input "36533"
click at [225, 53] on div "500.000" at bounding box center [229, 51] width 27 height 6
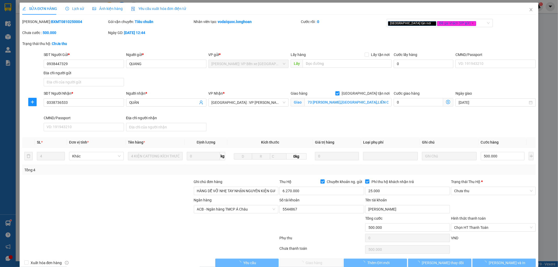
type input "0938447329"
type input "QUANG"
type input "0338736533"
type input "QUÂN"
checkbox input "true"
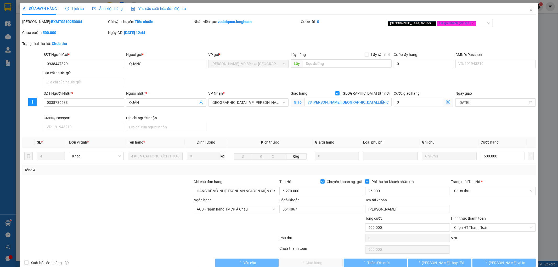
type input "73 [PERSON_NAME],[GEOGRAPHIC_DATA],LIÊN CHIỂU,[GEOGRAPHIC_DATA]"
type input "HÀNG DỄ VỠ NHẸ TAY NHẬN NGUYÊN KIỆN GIAO NGUYÊN KIỆN, HƯ VỠ K ĐỀN"
type input "500.000"
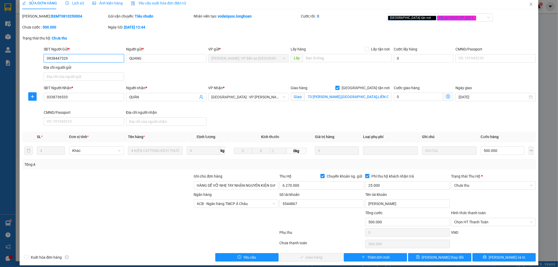
scroll to position [10, 0]
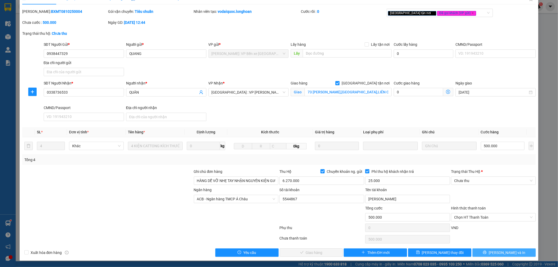
click at [512, 248] on button "[PERSON_NAME] và In" at bounding box center [503, 252] width 63 height 8
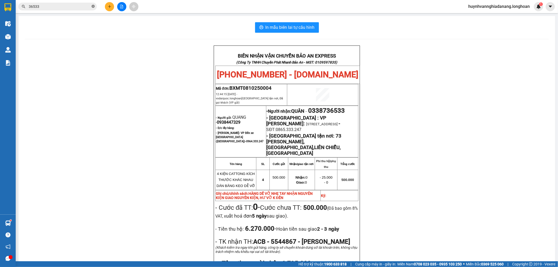
click at [94, 5] on icon "close-circle" at bounding box center [93, 6] width 3 height 3
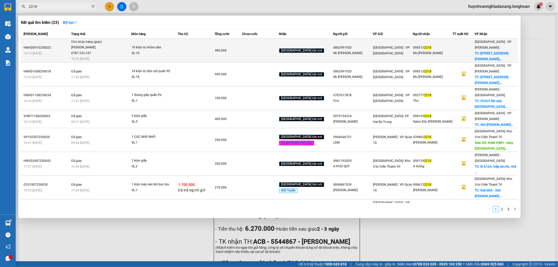
type input "2218"
click at [168, 55] on div "SL: 10" at bounding box center [151, 53] width 39 height 6
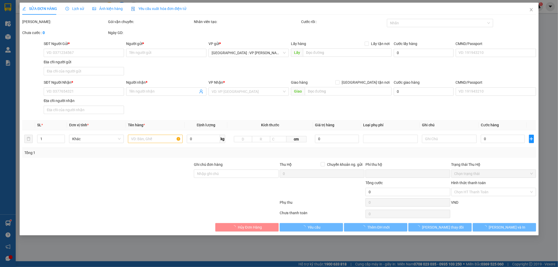
type input "0862991920"
type input "Mr [PERSON_NAME]"
type input "0985132218"
type input "Ms [PERSON_NAME]"
checkbox input "true"
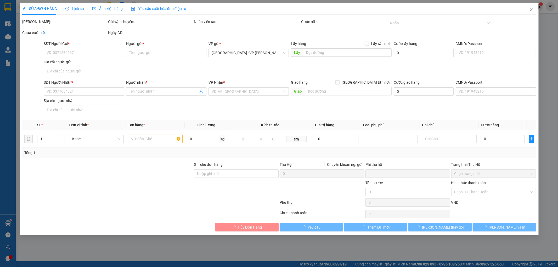
type input "[STREET_ADDRESS] Khê, [GEOGRAPHIC_DATA], [GEOGRAPHIC_DATA]"
type input "0"
type input "480.000"
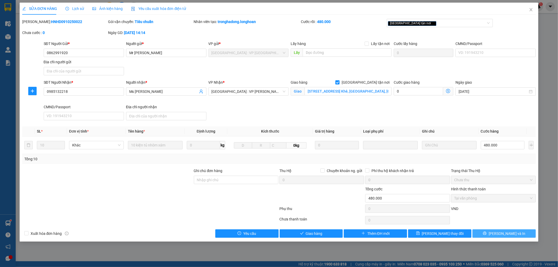
click at [516, 233] on button "[PERSON_NAME] và In" at bounding box center [503, 233] width 63 height 8
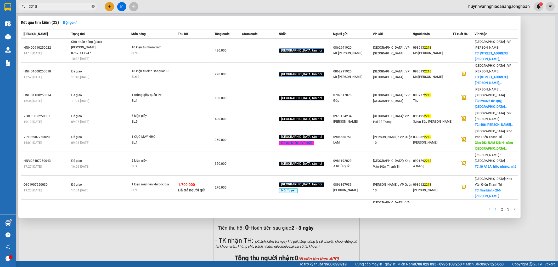
click at [92, 6] on icon "close-circle" at bounding box center [93, 6] width 3 height 3
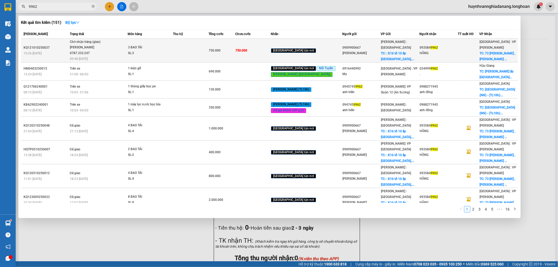
type input "9962"
click at [162, 53] on div "SL: 3" at bounding box center [147, 53] width 39 height 6
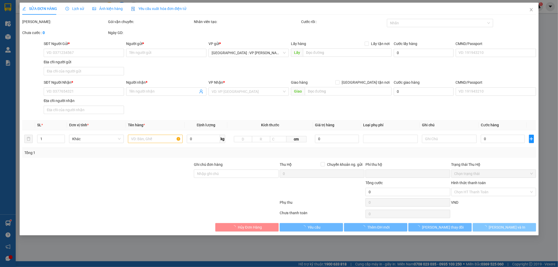
type input "0909900667"
type input "[PERSON_NAME]"
checkbox input "true"
type input ": K16 tổ 10 ấp [GEOGRAPHIC_DATA], xã [GEOGRAPHIC_DATA] huyện [GEOGRAPHIC_DATA],…"
type input "0935849962"
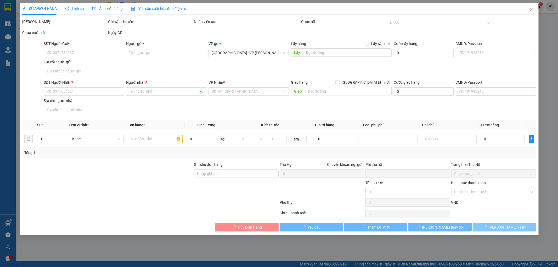
type input "HẰNG"
checkbox input "true"
type input "73 [PERSON_NAME] , HÒA CƯỜNG NAM , [GEOGRAPHIC_DATA] , [GEOGRAPHIC_DATA]"
type input "0"
type input "750.000"
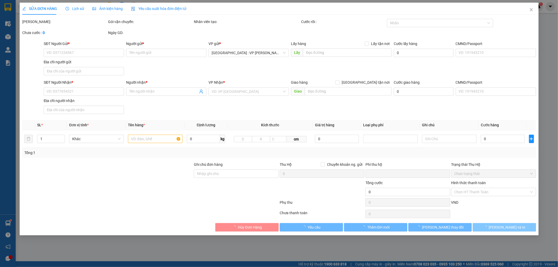
type input "750.000"
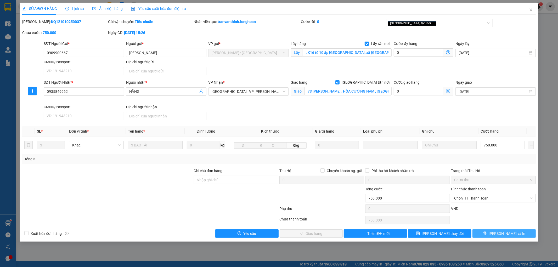
click at [518, 235] on button "[PERSON_NAME] và In" at bounding box center [503, 233] width 63 height 8
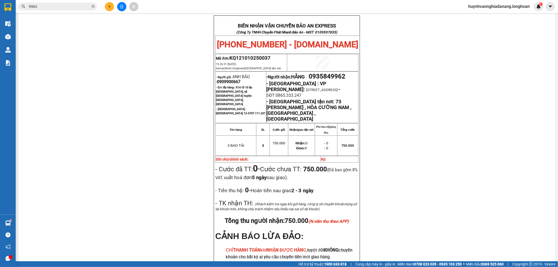
scroll to position [58, 0]
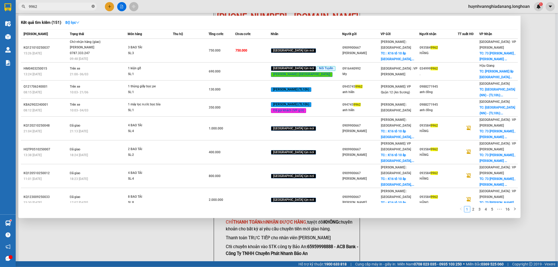
click at [92, 7] on icon "close-circle" at bounding box center [93, 6] width 3 height 3
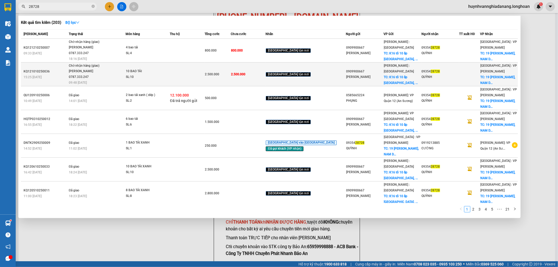
type input "28728"
click at [189, 72] on td at bounding box center [187, 74] width 35 height 24
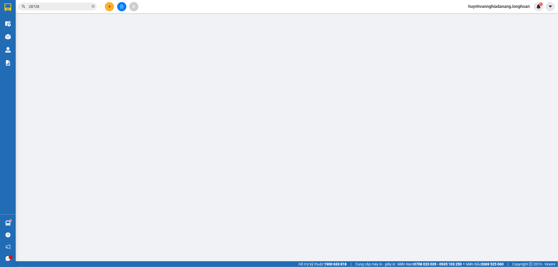
type input "0909900667"
type input "[PERSON_NAME]"
checkbox input "true"
type input "K16 tổ 10 ấp [GEOGRAPHIC_DATA], xã [GEOGRAPHIC_DATA] huyện [GEOGRAPHIC_DATA], […"
type input "0935428728"
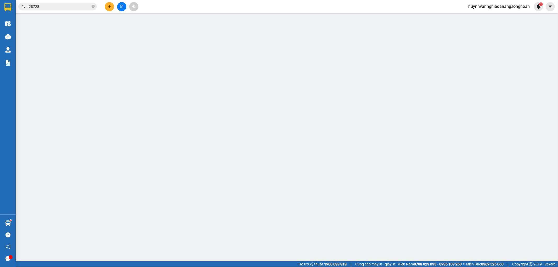
type input "QUỲNH"
checkbox input "true"
type input "19 [PERSON_NAME], [GEOGRAPHIC_DATA], [GEOGRAPHIC_DATA], [GEOGRAPHIC_DATA]"
type input "0"
type input "2.500.000"
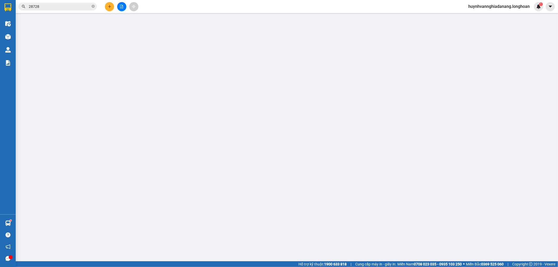
type input "2.500.000"
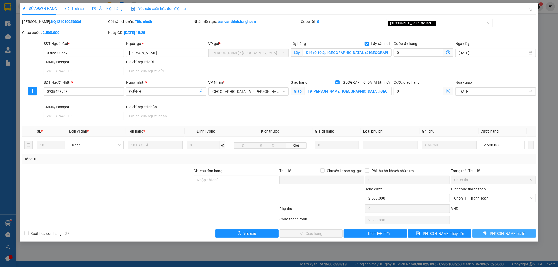
click at [526, 233] on button "[PERSON_NAME] và In" at bounding box center [503, 233] width 63 height 8
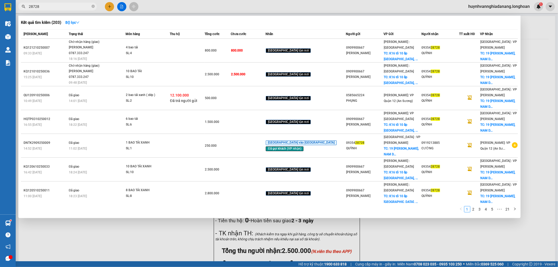
click at [79, 5] on input "28728" at bounding box center [60, 7] width 62 height 6
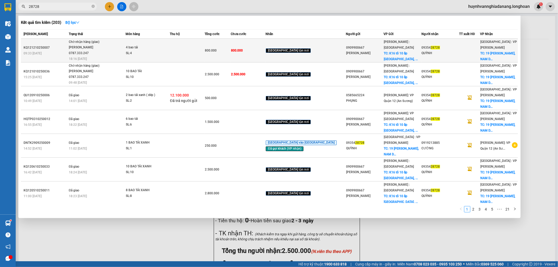
click at [125, 44] on span "Chờ nhận hàng (giao) [PERSON_NAME] 0787.333.247 18:16 [DATE]" at bounding box center [97, 50] width 56 height 22
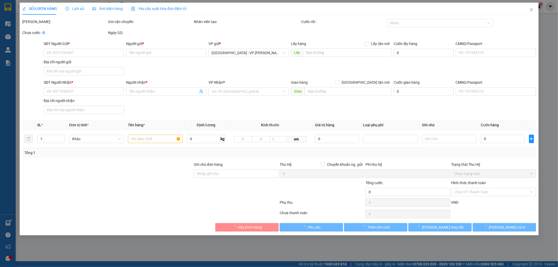
type input "0909900667"
type input "[PERSON_NAME]"
checkbox input "true"
type input "K16 tổ 10 ấp [GEOGRAPHIC_DATA], xã [GEOGRAPHIC_DATA] huyện [GEOGRAPHIC_DATA], […"
type input "0935428728"
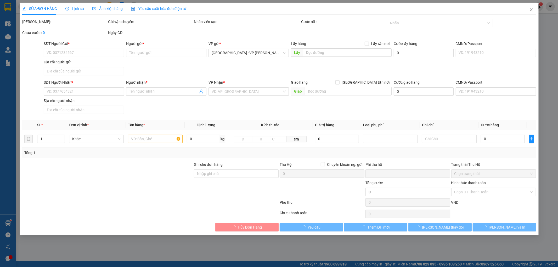
type input "QUỲNH"
checkbox input "true"
type input "19 [PERSON_NAME], [GEOGRAPHIC_DATA], [GEOGRAPHIC_DATA], [GEOGRAPHIC_DATA]"
type input "0"
type input "800.000"
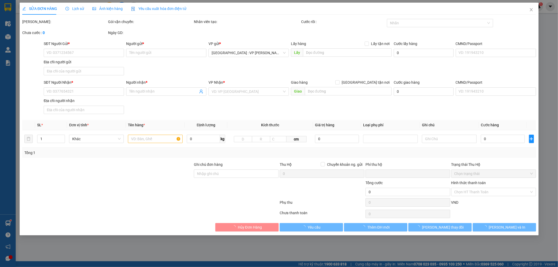
type input "800.000"
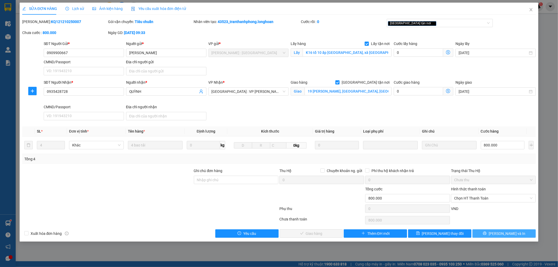
click at [511, 232] on span "[PERSON_NAME] và In" at bounding box center [506, 234] width 37 height 6
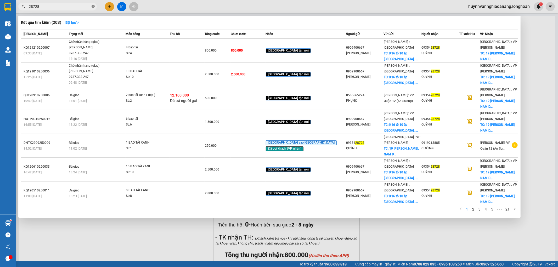
click at [94, 6] on icon "close-circle" at bounding box center [93, 6] width 3 height 3
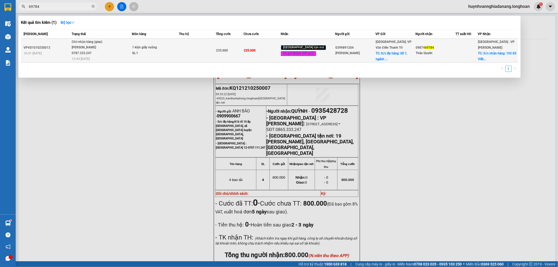
type input "69784"
click at [178, 50] on span "1 kiện giấy vuông SL: 1" at bounding box center [155, 50] width 46 height 11
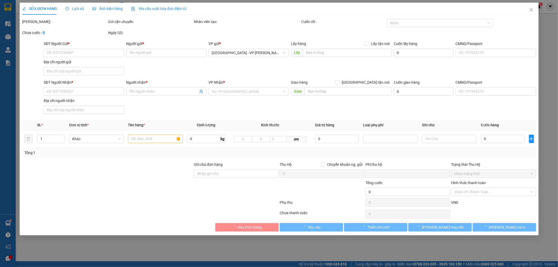
type input "0399891204"
type input "[PERSON_NAME]"
checkbox input "true"
type input "Đ/c lấy hàng: Số 7, ngách 1, ngõ 26 [PERSON_NAME], [GEOGRAPHIC_DATA], [GEOGRAPH…"
type input "0987469784"
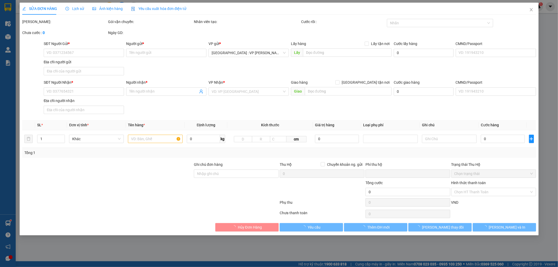
type input "Thảo Quyên"
checkbox input "true"
type input "Đ/c nhận hàng: 193 Xô Viết Nghệ Tĩnh, P.Khuê Trung, Q.Cẩm Lệ, [GEOGRAPHIC_DATA]"
type input "0"
type input "235.000"
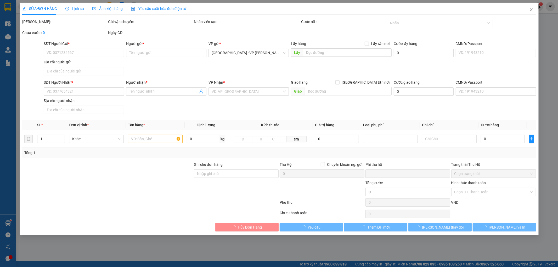
type input "235.000"
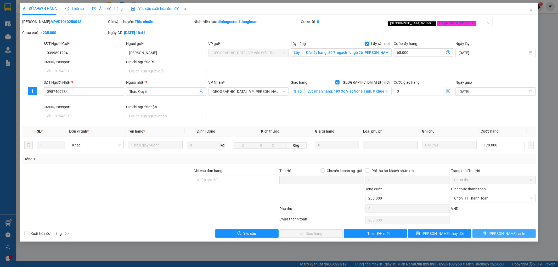
click at [511, 234] on span "[PERSON_NAME] và In" at bounding box center [506, 234] width 37 height 6
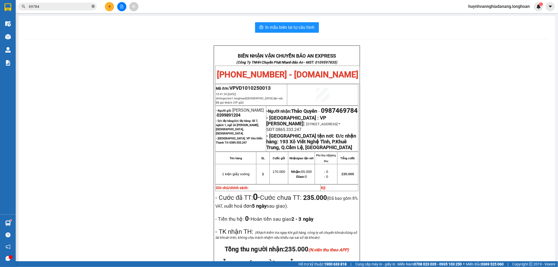
click at [93, 6] on icon "close-circle" at bounding box center [93, 6] width 3 height 3
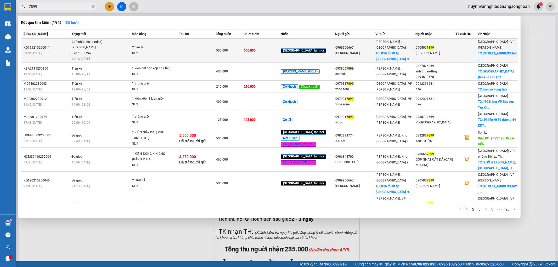
type input "7899"
click at [196, 49] on td at bounding box center [197, 51] width 37 height 24
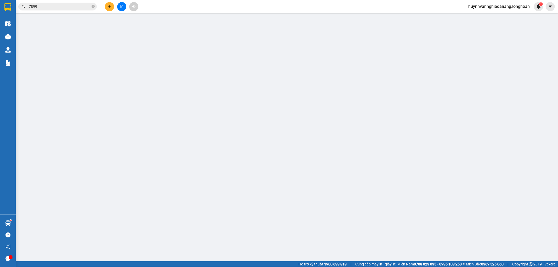
type input "0909900667"
type input "[PERSON_NAME]"
checkbox input "true"
type input "K16 tổ 10 ấp [GEOGRAPHIC_DATA], xã [GEOGRAPHIC_DATA] huyện [GEOGRAPHIC_DATA], […"
type input "0905007899"
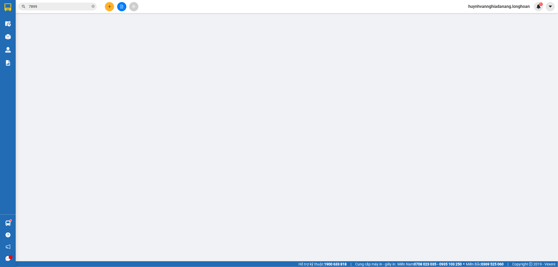
type input "[PERSON_NAME]"
checkbox input "true"
type input "224 đường [PERSON_NAME] , [GEOGRAPHIC_DATA] , [GEOGRAPHIC_DATA] , [GEOGRAPHIC_D…"
type input "0"
type input "500.000"
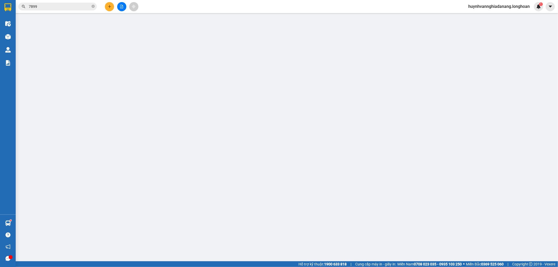
type input "500.000"
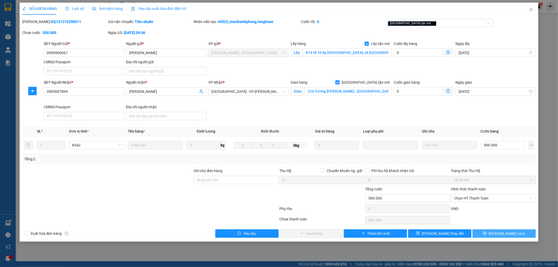
click at [486, 235] on icon "printer" at bounding box center [485, 233] width 4 height 4
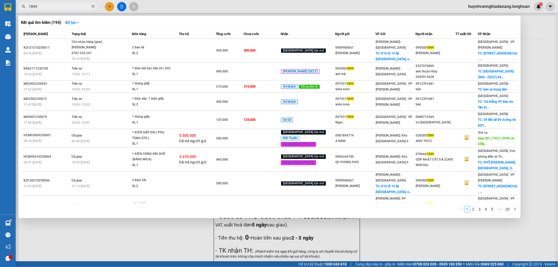
click at [93, 7] on icon "close-circle" at bounding box center [93, 6] width 3 height 3
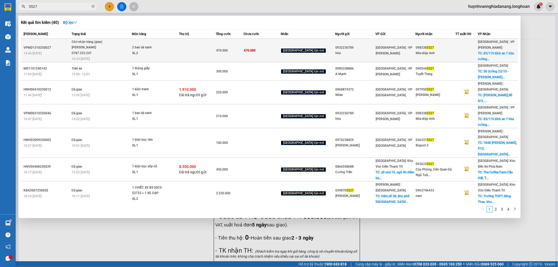
type input "5527"
click at [199, 47] on td at bounding box center [197, 51] width 37 height 24
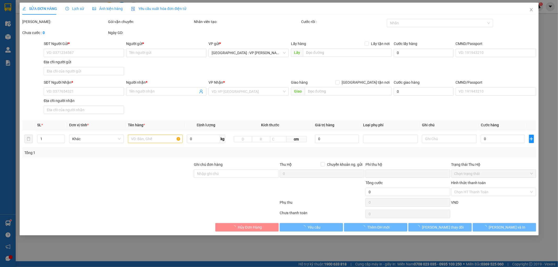
type input "0932230789"
type input "hòa"
type input "0983385527"
type input "Mia-diệp Anh"
checkbox input "true"
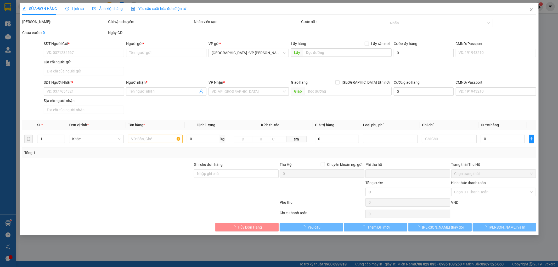
type input "85/119 bình an 7 hòa cường bắc [GEOGRAPHIC_DATA]"
type input "0"
type input "470.000"
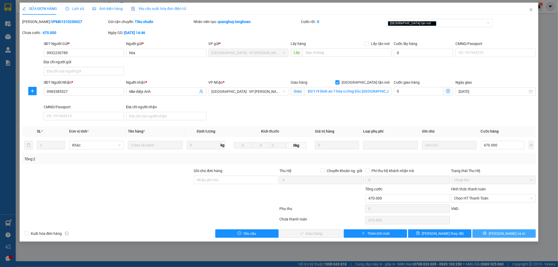
click at [509, 234] on span "[PERSON_NAME] và In" at bounding box center [506, 234] width 37 height 6
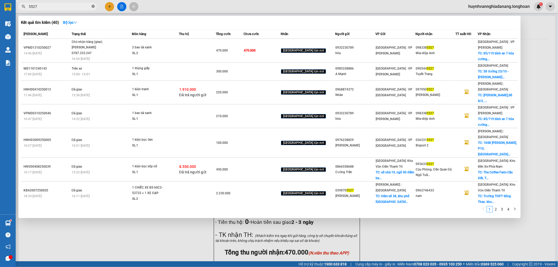
click at [93, 6] on icon "close-circle" at bounding box center [93, 6] width 3 height 3
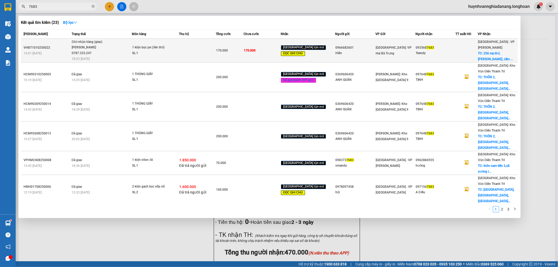
type input "7683"
click at [212, 51] on td at bounding box center [197, 51] width 37 height 24
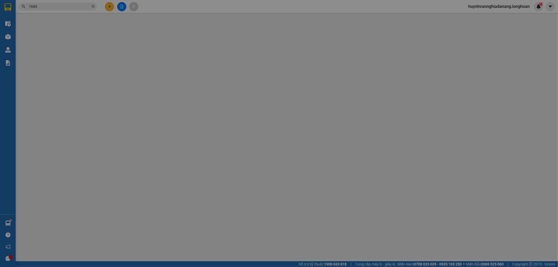
type input "0966682601"
type input "Hiển"
type input "0935687683"
type input "Teendy"
checkbox input "true"
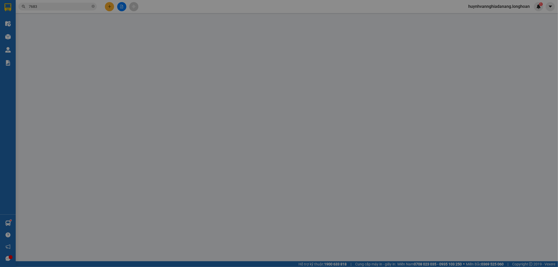
type input "256 mẹ thứ, hoà xuân, [PERSON_NAME], [GEOGRAPHIC_DATA]"
type input "Hàng chính sách, giao nguyên kiện hư vỡ không đền"
type input "0"
type input "170.000"
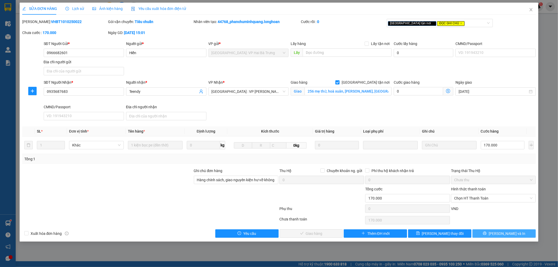
click at [516, 234] on button "[PERSON_NAME] và In" at bounding box center [503, 233] width 63 height 8
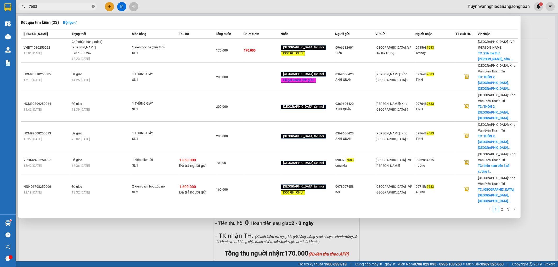
click at [93, 7] on icon "close-circle" at bounding box center [93, 6] width 3 height 3
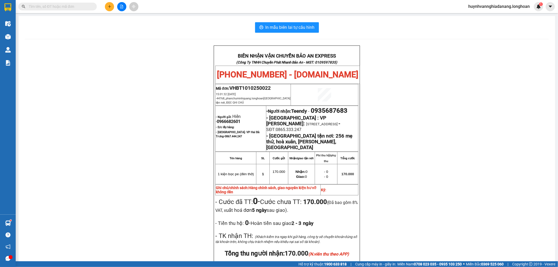
click at [75, 6] on input "text" at bounding box center [60, 7] width 62 height 6
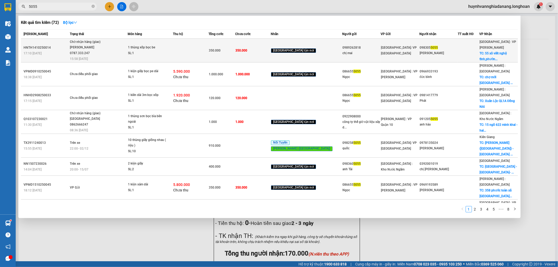
type input "5055"
click at [192, 53] on td at bounding box center [191, 51] width 36 height 24
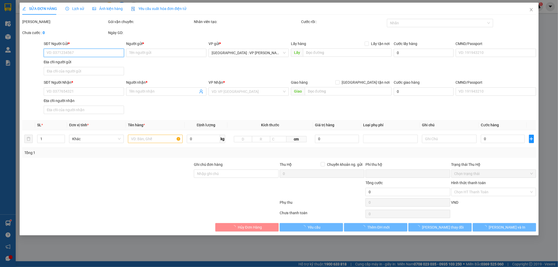
type input "0989262818"
type input "chị mai"
type input "0983055055"
type input "[PERSON_NAME]"
checkbox input "true"
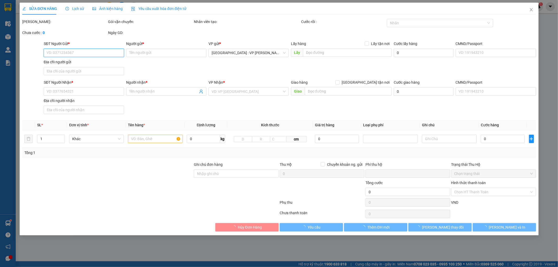
type input "55 xô viết nghệ tĩnh,[GEOGRAPHIC_DATA],[GEOGRAPHIC_DATA]"
type input "0"
type input "350.000"
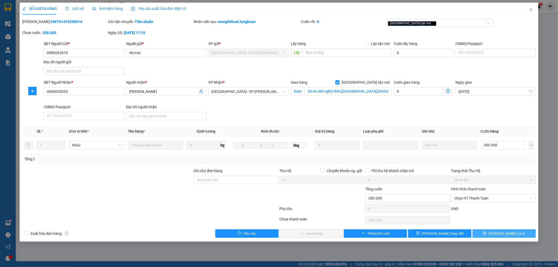
click at [509, 231] on span "[PERSON_NAME] và In" at bounding box center [506, 234] width 37 height 6
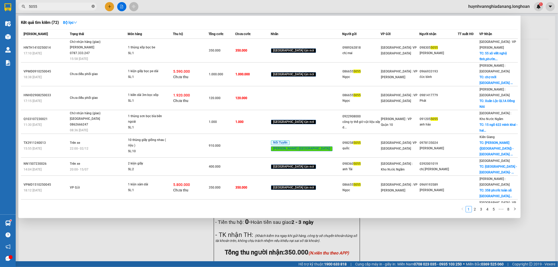
click at [93, 6] on icon "close-circle" at bounding box center [93, 6] width 3 height 3
